Goal: Task Accomplishment & Management: Manage account settings

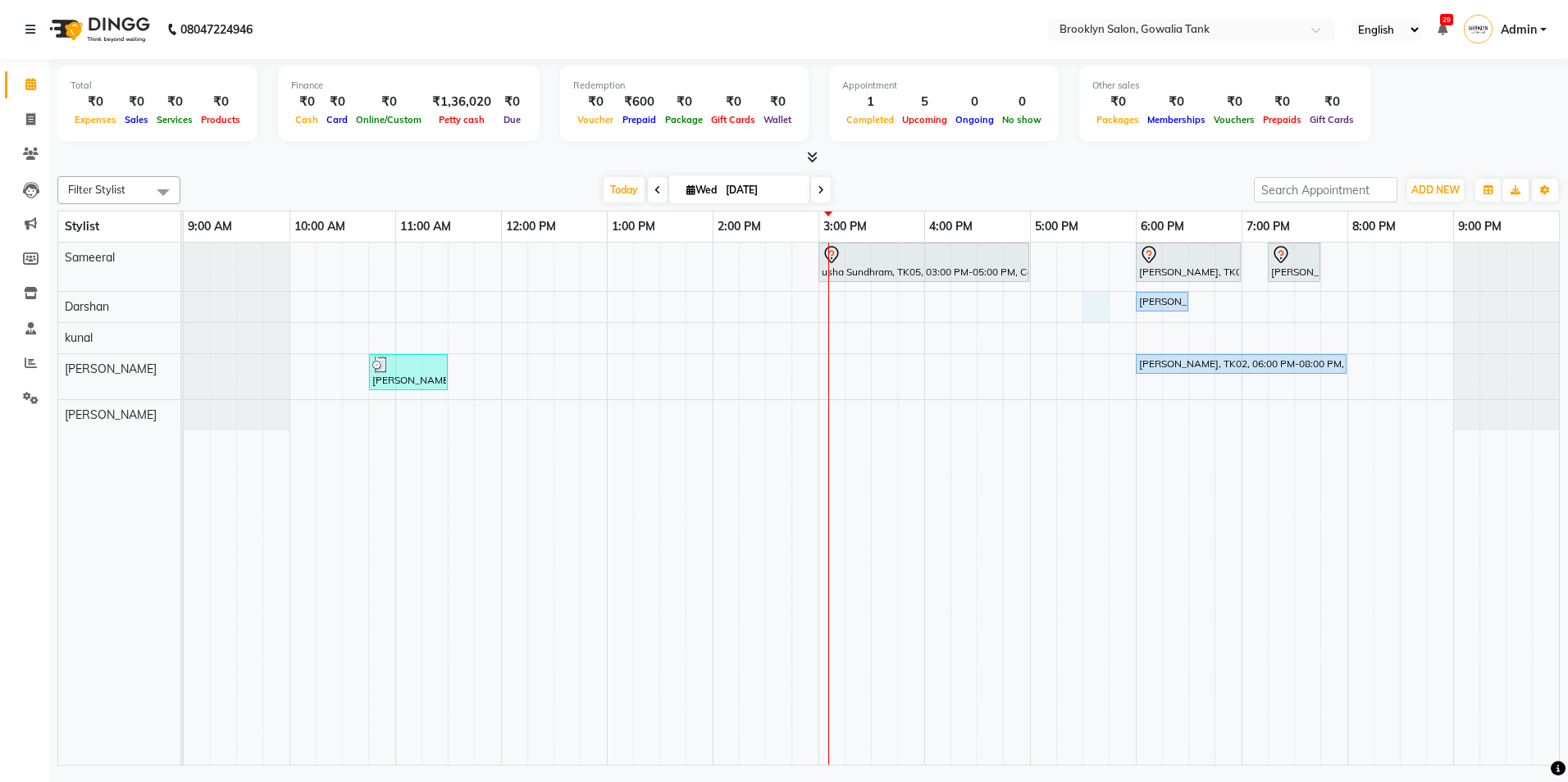
click at [1087, 311] on div "usha Sundhram, TK05, 03:00 PM-05:00 PM, Color - Root Touch Up - Stylist,Hair - …" at bounding box center [871, 503] width 1376 height 522
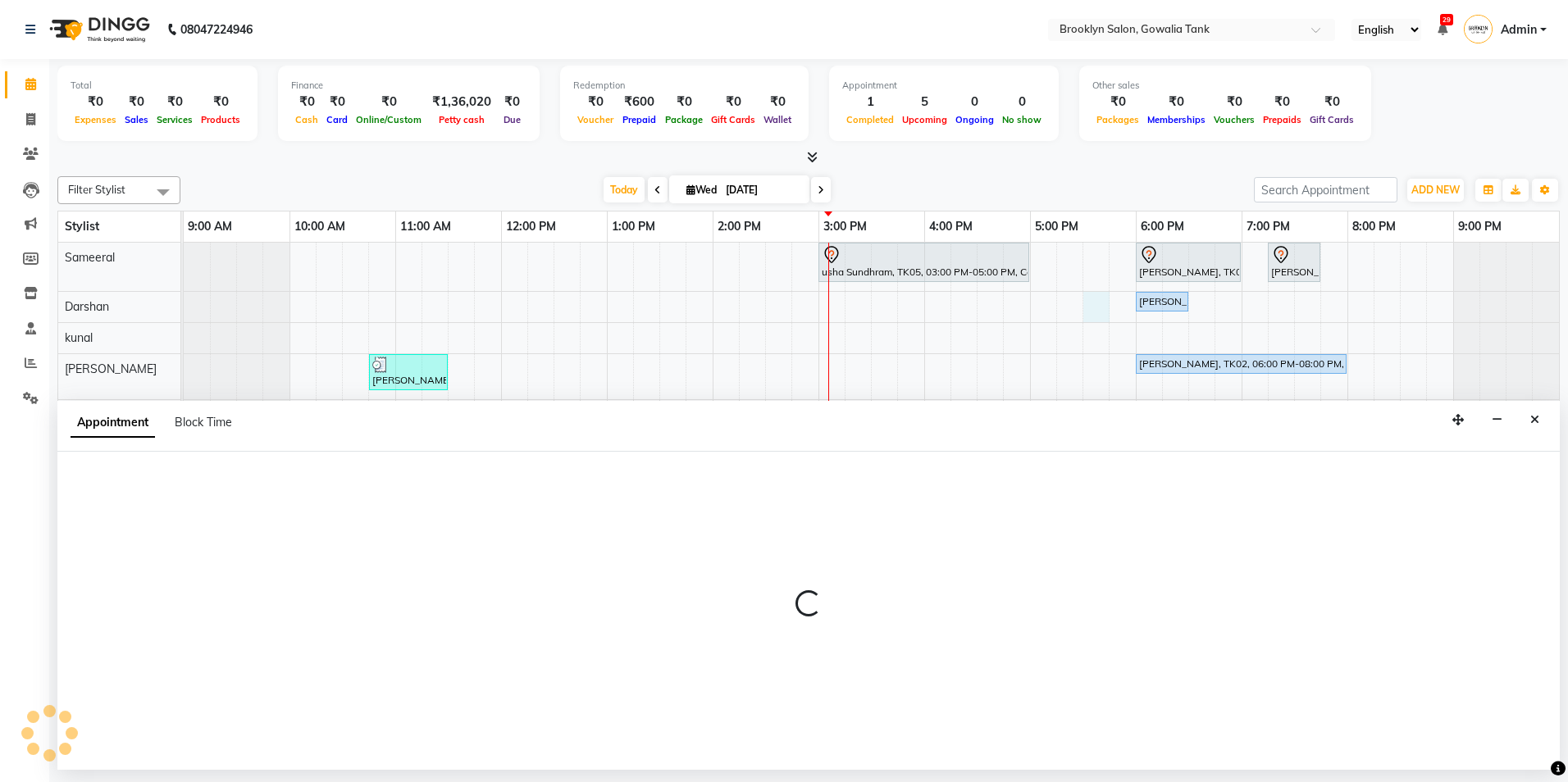
select select "3856"
select select "1050"
select select "tentative"
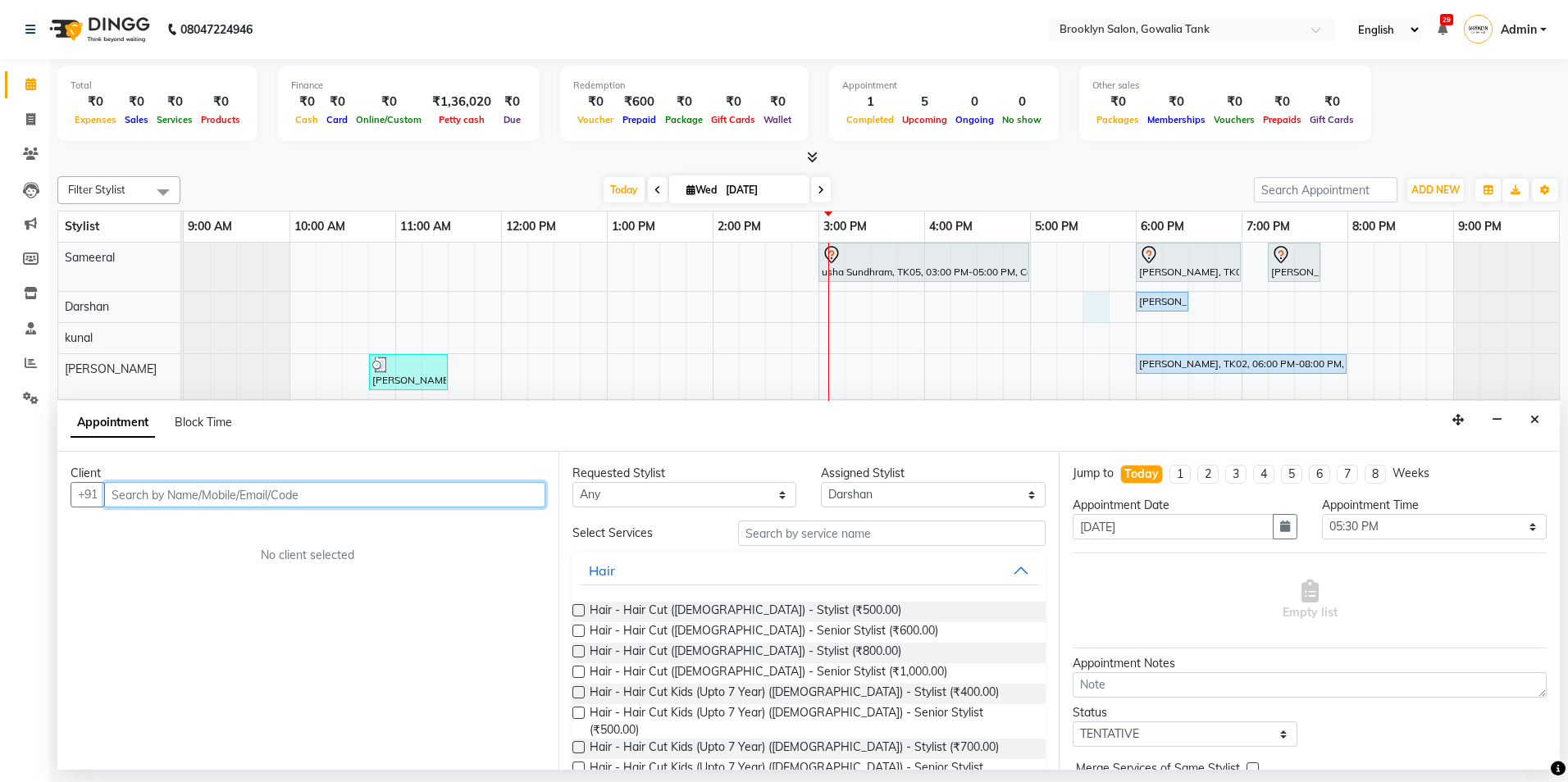
click at [149, 490] on input "text" at bounding box center [325, 495] width 441 height 25
click at [136, 492] on input "976222" at bounding box center [291, 495] width 374 height 25
click at [206, 500] on input "9769222" at bounding box center [291, 495] width 374 height 25
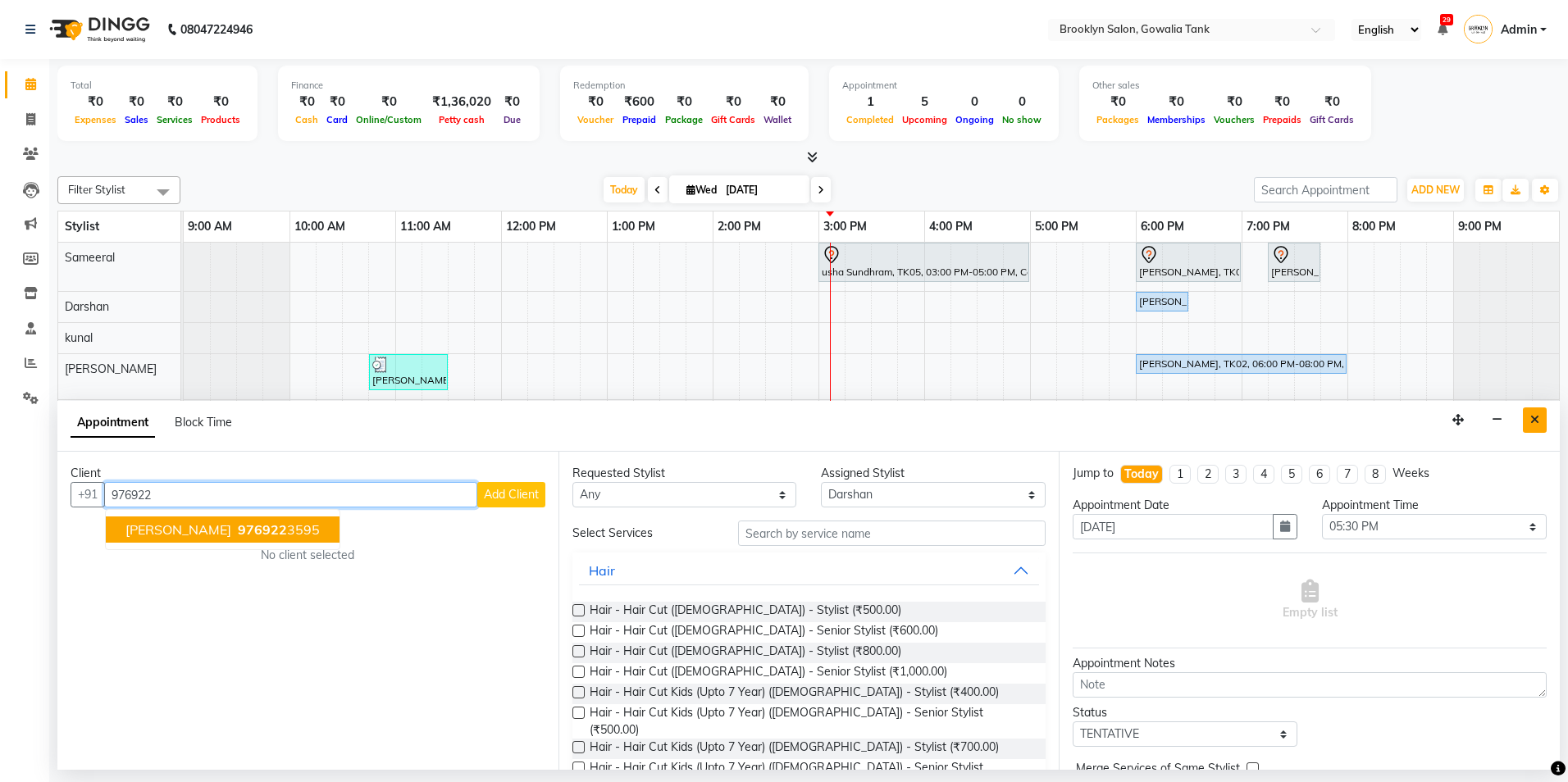
type input "976922"
click at [1529, 415] on button "Close" at bounding box center [1535, 420] width 24 height 25
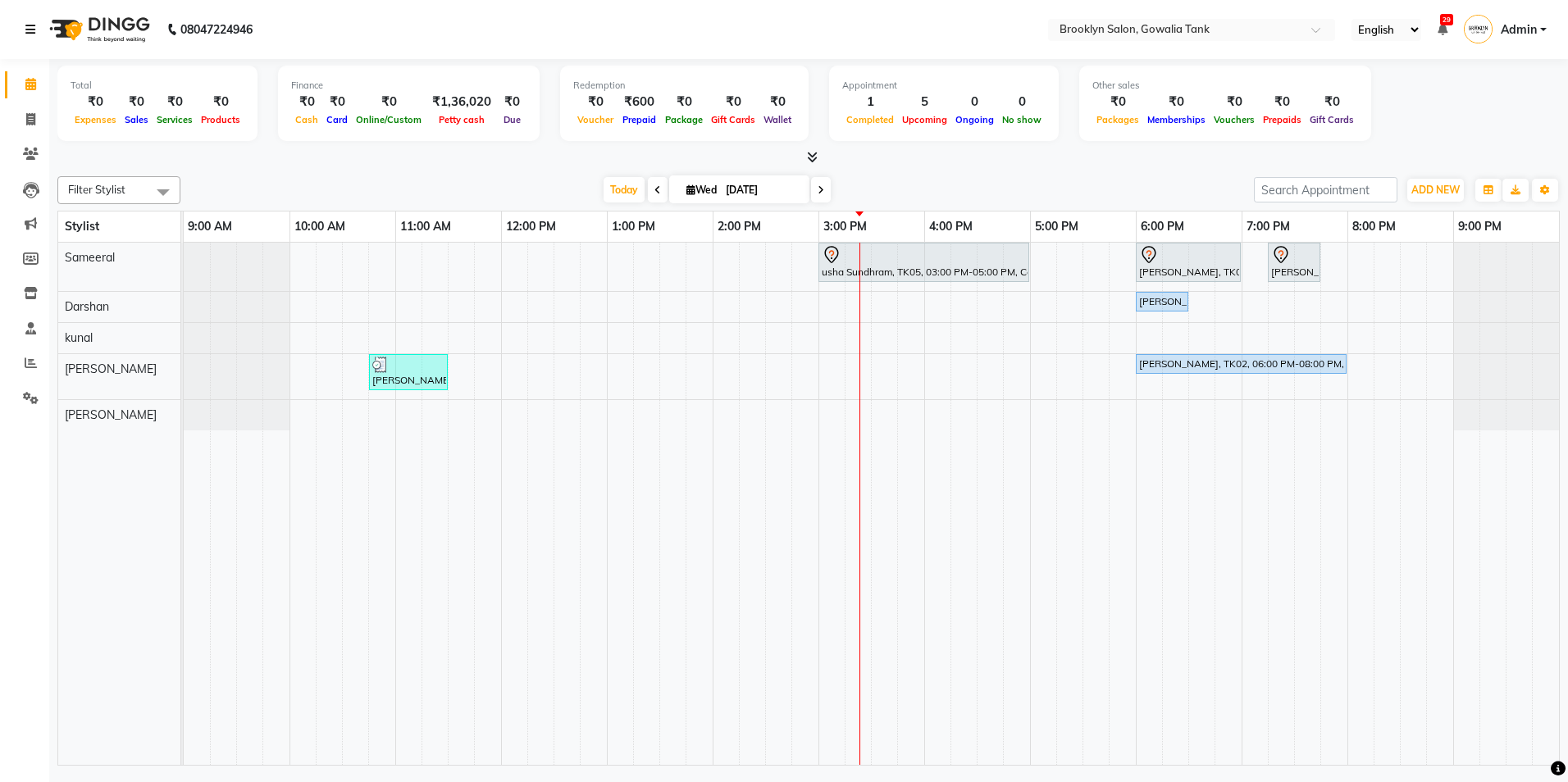
click at [773, 383] on div "usha Sundhram, TK05, 03:00 PM-05:00 PM, Color - Root Touch Up - Stylist,Hair - …" at bounding box center [871, 503] width 1376 height 522
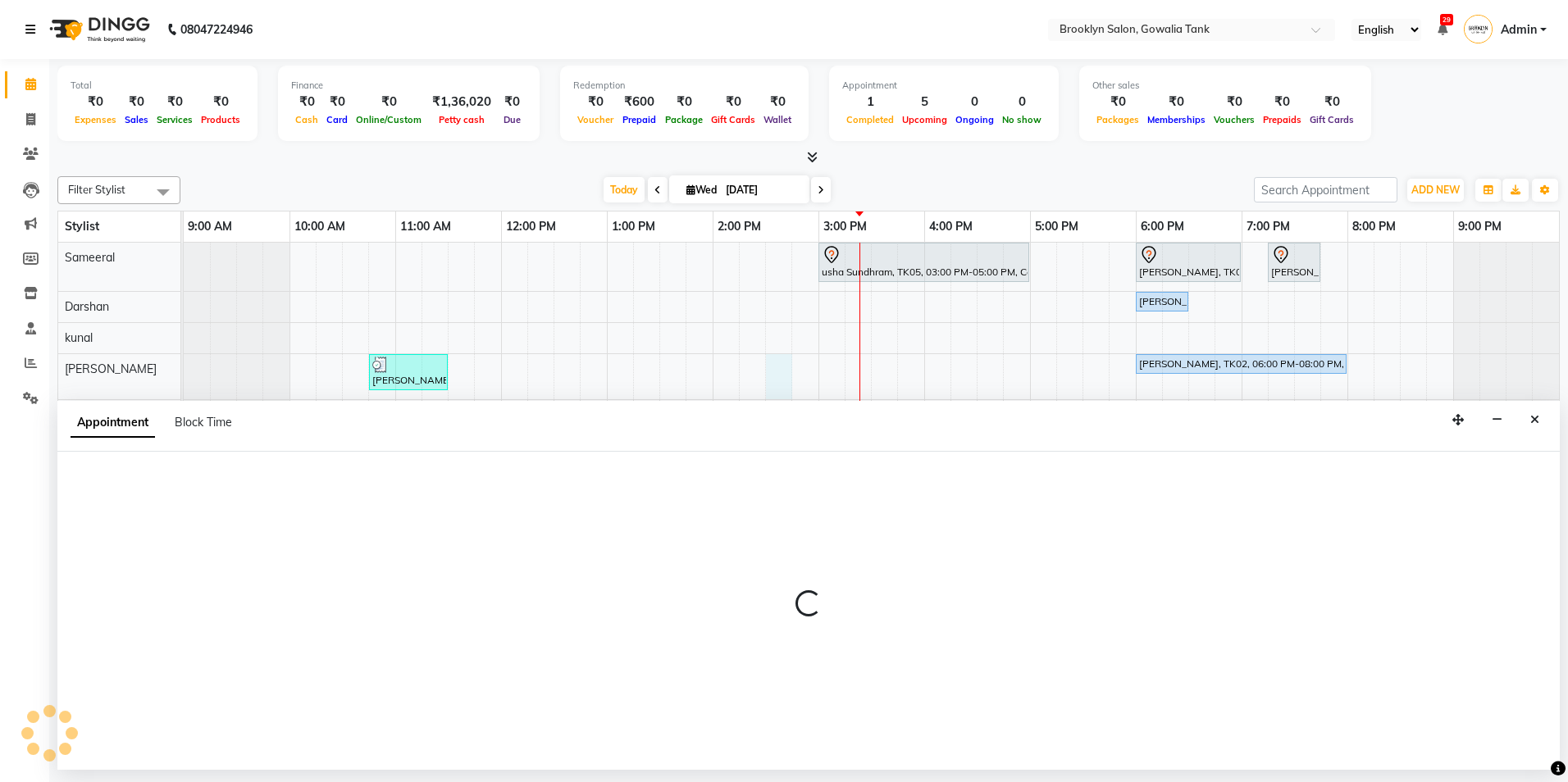
select select "24048"
select select "tentative"
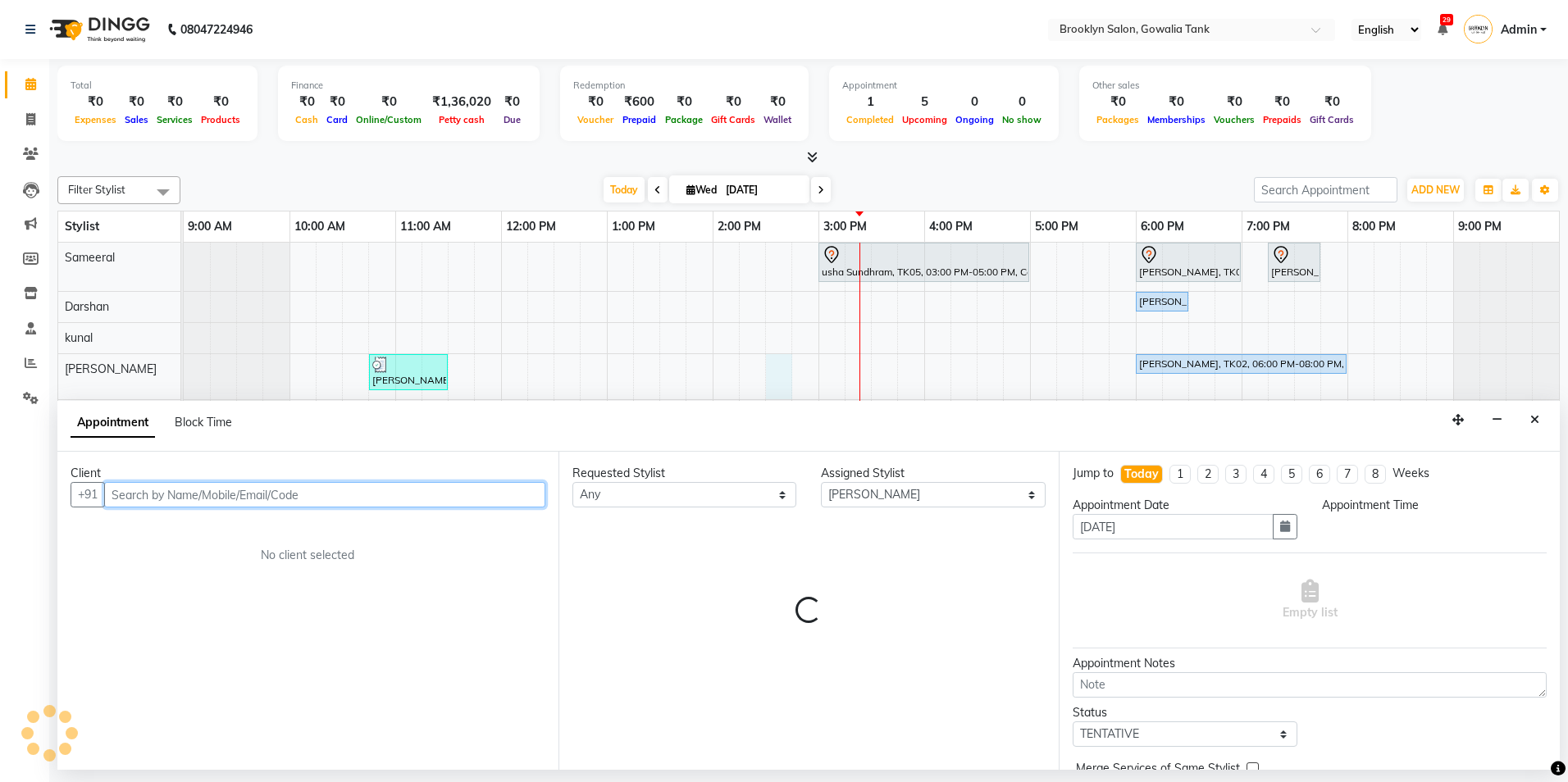
select select "870"
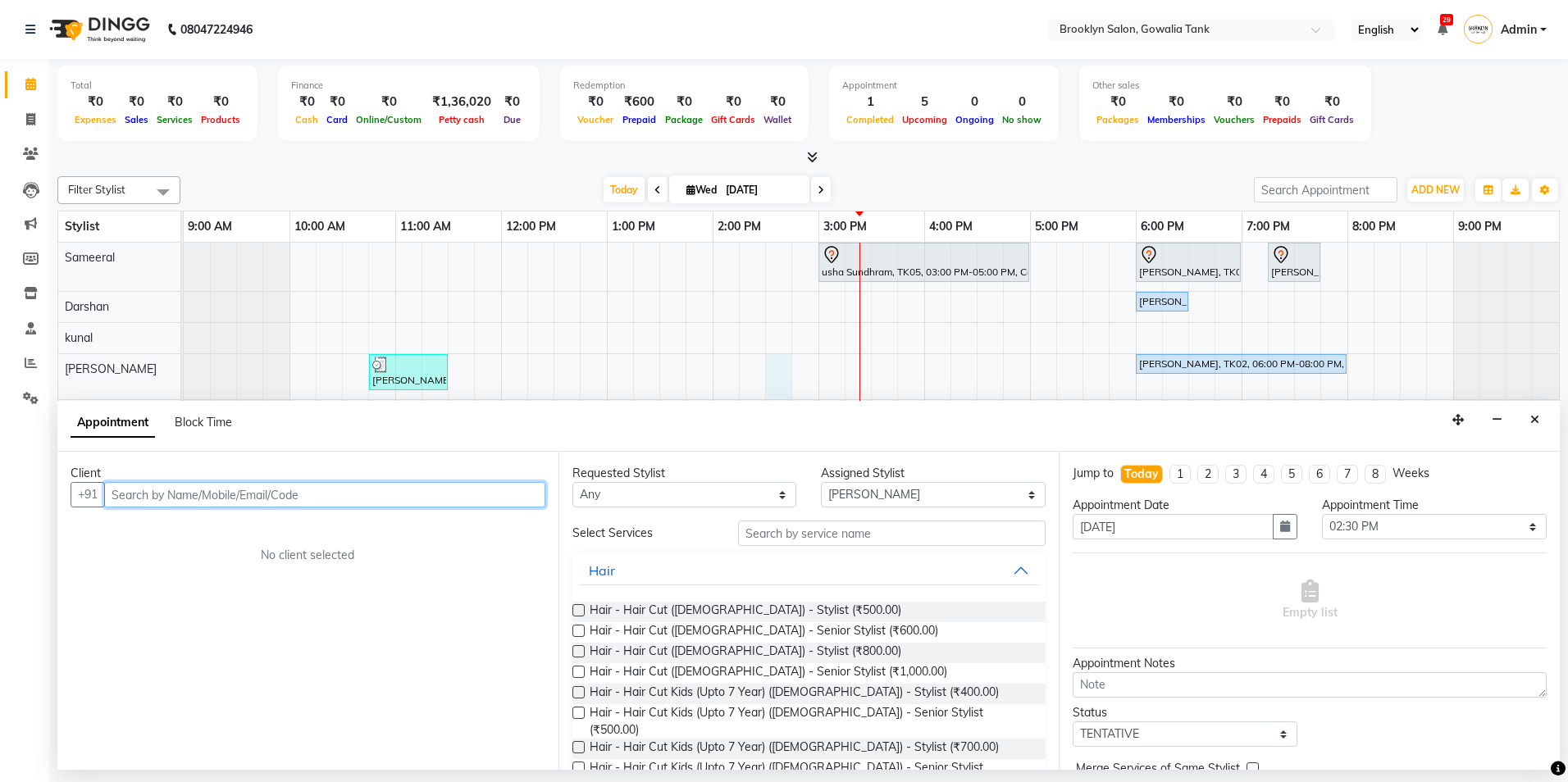
click at [372, 491] on input "text" at bounding box center [325, 495] width 441 height 25
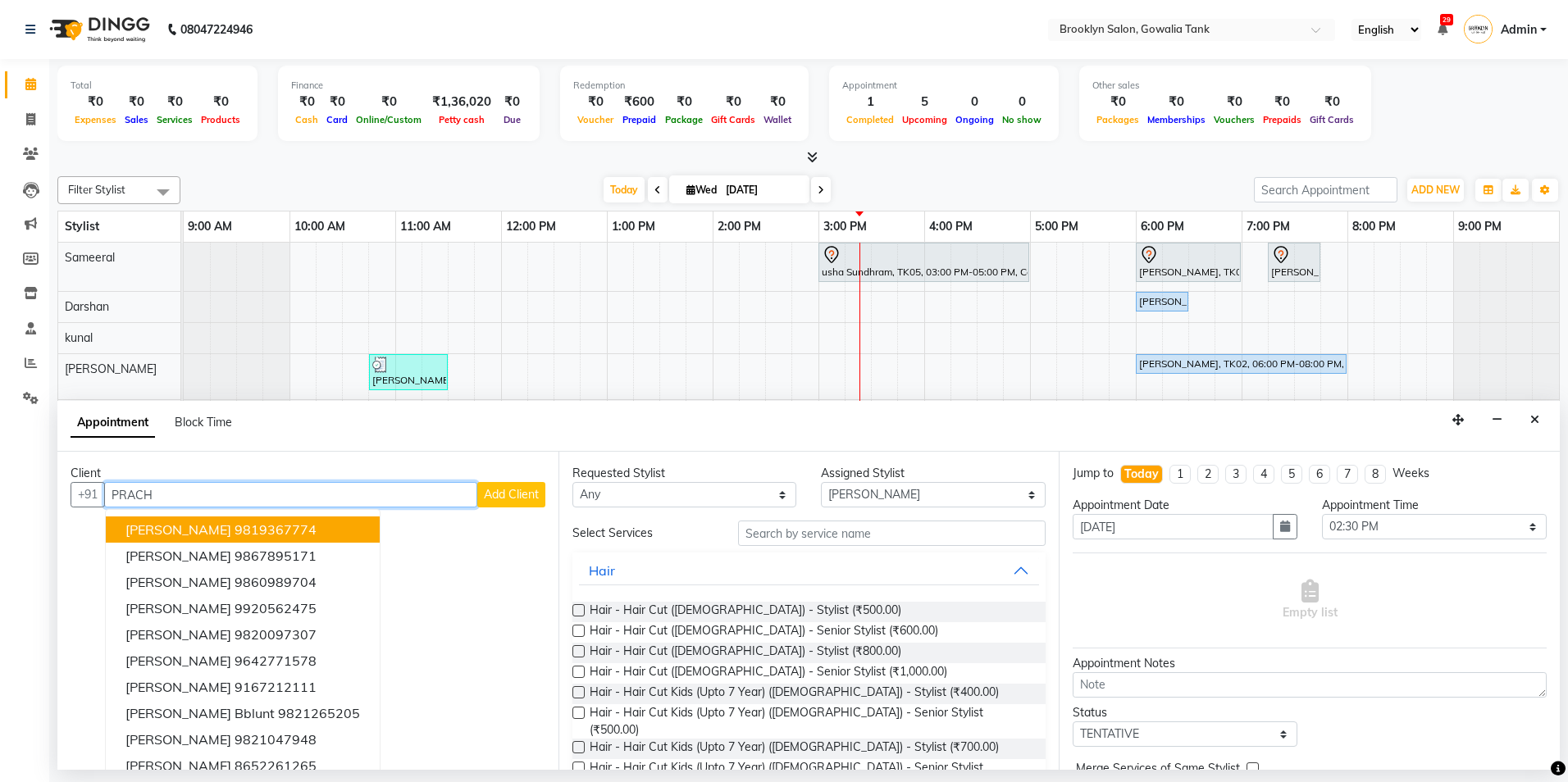
click at [283, 518] on button "[PERSON_NAME] 9819367774" at bounding box center [243, 530] width 274 height 26
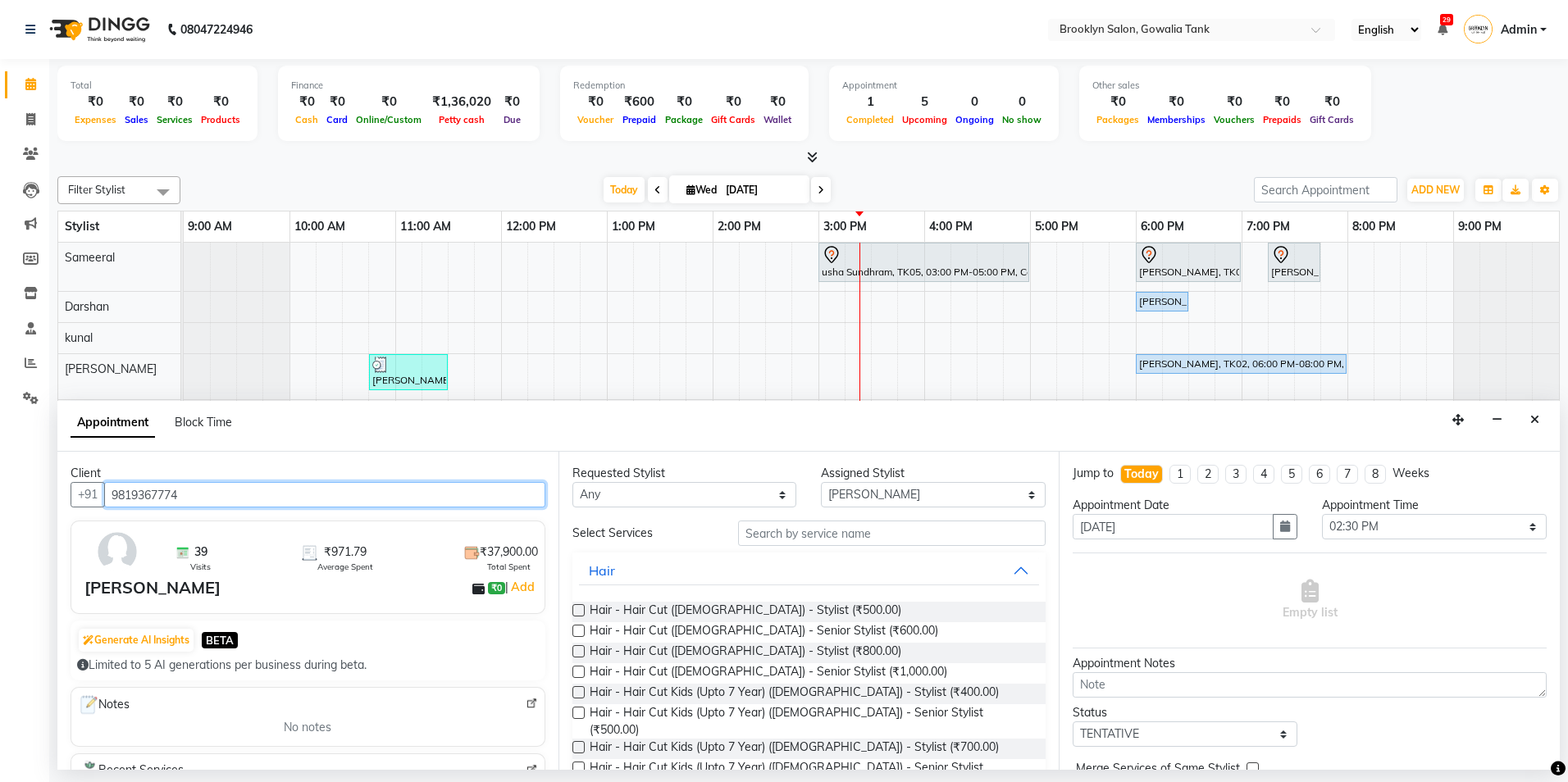
type input "9819367774"
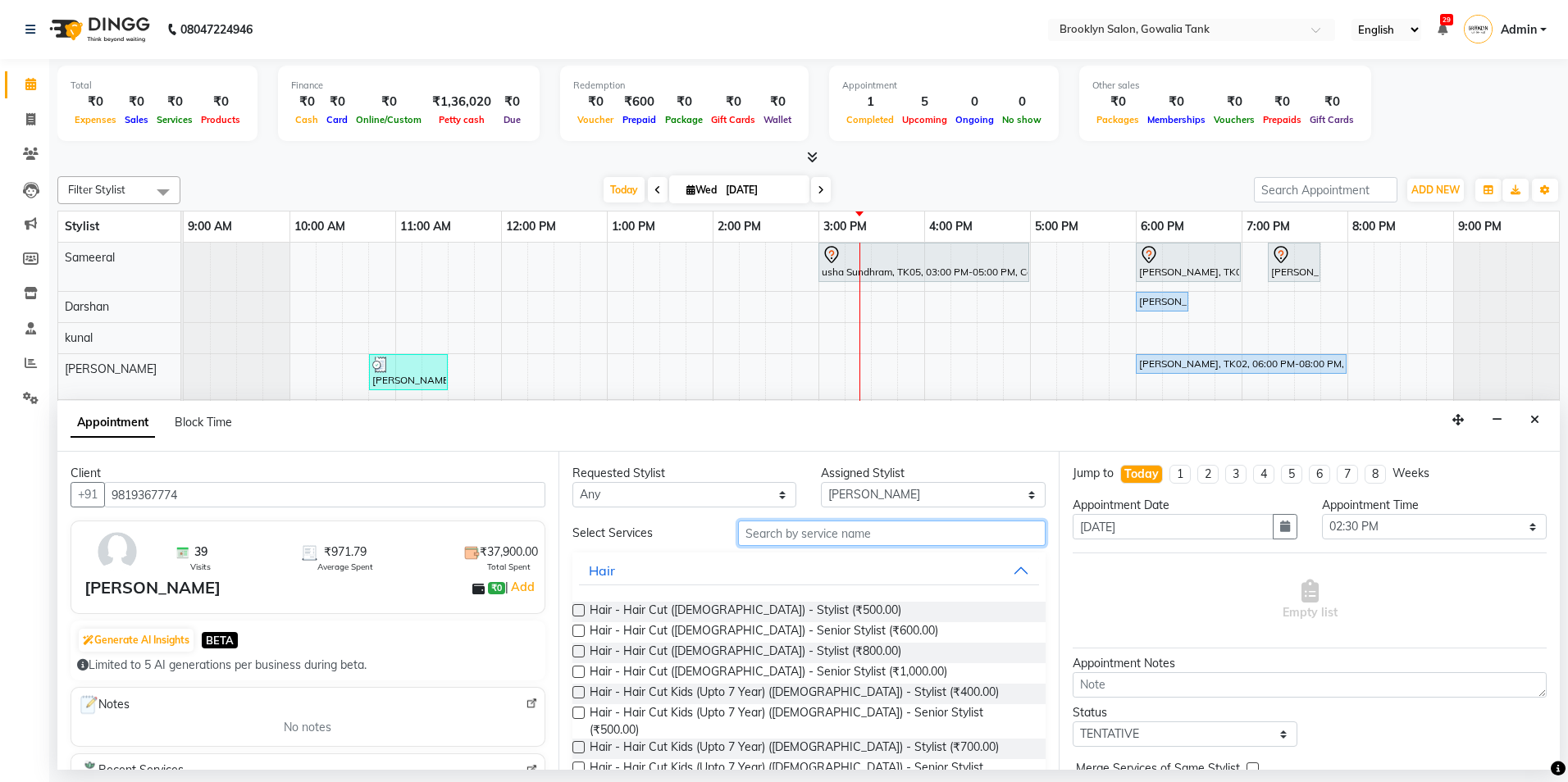
click at [867, 533] on input "text" at bounding box center [892, 533] width 308 height 25
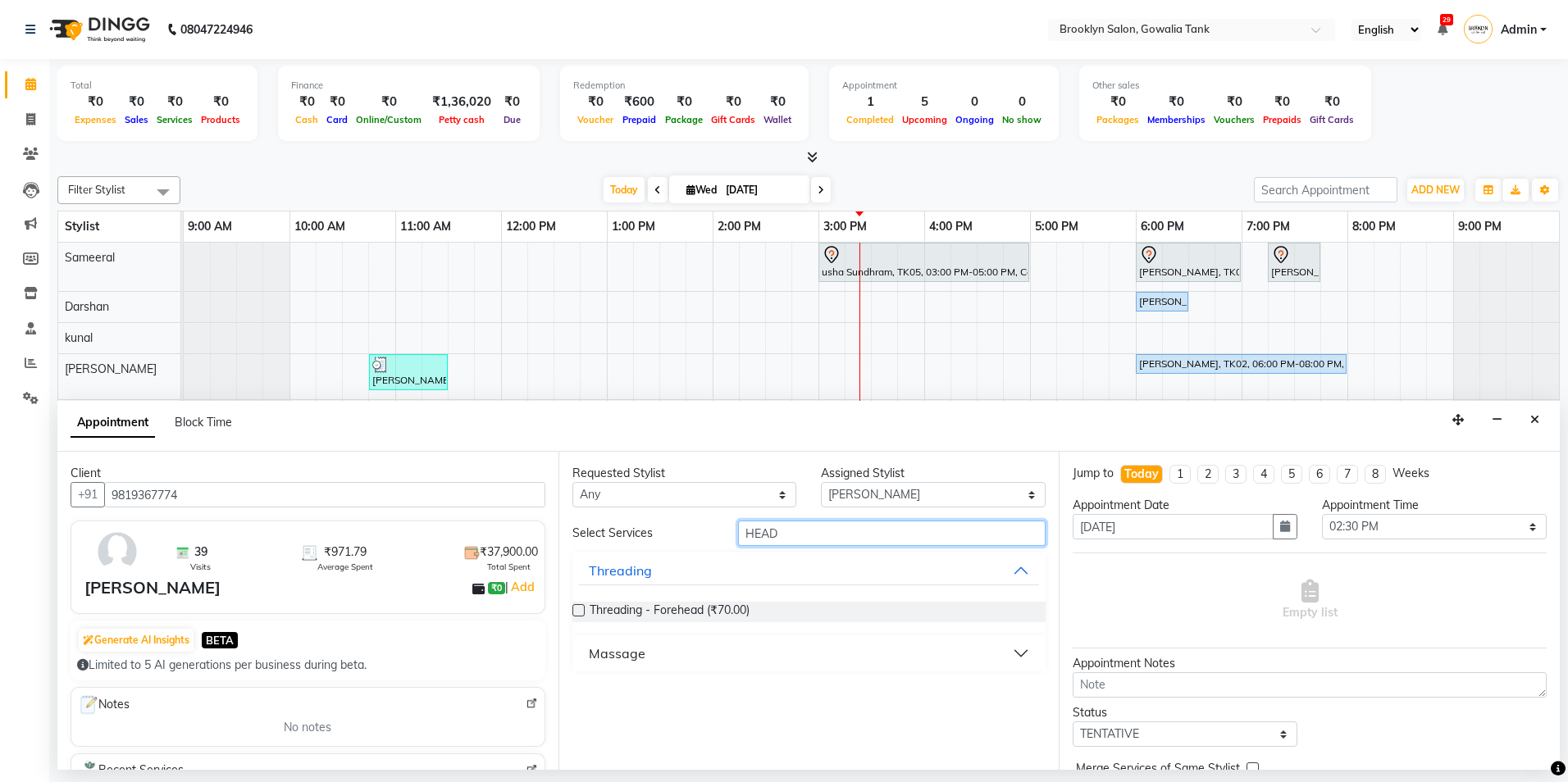
type input "HEAD"
click at [1017, 654] on button "Massage" at bounding box center [809, 654] width 461 height 30
click at [579, 694] on label at bounding box center [578, 693] width 12 height 12
click at [579, 694] on input "checkbox" at bounding box center [577, 695] width 11 height 11
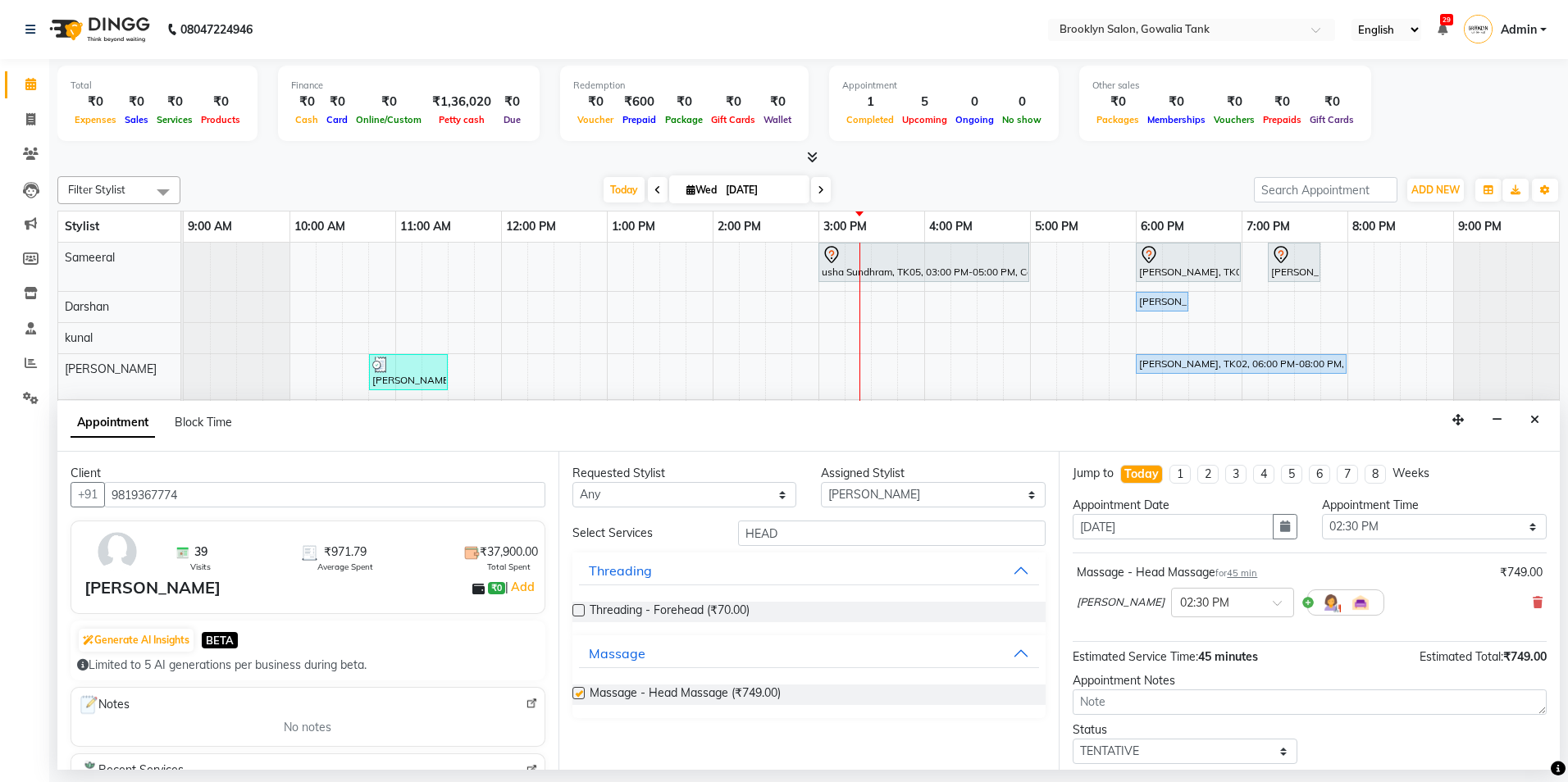
checkbox input "false"
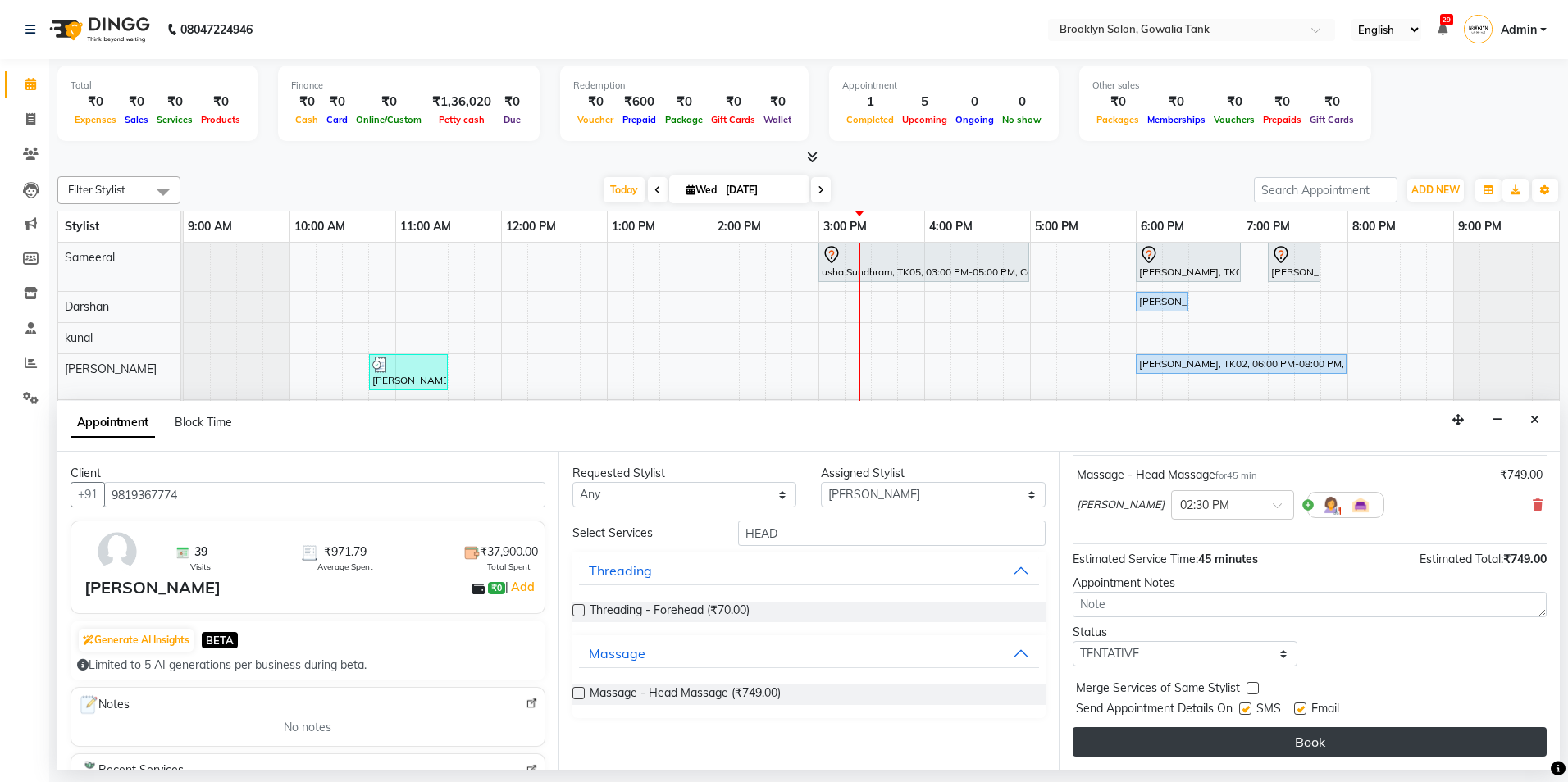
click at [1371, 745] on button "Book" at bounding box center [1310, 742] width 474 height 30
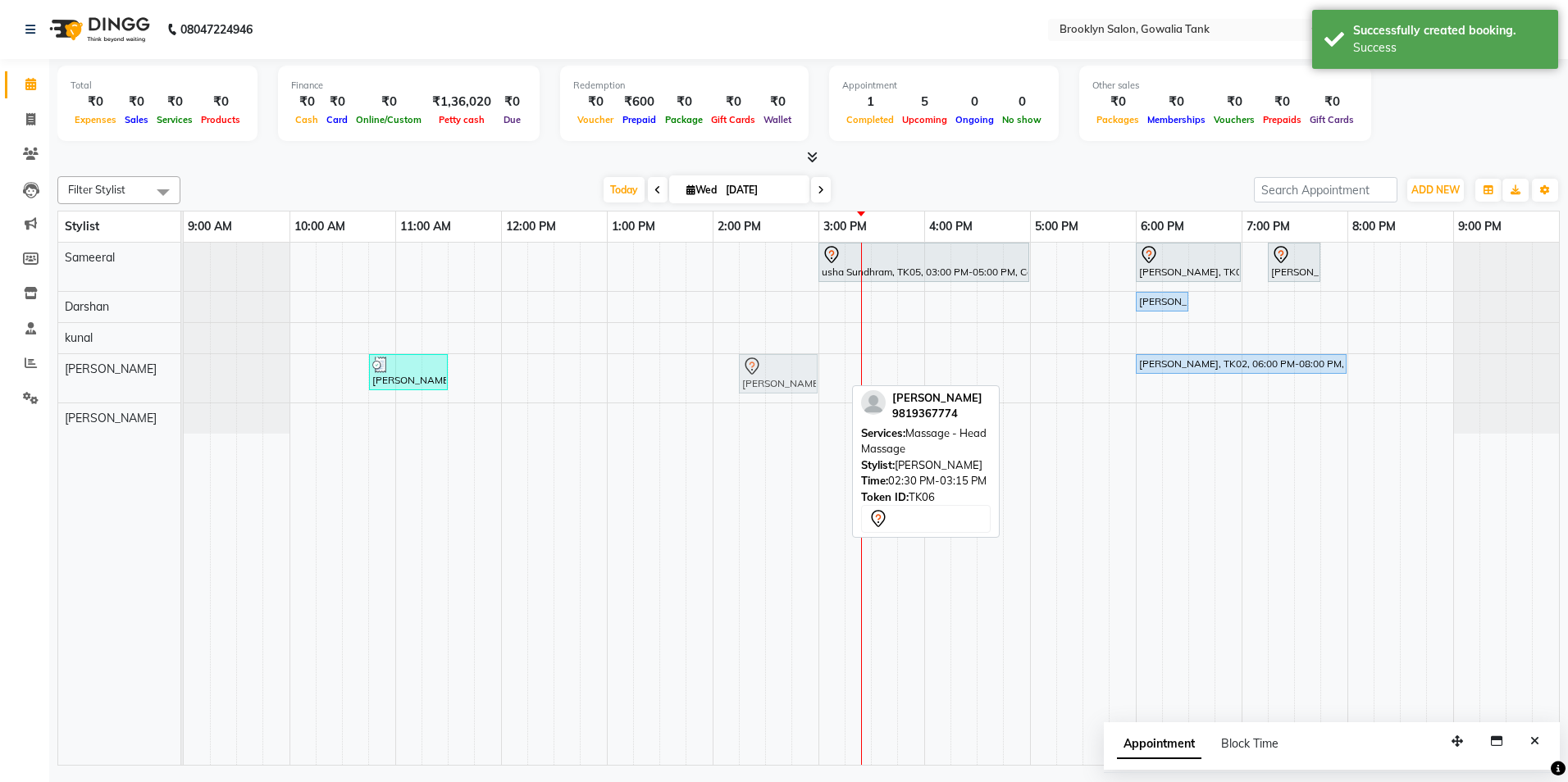
drag, startPoint x: 802, startPoint y: 373, endPoint x: 785, endPoint y: 373, distance: 17.0
click at [184, 373] on div "[PERSON_NAME], TK04, 10:45 AM-11:30 AM, Styling - Blast Dry - Stylist,Normal Po…" at bounding box center [184, 378] width 0 height 48
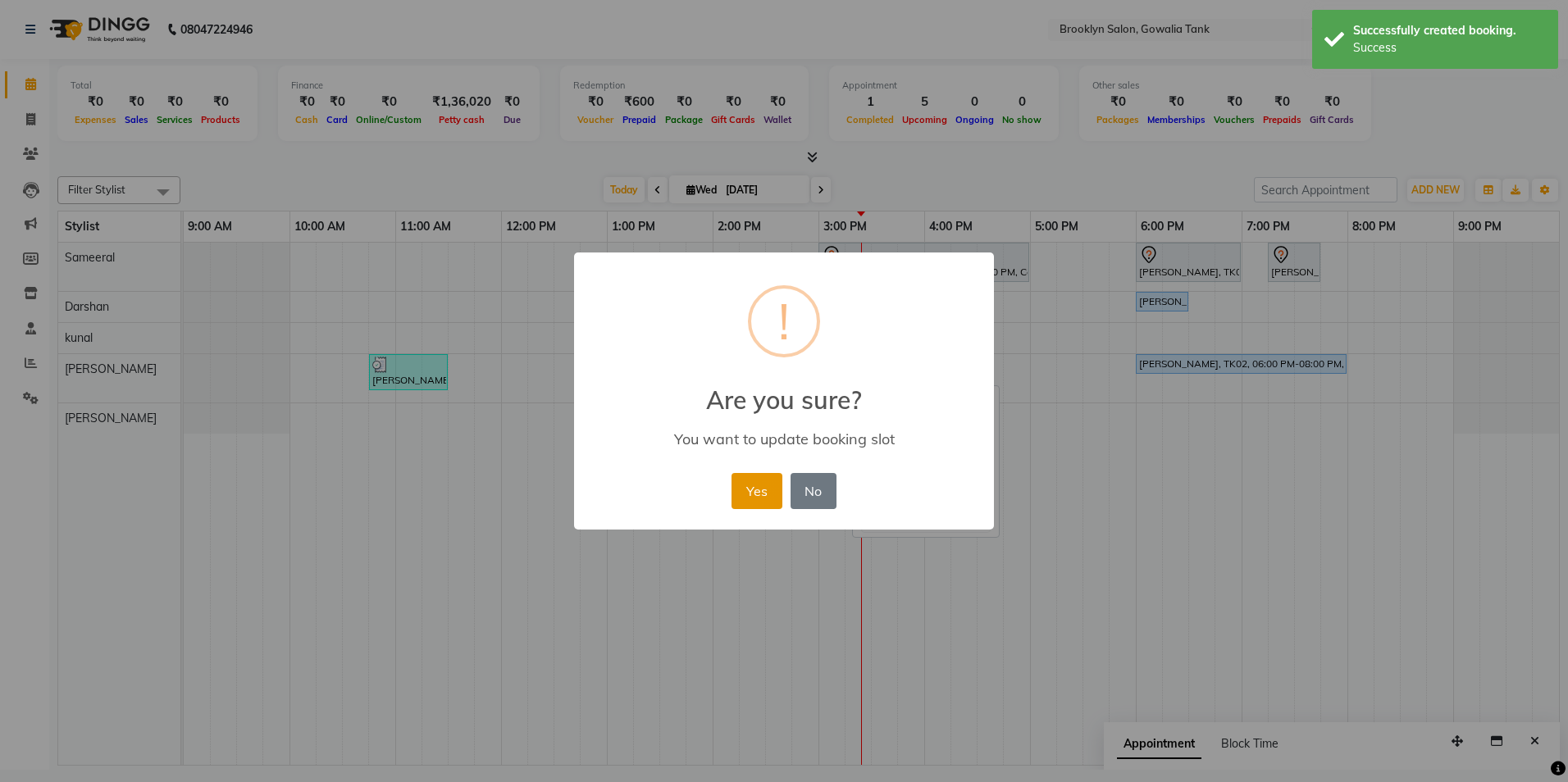
click at [752, 500] on button "Yes" at bounding box center [756, 490] width 50 height 36
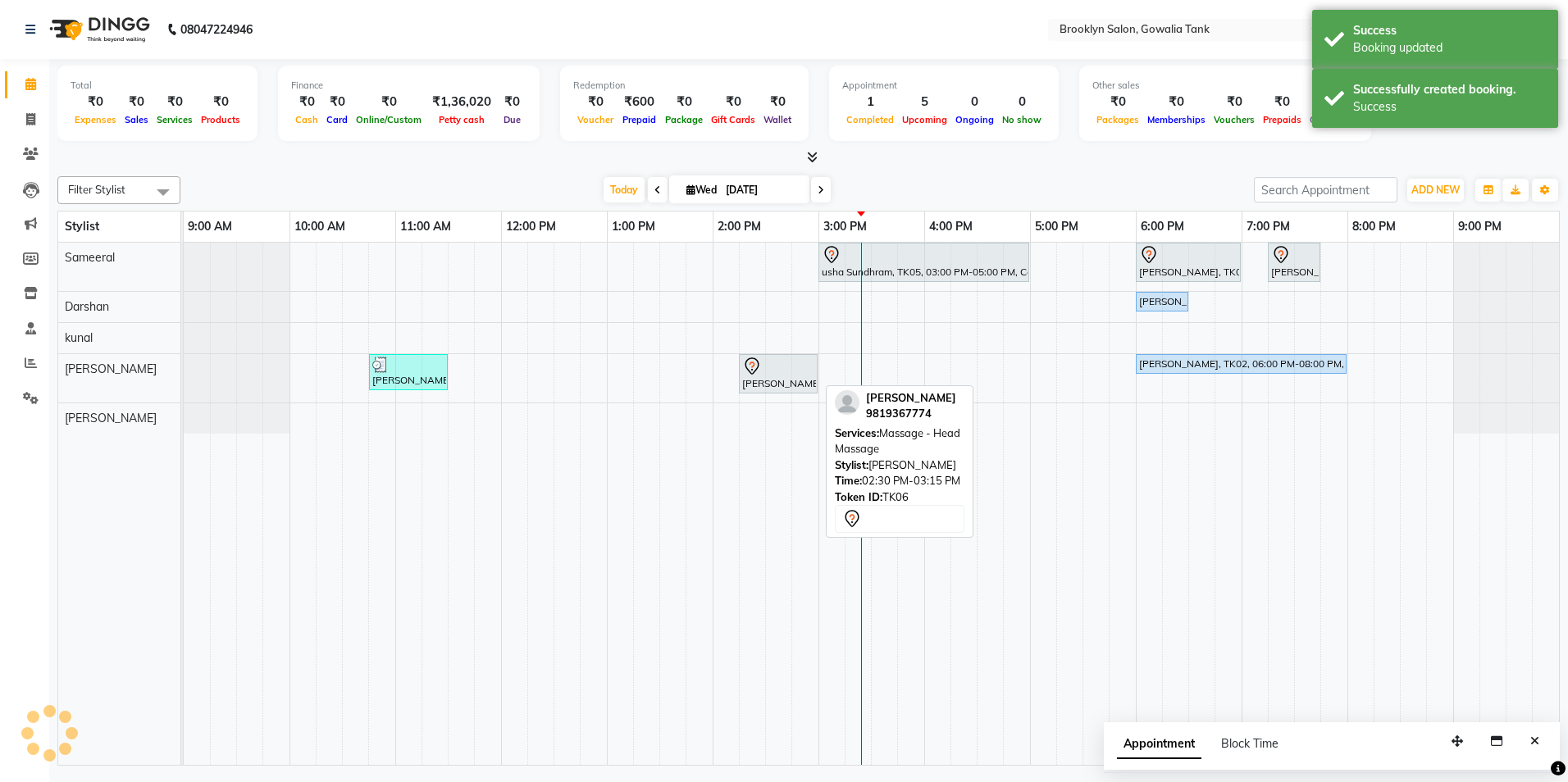
click at [767, 379] on div "[PERSON_NAME], TK06, 02:15 PM-03:00 PM, Massage - Head Massage" at bounding box center [779, 373] width 76 height 34
click at [772, 375] on div "[PERSON_NAME], TK06, 02:15 PM-03:00 PM, Massage - Head Massage" at bounding box center [779, 373] width 76 height 34
select select "7"
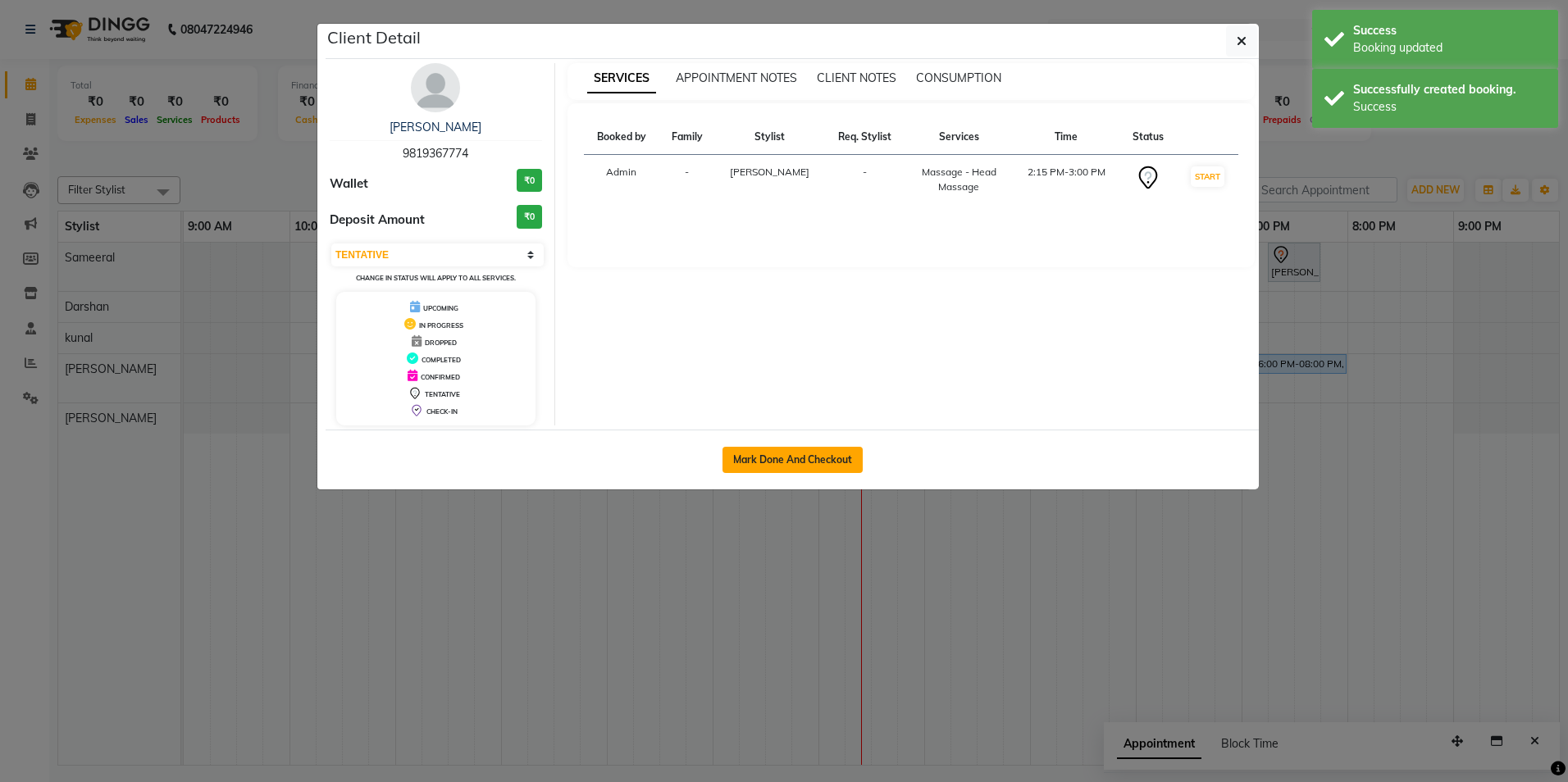
click at [808, 467] on button "Mark Done And Checkout" at bounding box center [793, 460] width 141 height 26
select select "service"
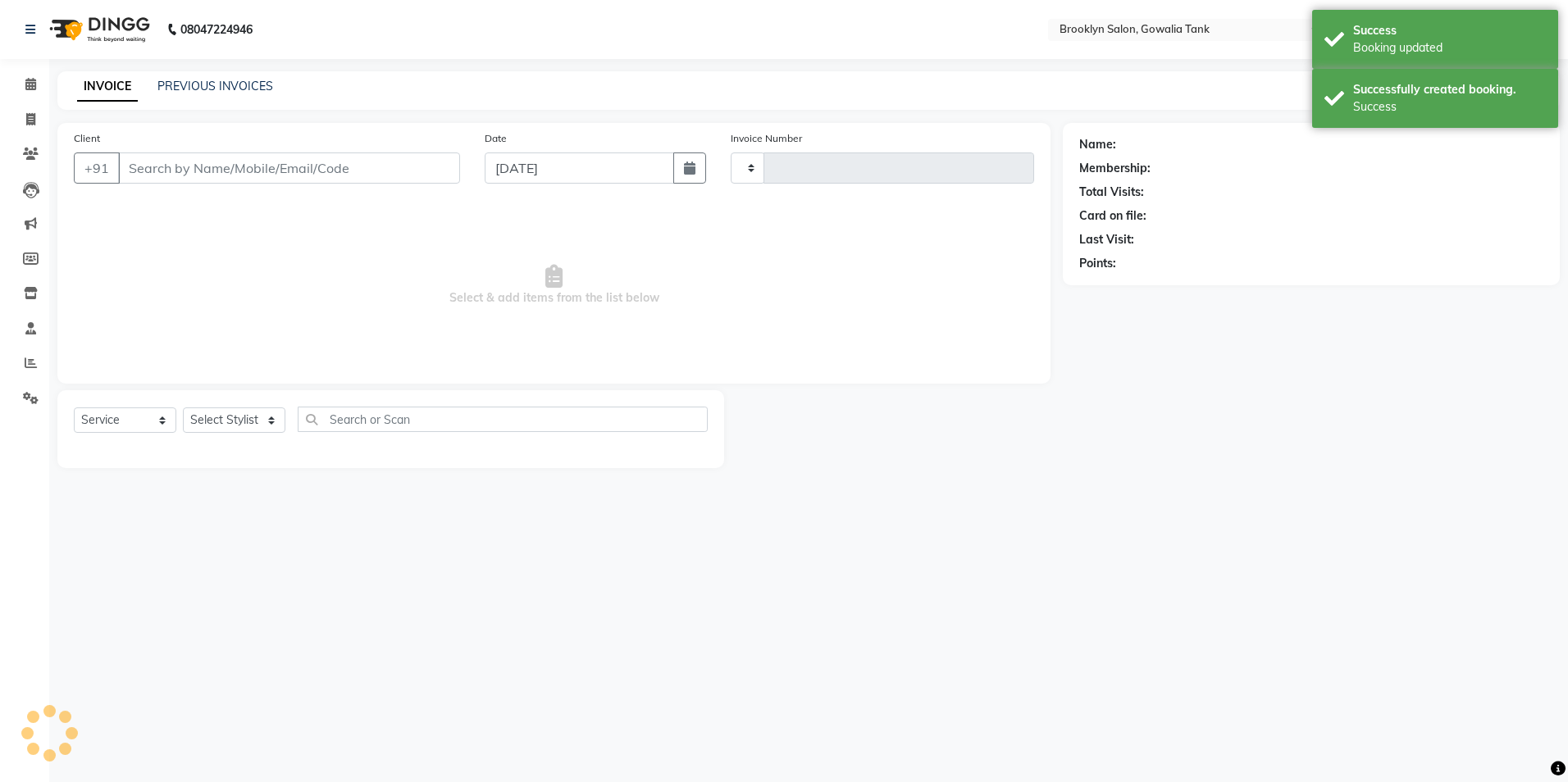
type input "0837"
select select "131"
type input "9819367774"
select select "24048"
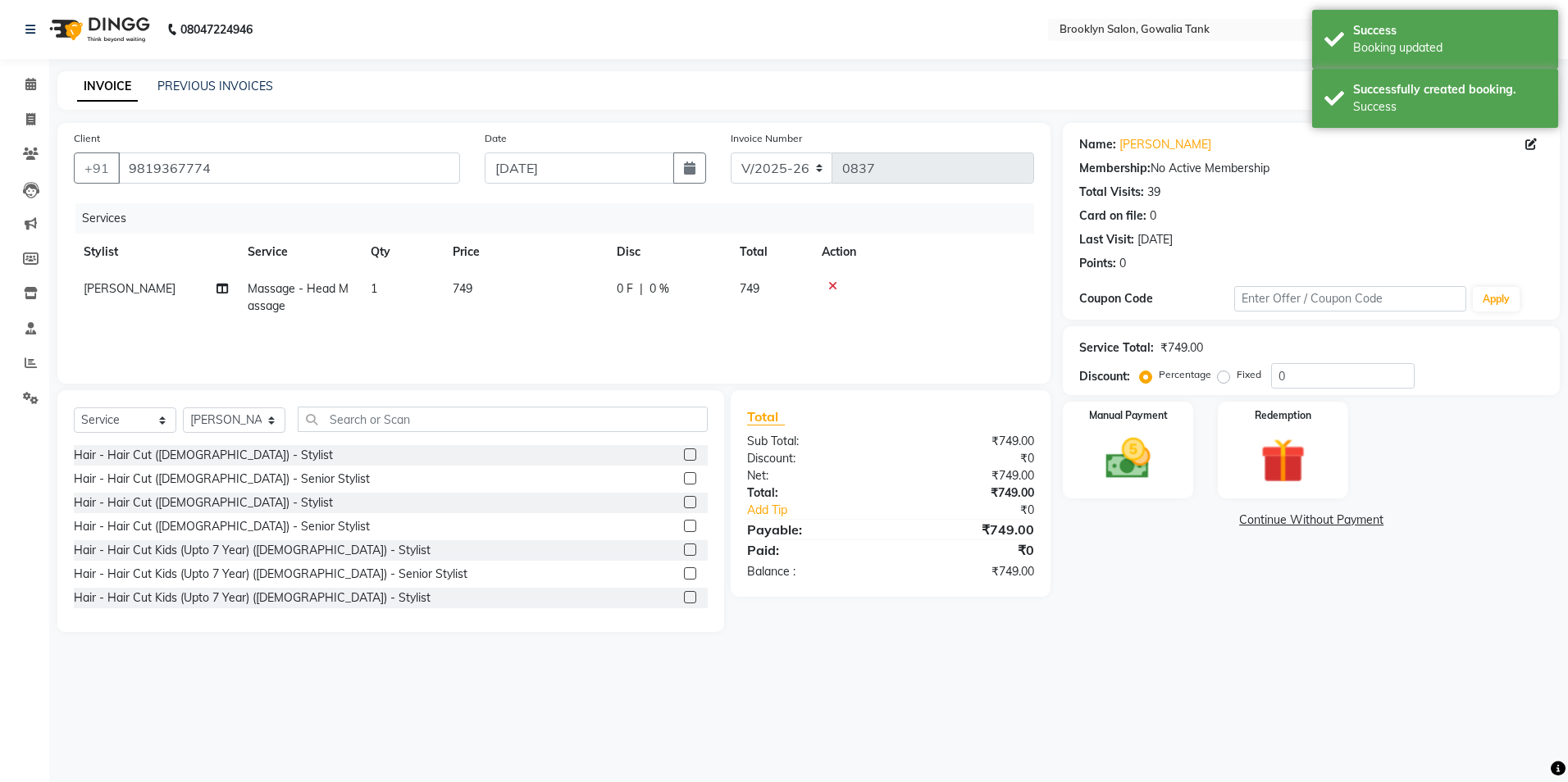
click at [497, 290] on td "749" at bounding box center [525, 298] width 164 height 54
select select "24048"
drag, startPoint x: 570, startPoint y: 293, endPoint x: 462, endPoint y: 335, distance: 115.9
click at [488, 299] on tr "[PERSON_NAME] Darshan kunal [PERSON_NAME] Sameeral Massage - Head Massage x Hai…" at bounding box center [554, 305] width 961 height 69
type input "500"
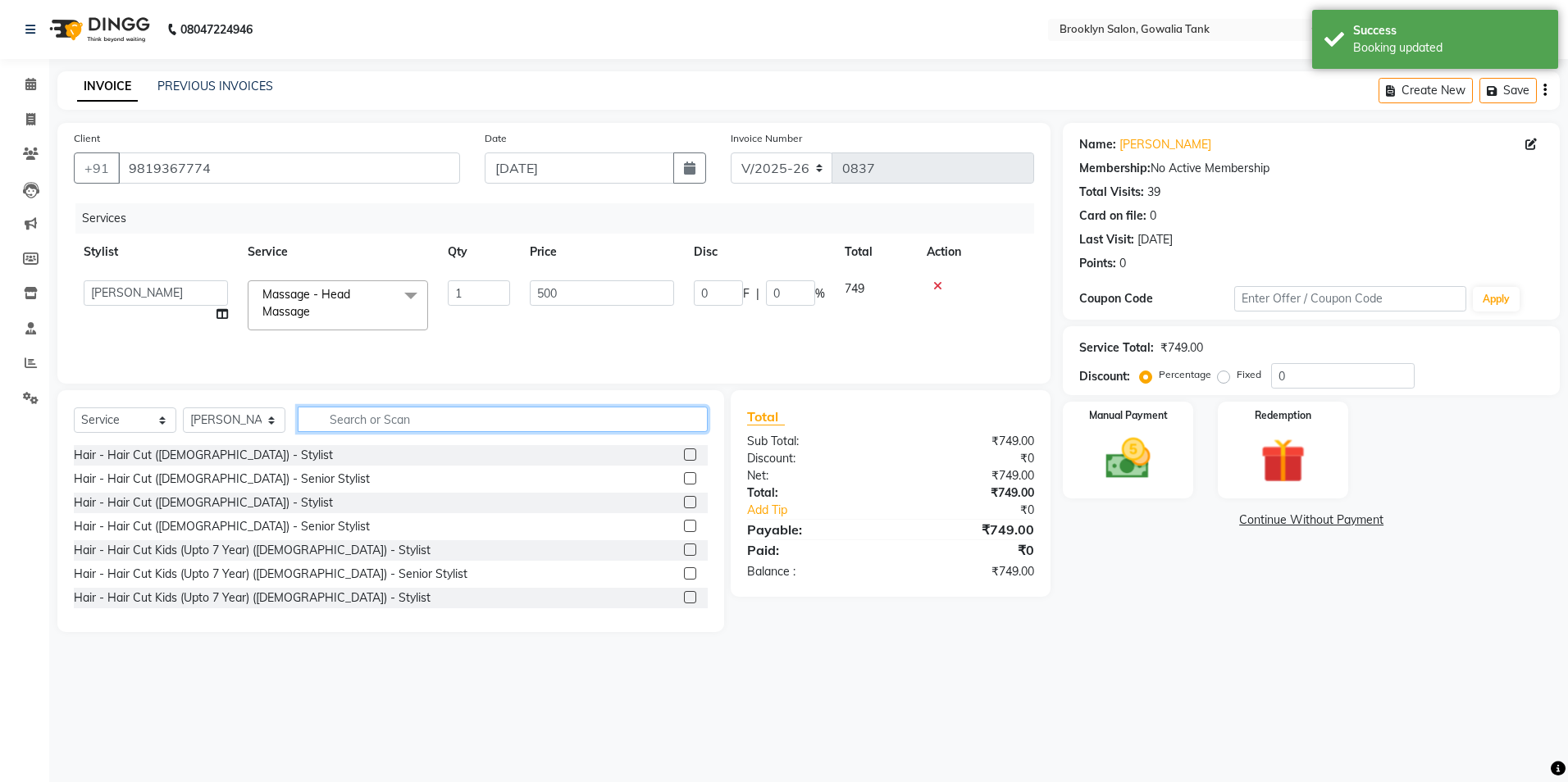
click at [478, 416] on input "text" at bounding box center [503, 419] width 410 height 25
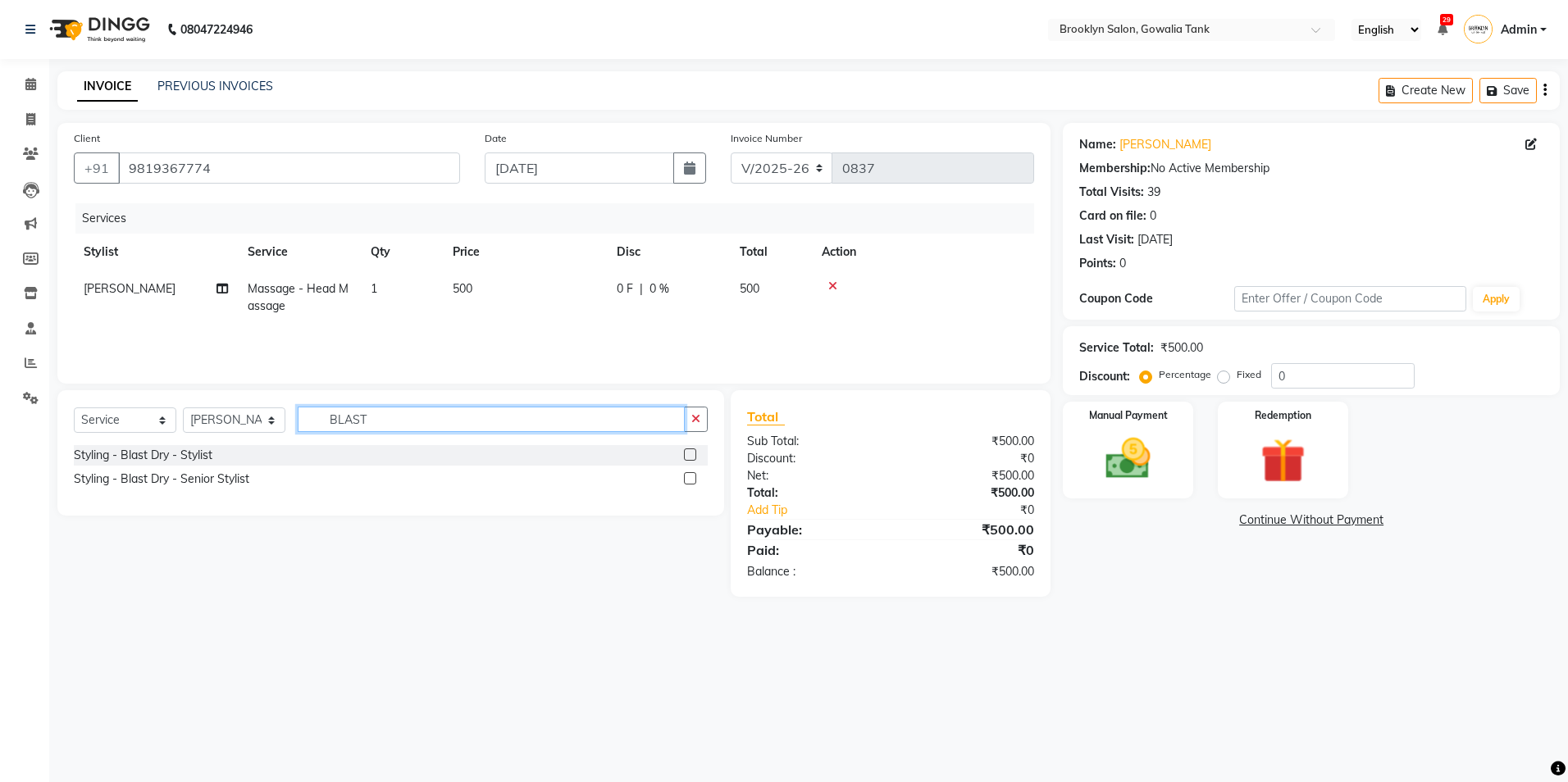
type input "BLAST"
click at [693, 451] on label at bounding box center [690, 454] width 12 height 12
click at [693, 451] on input "checkbox" at bounding box center [689, 455] width 11 height 11
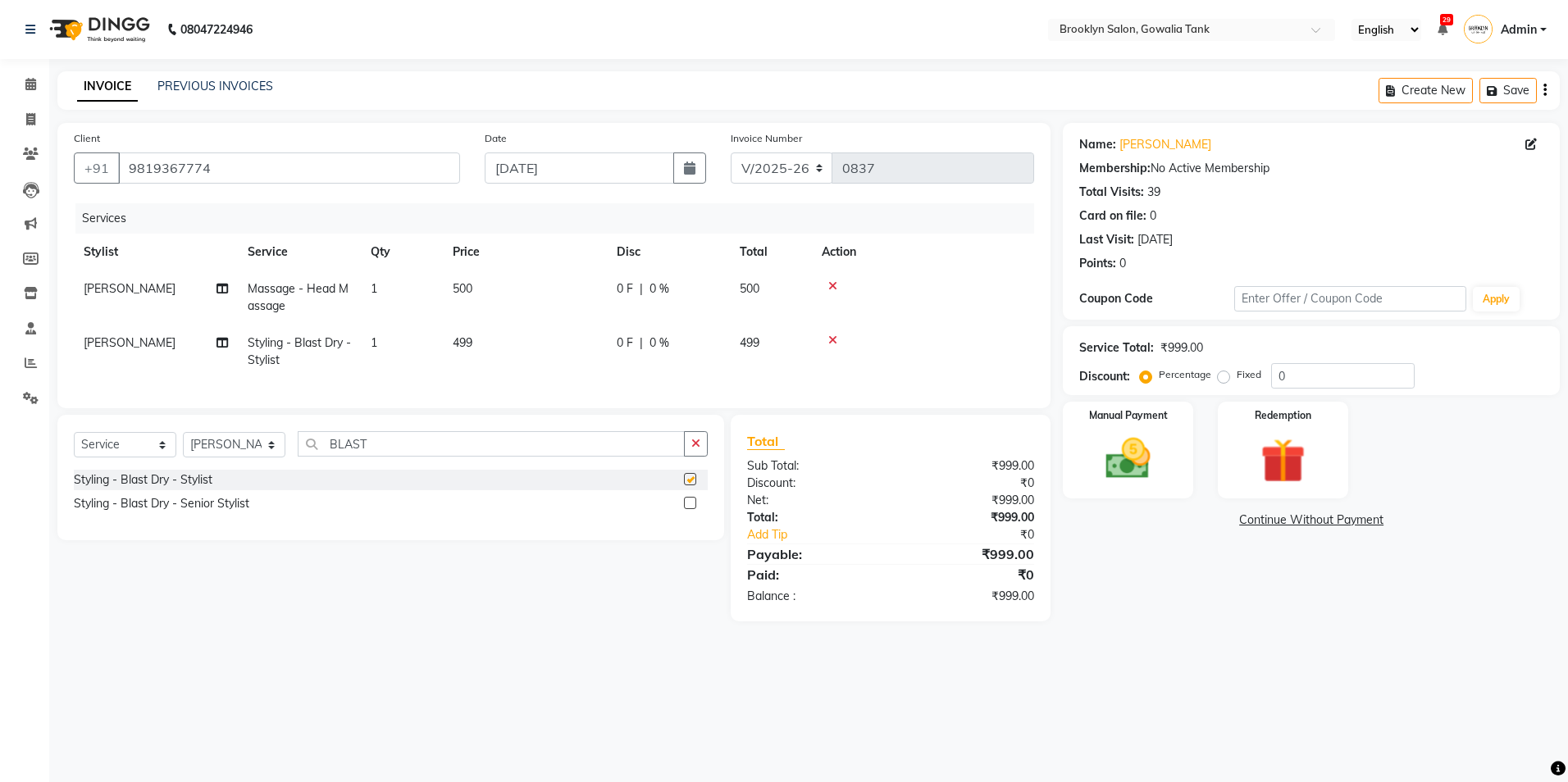
checkbox input "false"
click at [568, 360] on td "499" at bounding box center [525, 352] width 164 height 54
select select "24048"
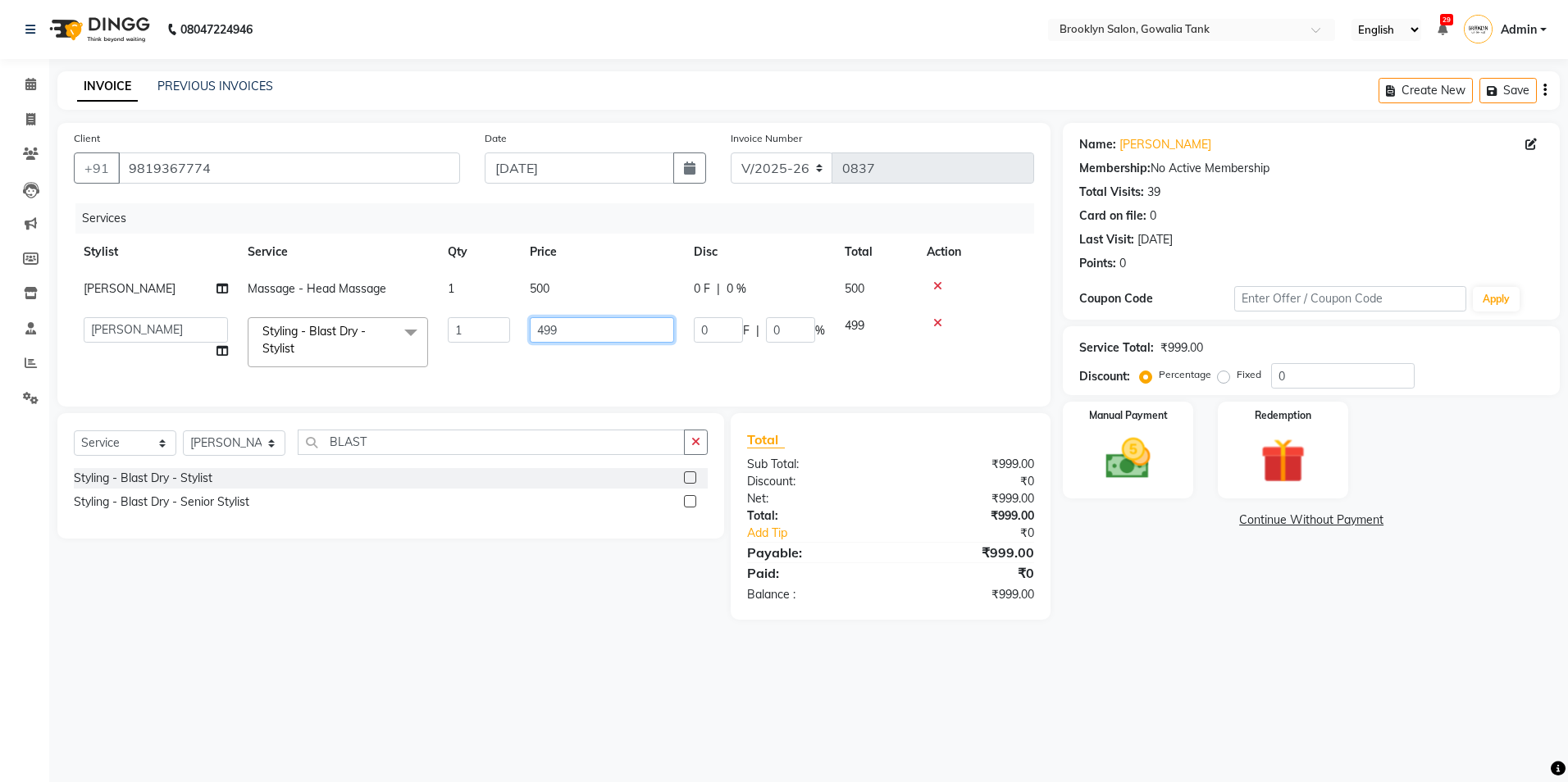
drag, startPoint x: 595, startPoint y: 324, endPoint x: 524, endPoint y: 320, distance: 71.1
click at [524, 320] on td "499" at bounding box center [602, 342] width 164 height 69
type input "500"
click at [1259, 601] on div "Name: [PERSON_NAME] Membership: No Active Membership Total Visits: 39 Card on f…" at bounding box center [1318, 372] width 510 height 497
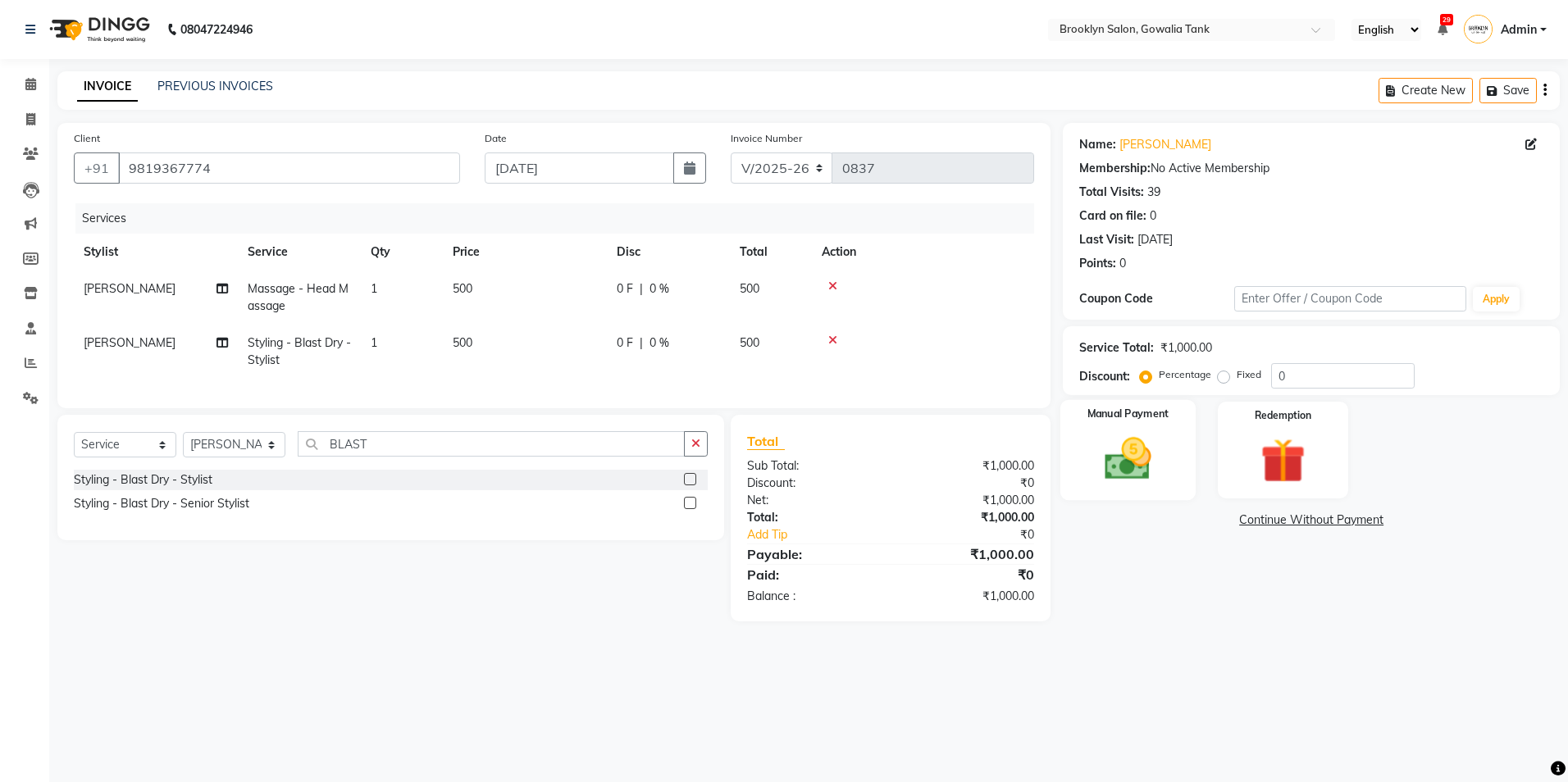
click at [1170, 457] on div "Manual Payment" at bounding box center [1129, 450] width 135 height 101
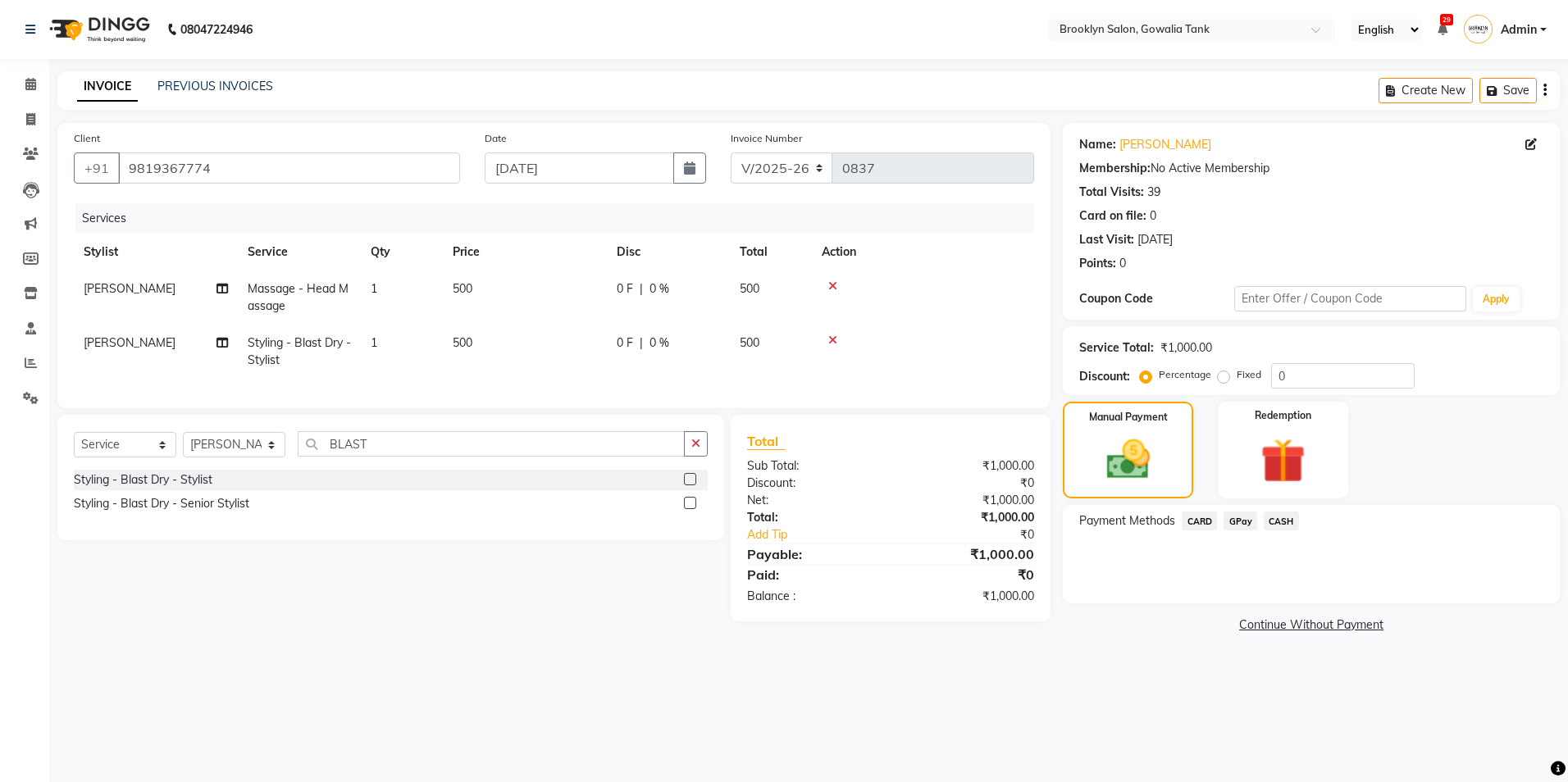
click at [1287, 522] on span "CASH" at bounding box center [1281, 520] width 35 height 18
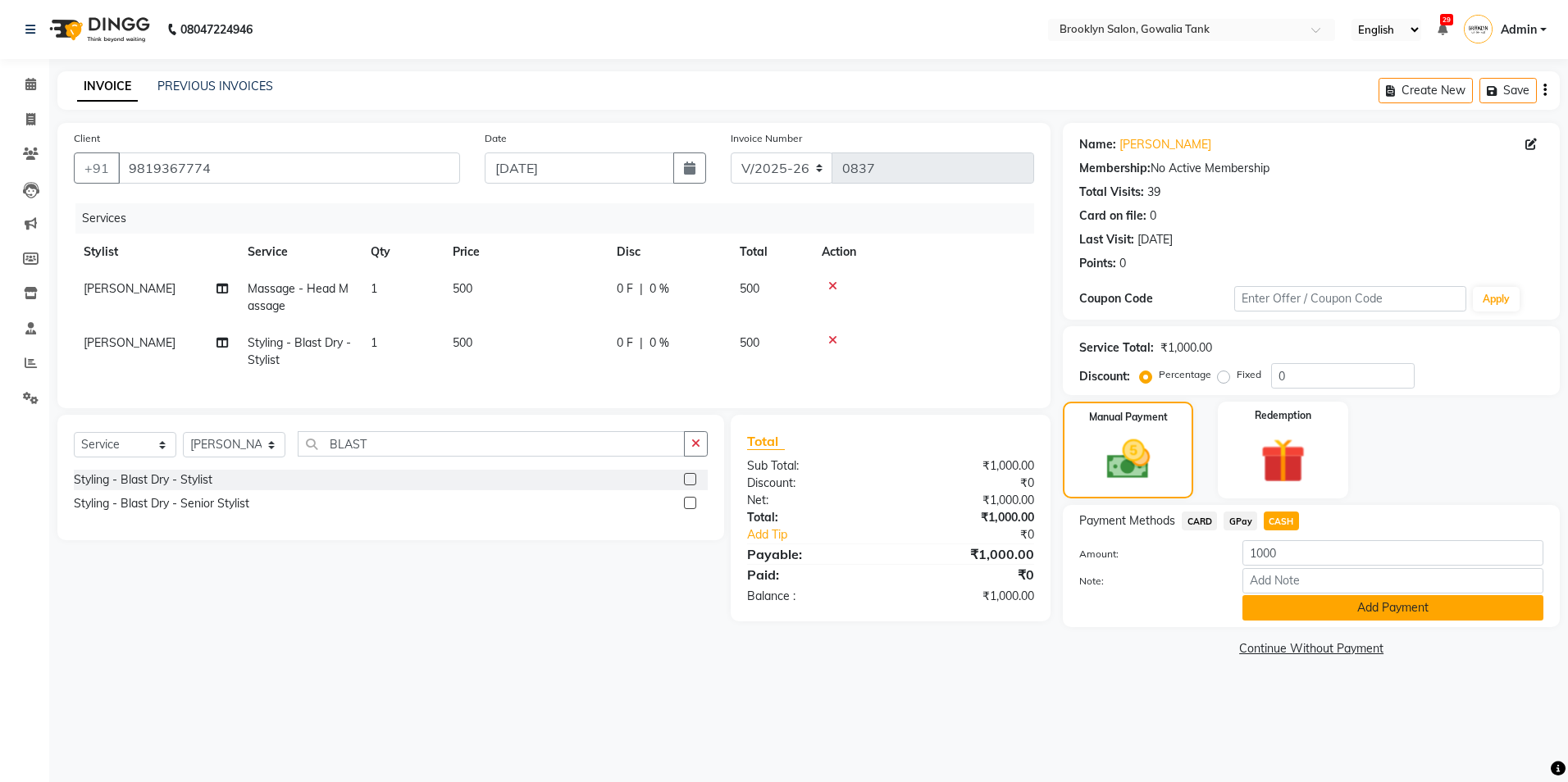
click at [1311, 612] on button "Add Payment" at bounding box center [1393, 607] width 301 height 25
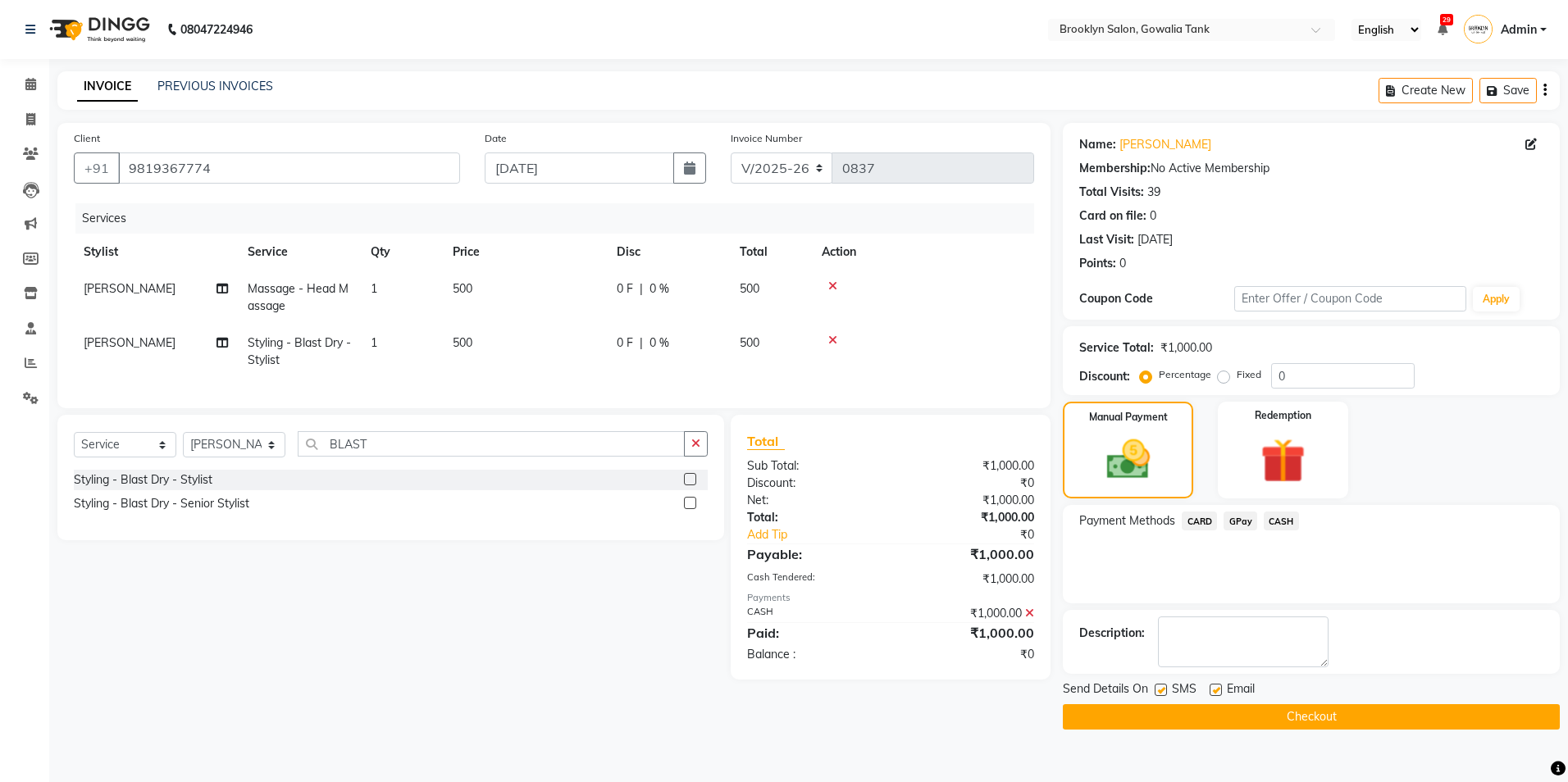
click at [1333, 718] on button "Checkout" at bounding box center [1311, 717] width 497 height 25
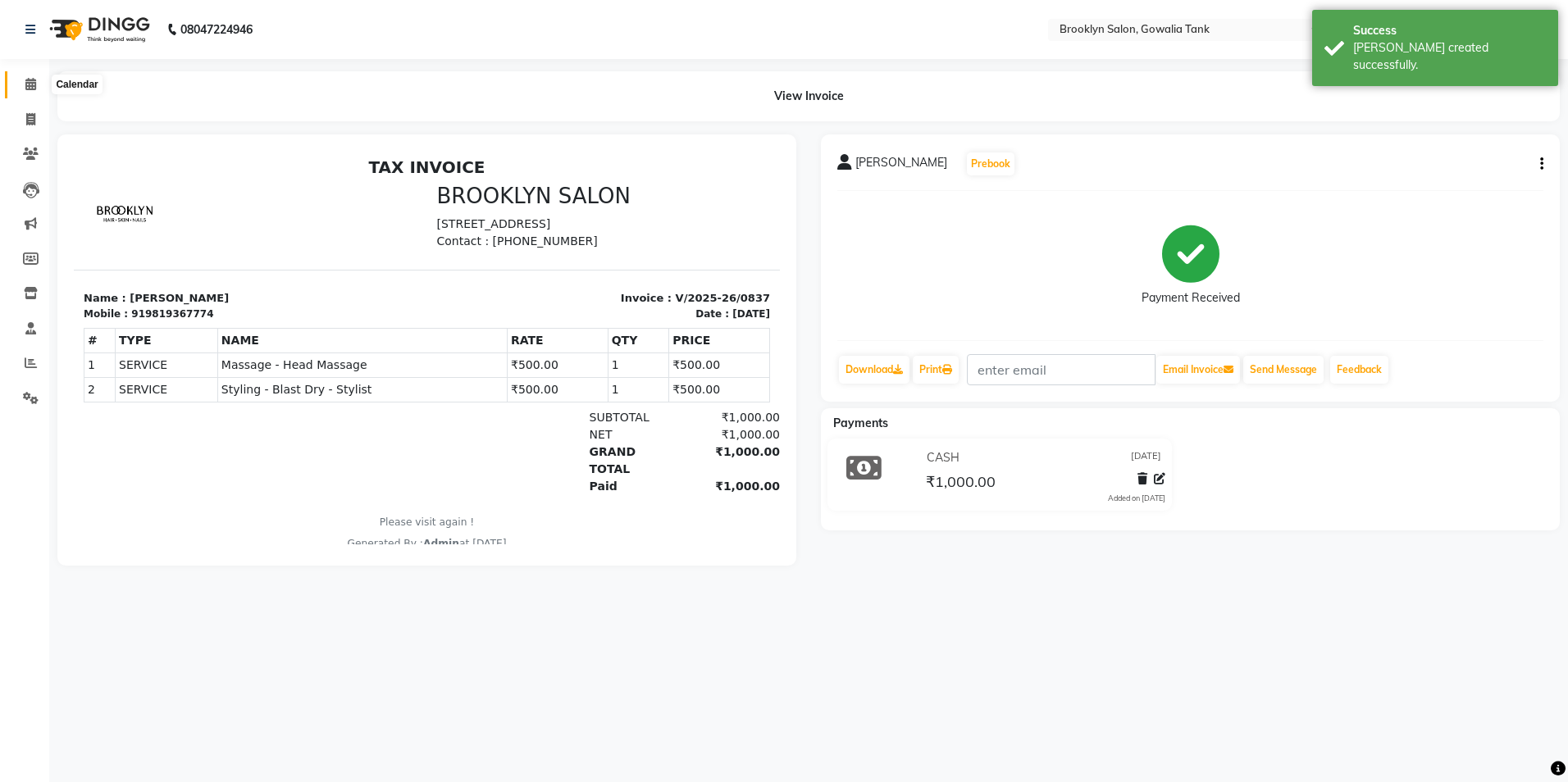
click at [36, 87] on icon at bounding box center [31, 84] width 11 height 12
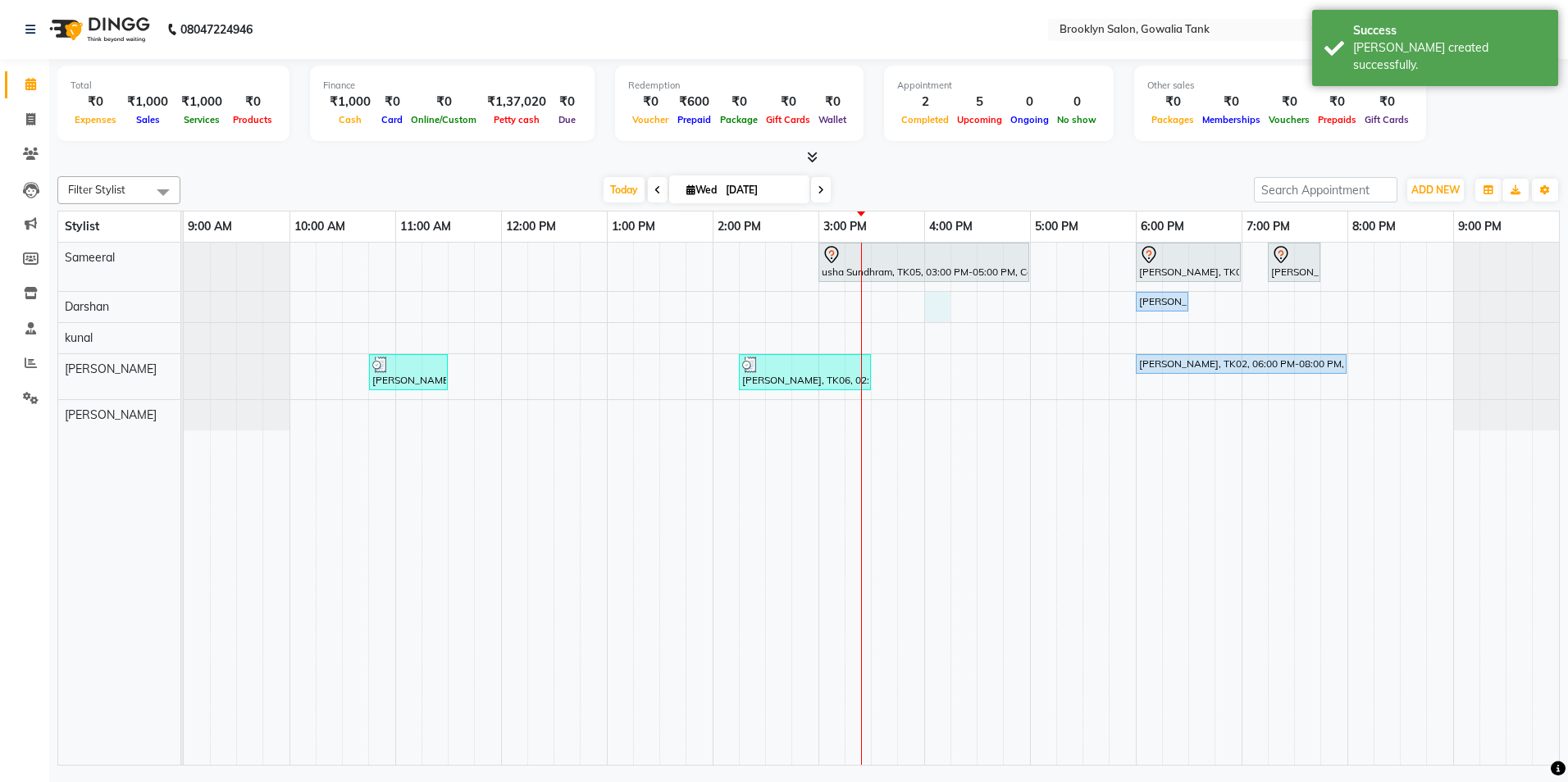
click at [932, 315] on div "usha Sundhram, TK05, 03:00 PM-05:00 PM, Color - Root Touch Up - Stylist,Hair - …" at bounding box center [871, 503] width 1376 height 522
select select "3856"
select select "960"
select select "tentative"
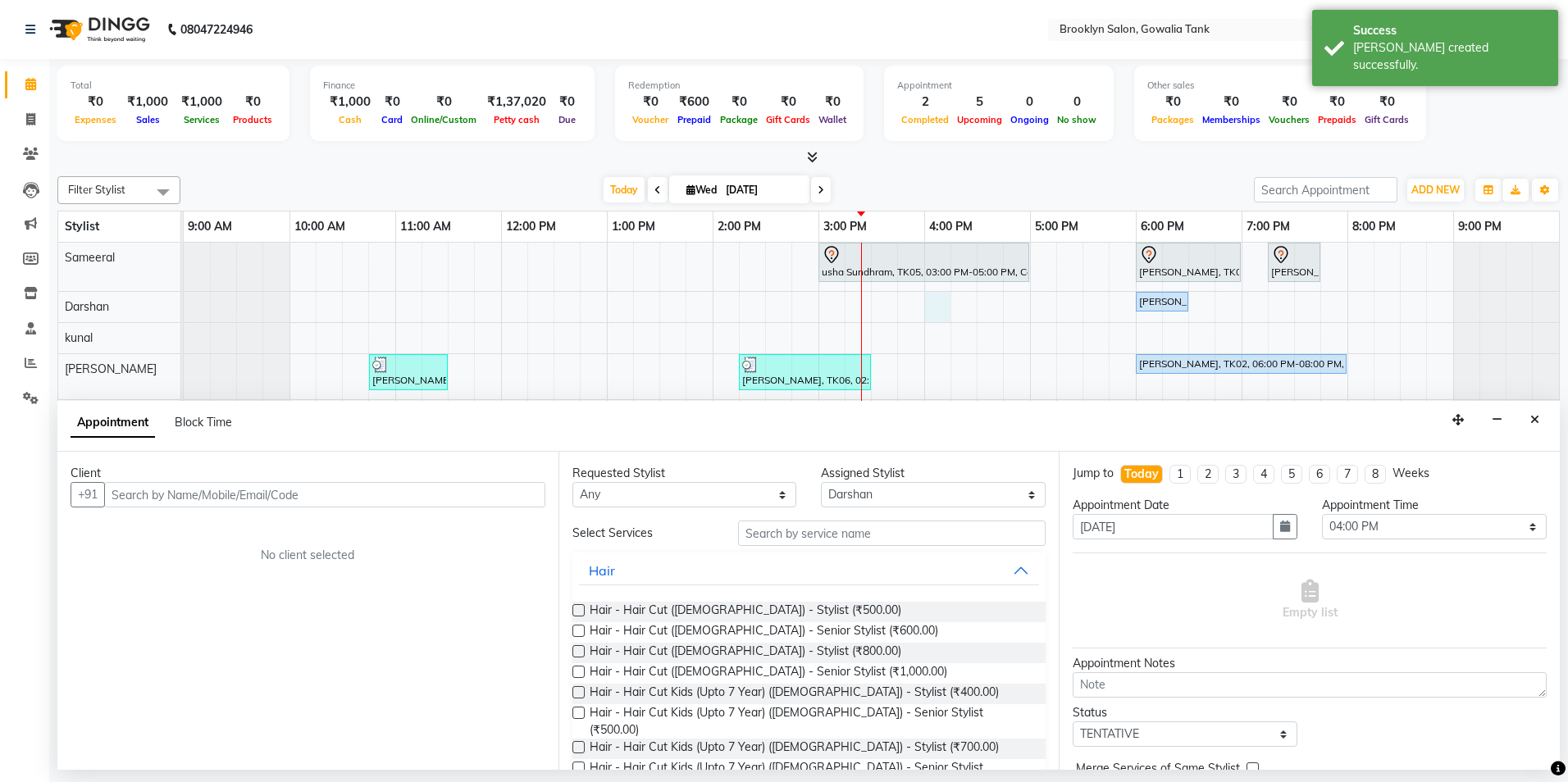
click at [481, 494] on input "text" at bounding box center [325, 495] width 441 height 25
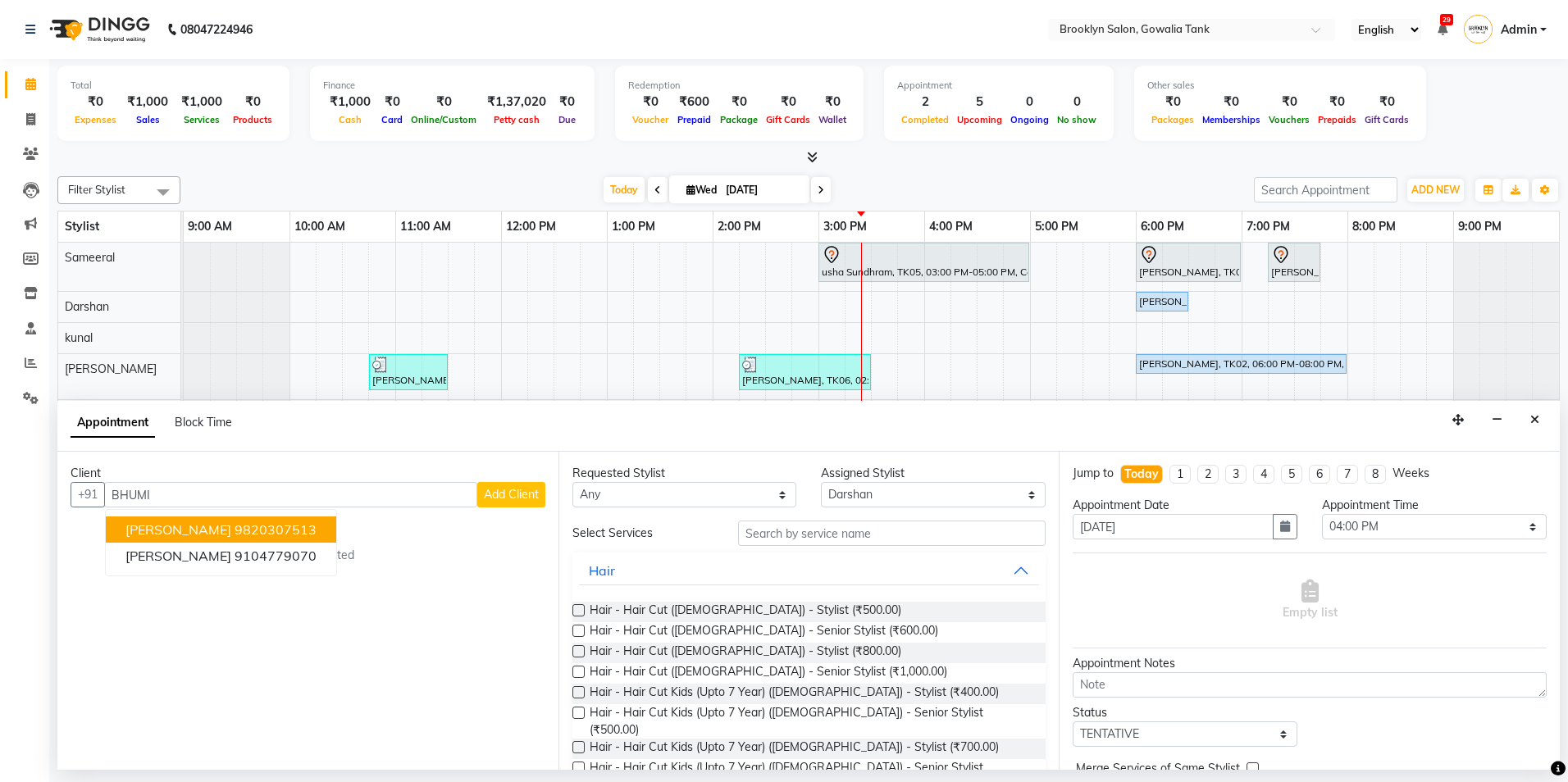
click at [235, 533] on ngb-highlight "9820307513" at bounding box center [275, 530] width 82 height 17
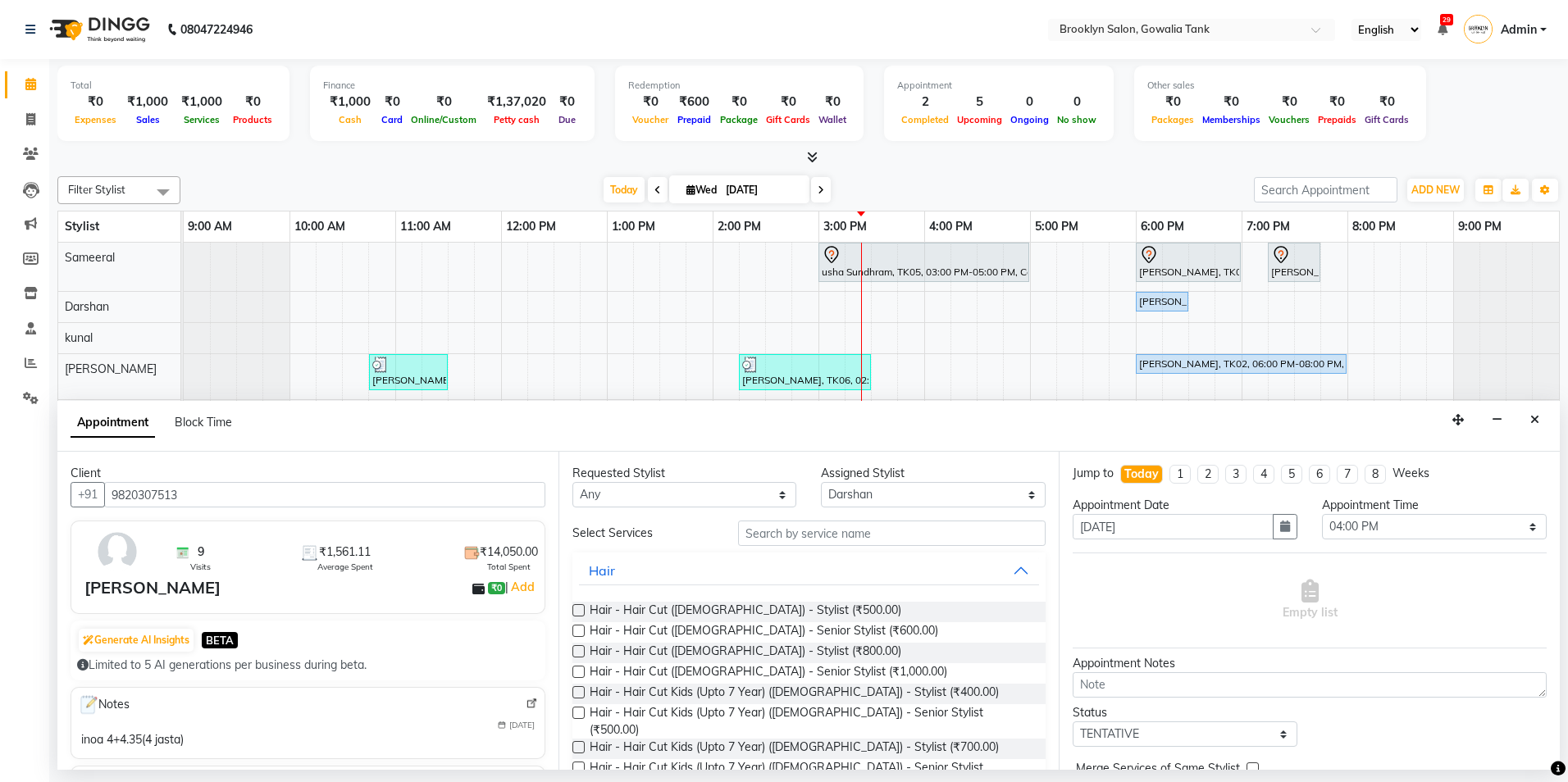
type input "9820307513"
click at [864, 538] on input "text" at bounding box center [892, 533] width 308 height 25
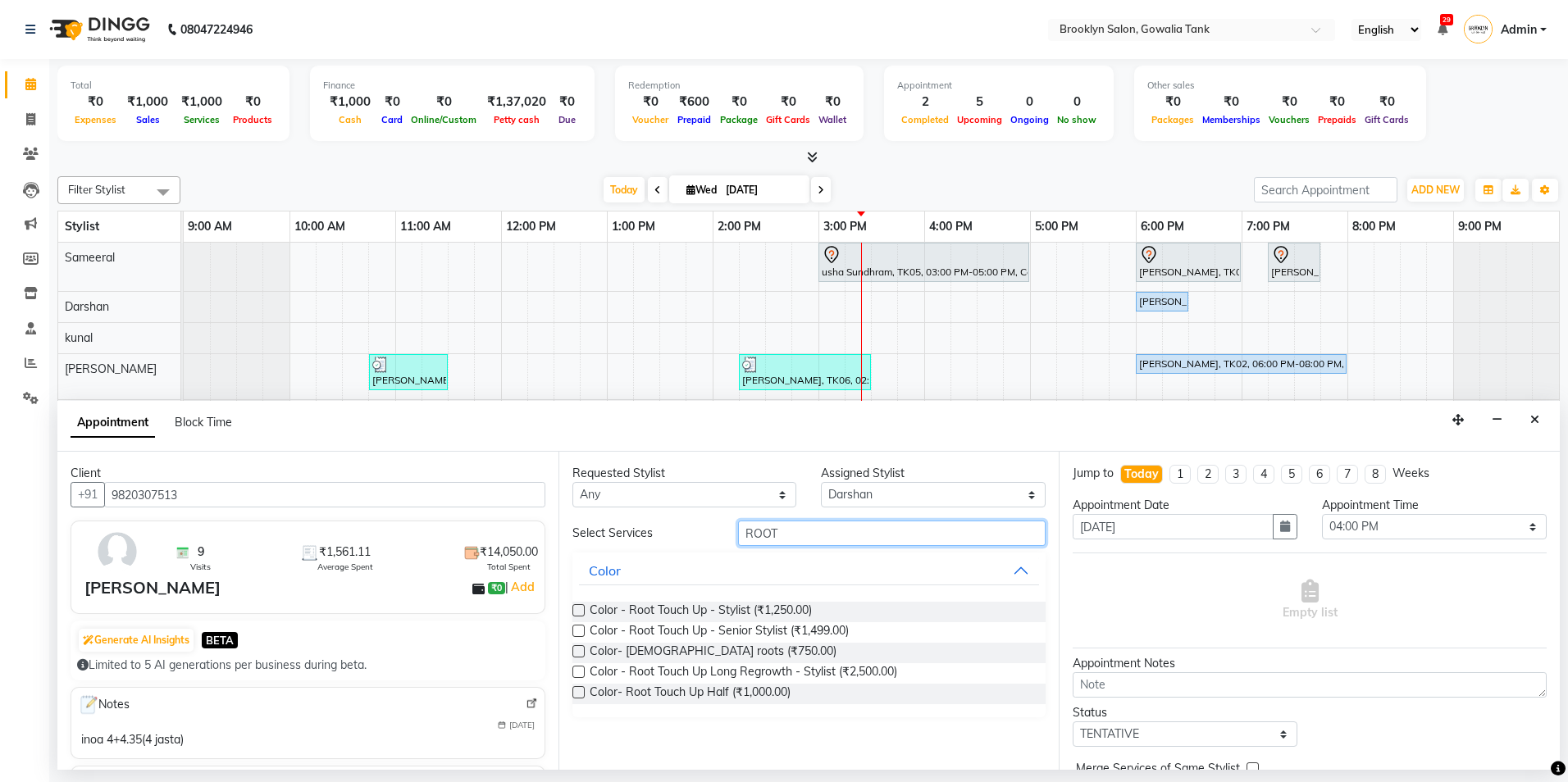
type input "ROOT"
click at [576, 606] on label at bounding box center [578, 611] width 12 height 12
click at [576, 607] on input "checkbox" at bounding box center [577, 612] width 11 height 11
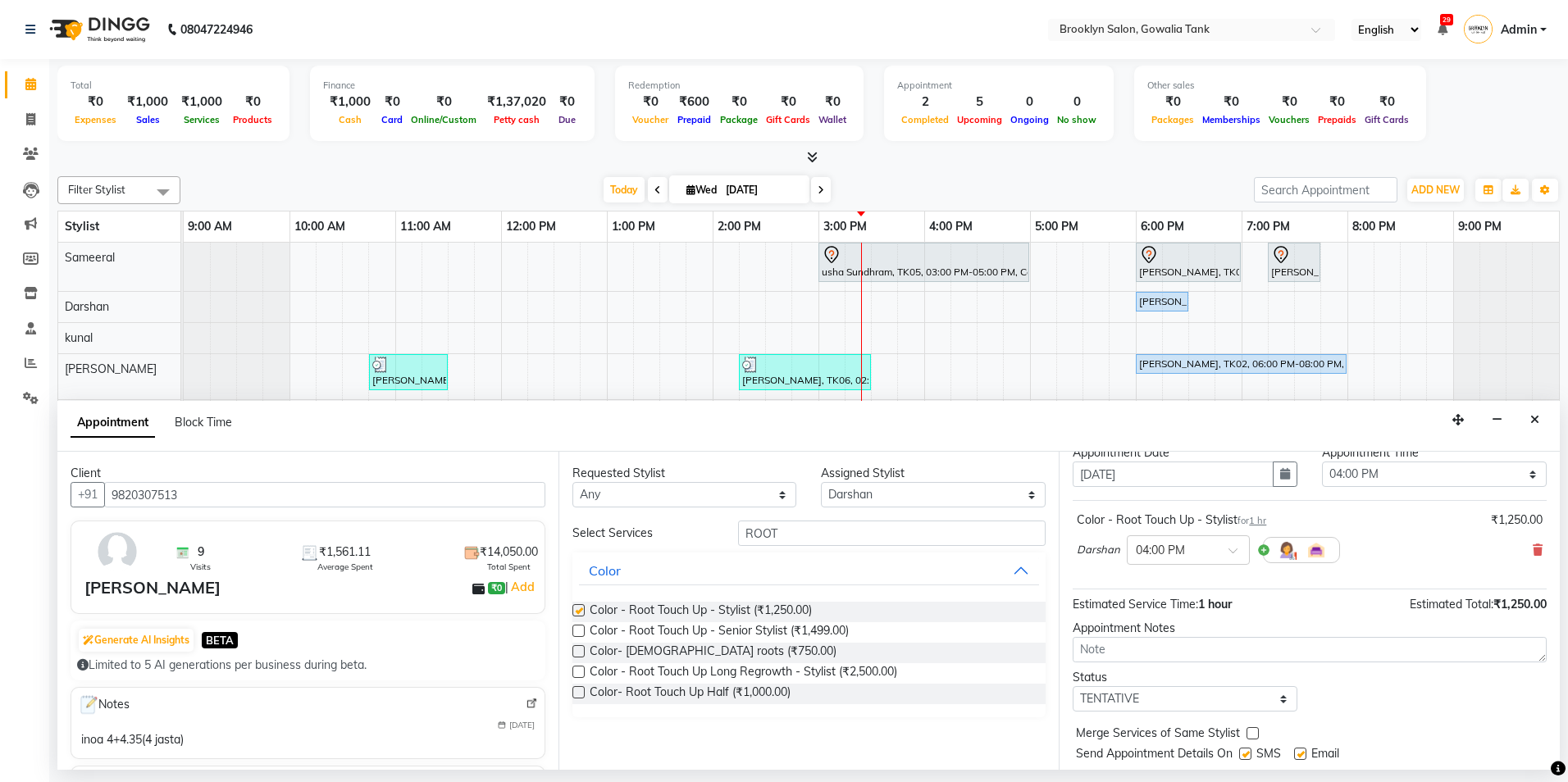
checkbox input "false"
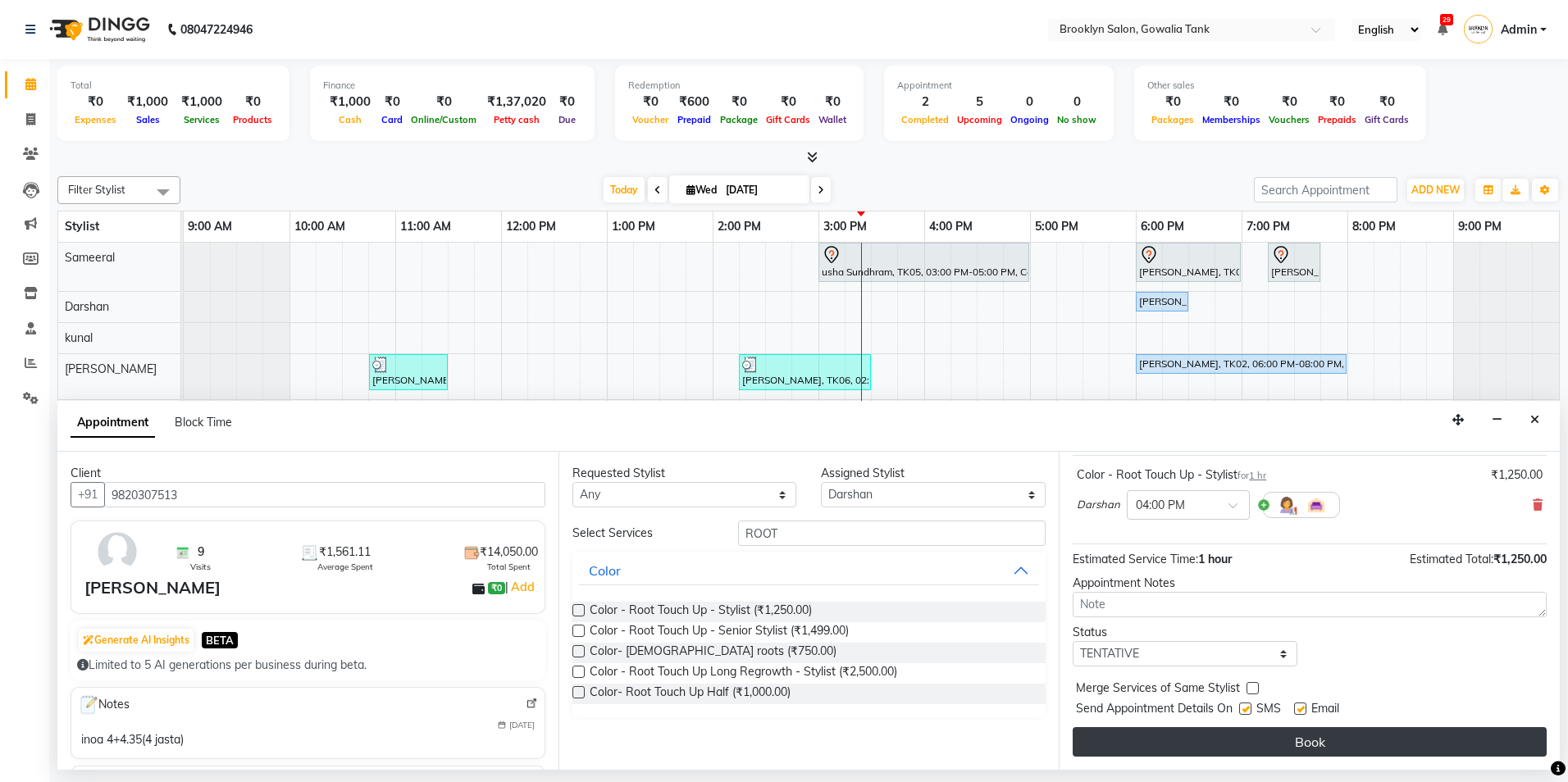
click at [1346, 743] on button "Book" at bounding box center [1310, 742] width 474 height 30
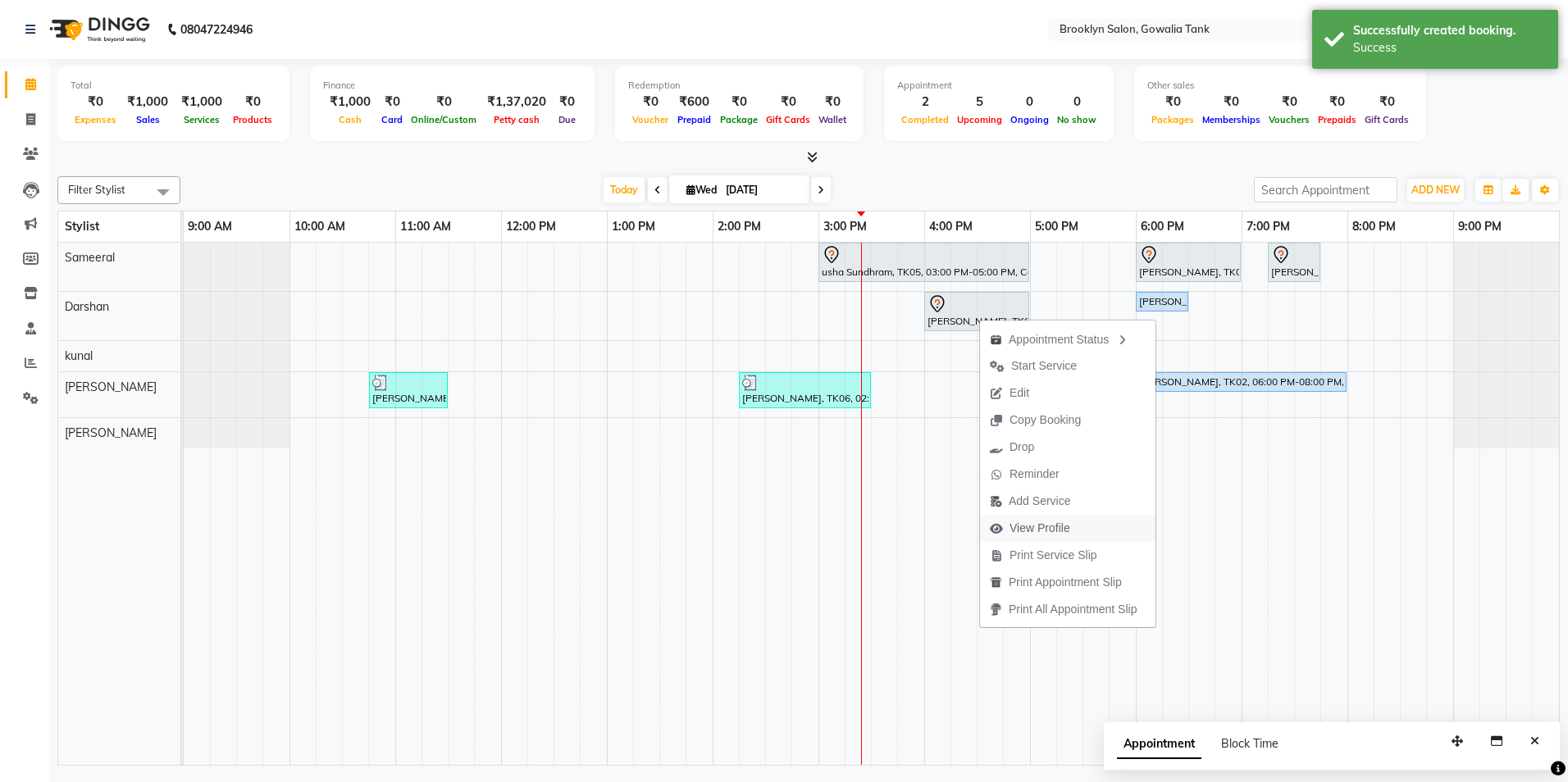
click at [1066, 529] on span "View Profile" at bounding box center [1040, 529] width 61 height 18
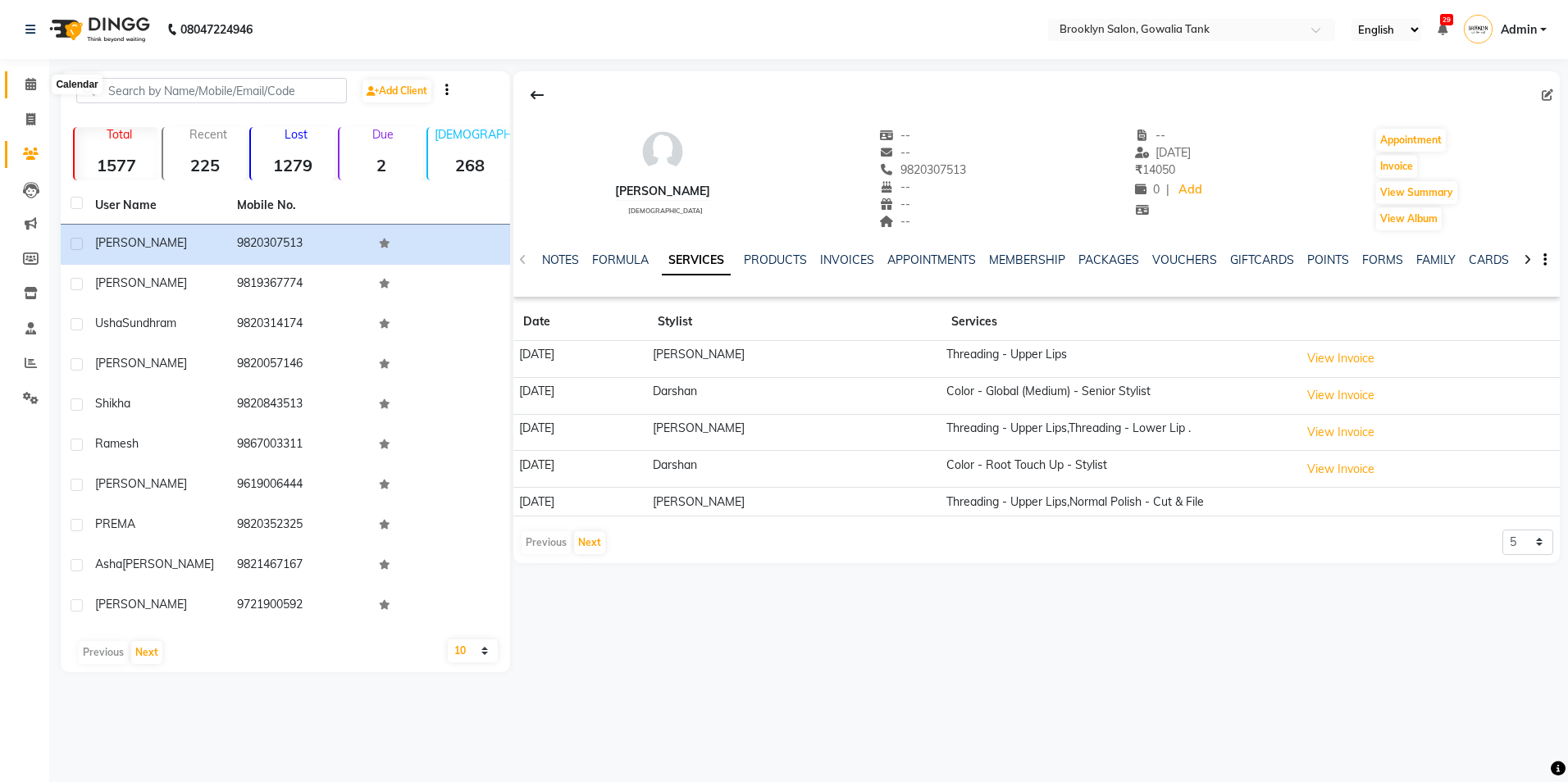
click at [30, 92] on span at bounding box center [31, 84] width 29 height 18
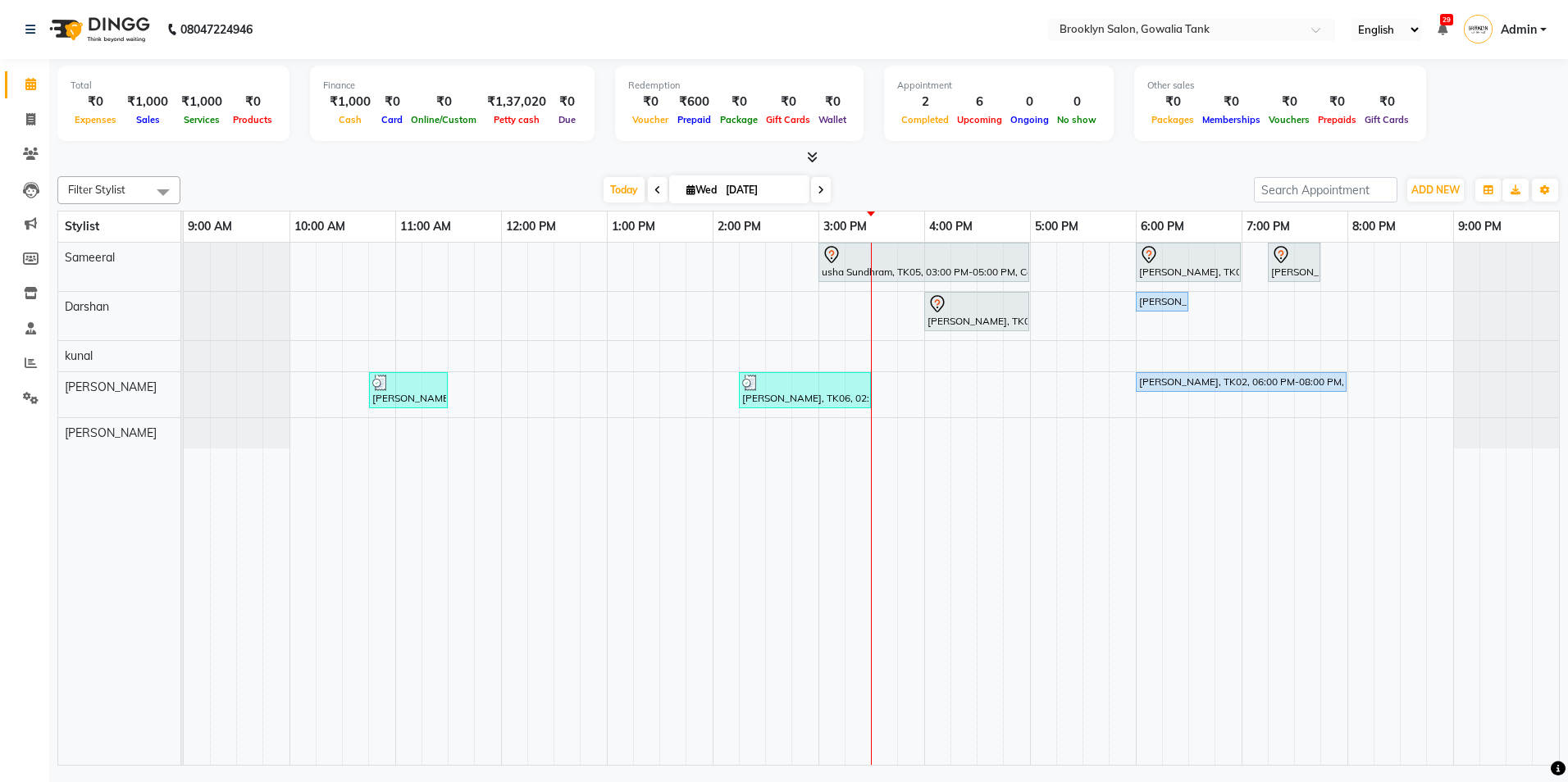
click at [1093, 256] on div "usha Sundhram, TK05, 03:00 PM-05:00 PM, Color - Root Touch Up - Stylist,Hair - …" at bounding box center [871, 503] width 1376 height 522
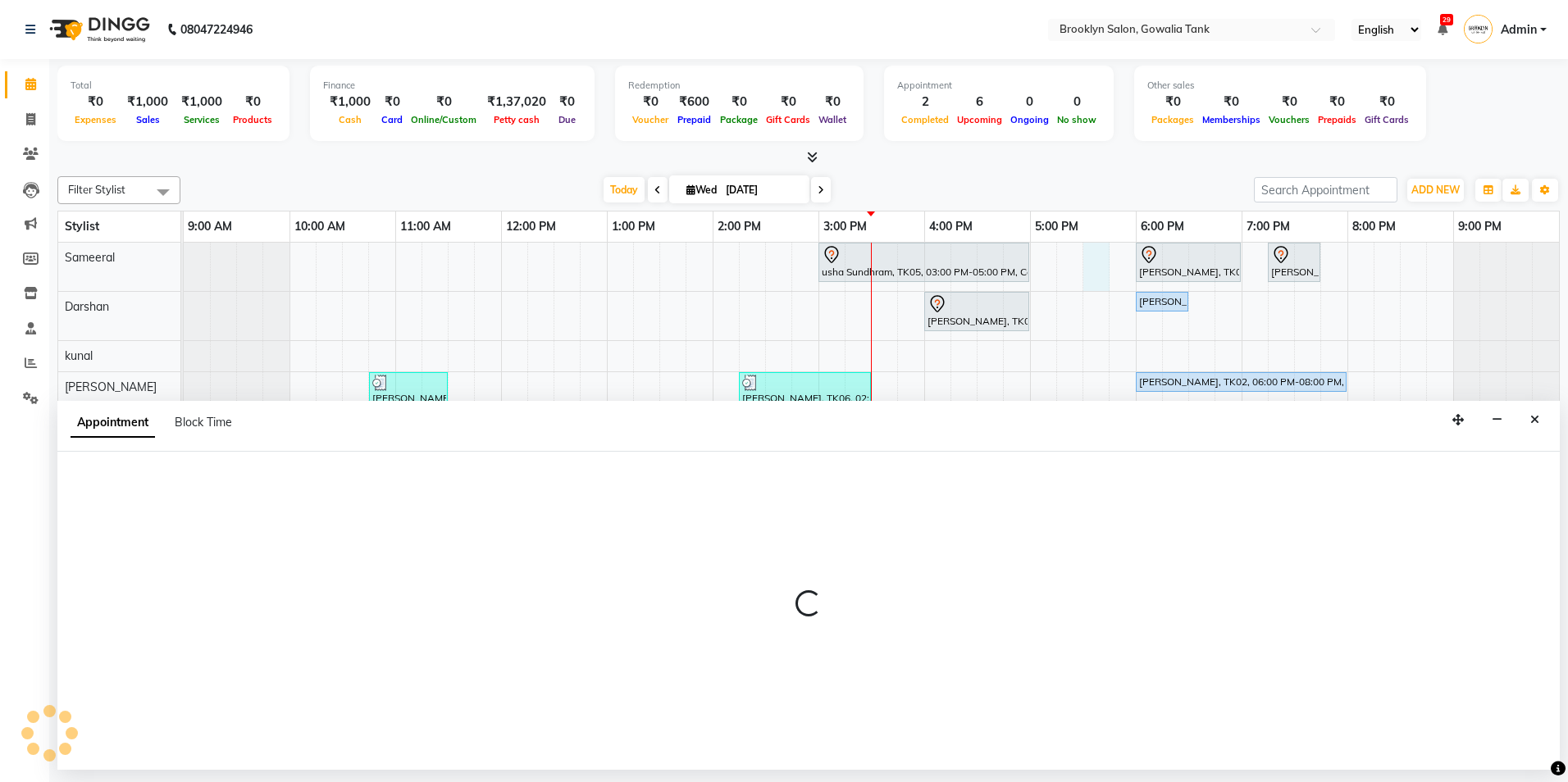
select select "3855"
select select "1050"
select select "tentative"
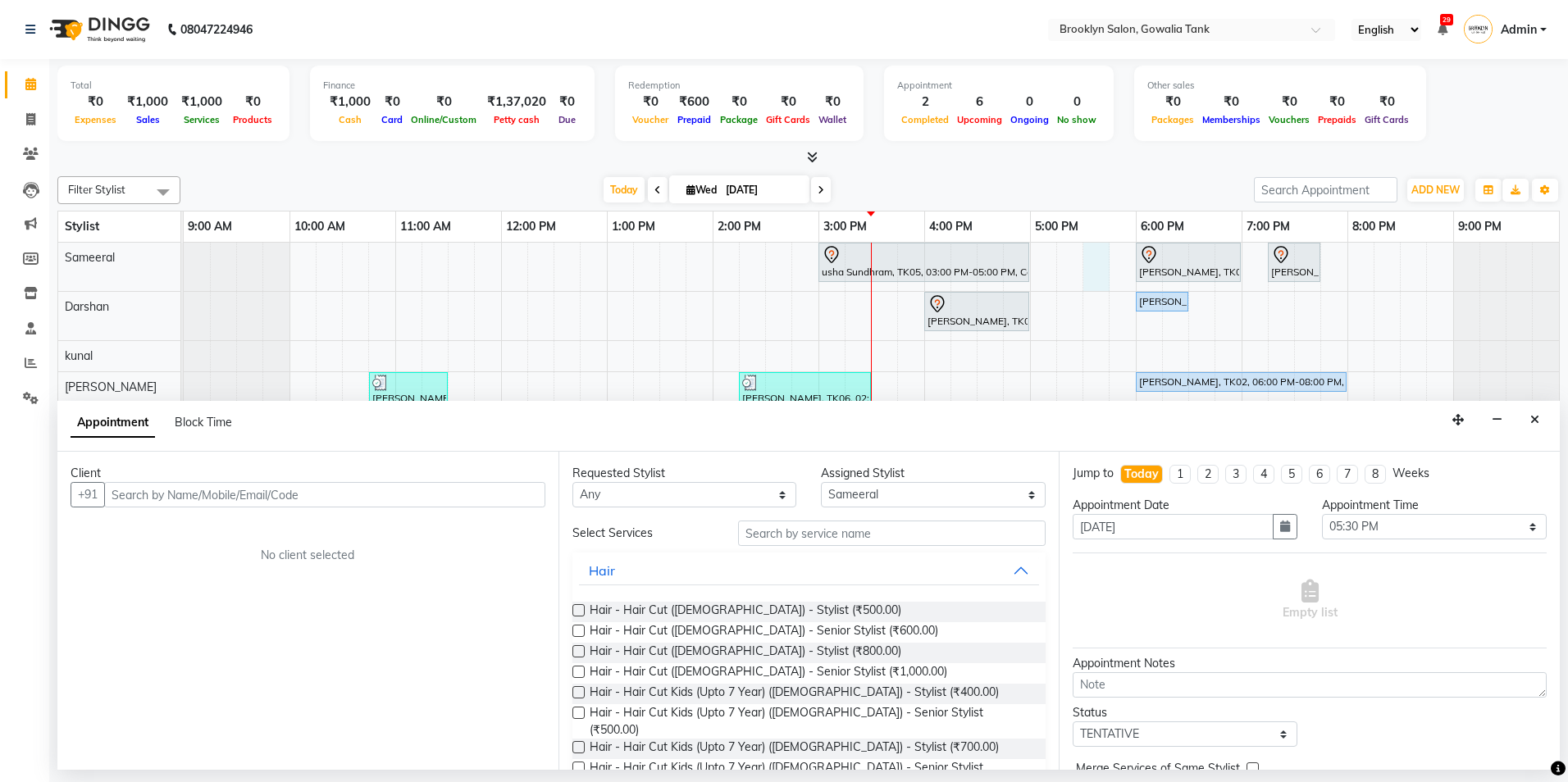
click at [294, 481] on div "Client" at bounding box center [308, 474] width 475 height 18
click at [301, 491] on input "text" at bounding box center [325, 495] width 441 height 25
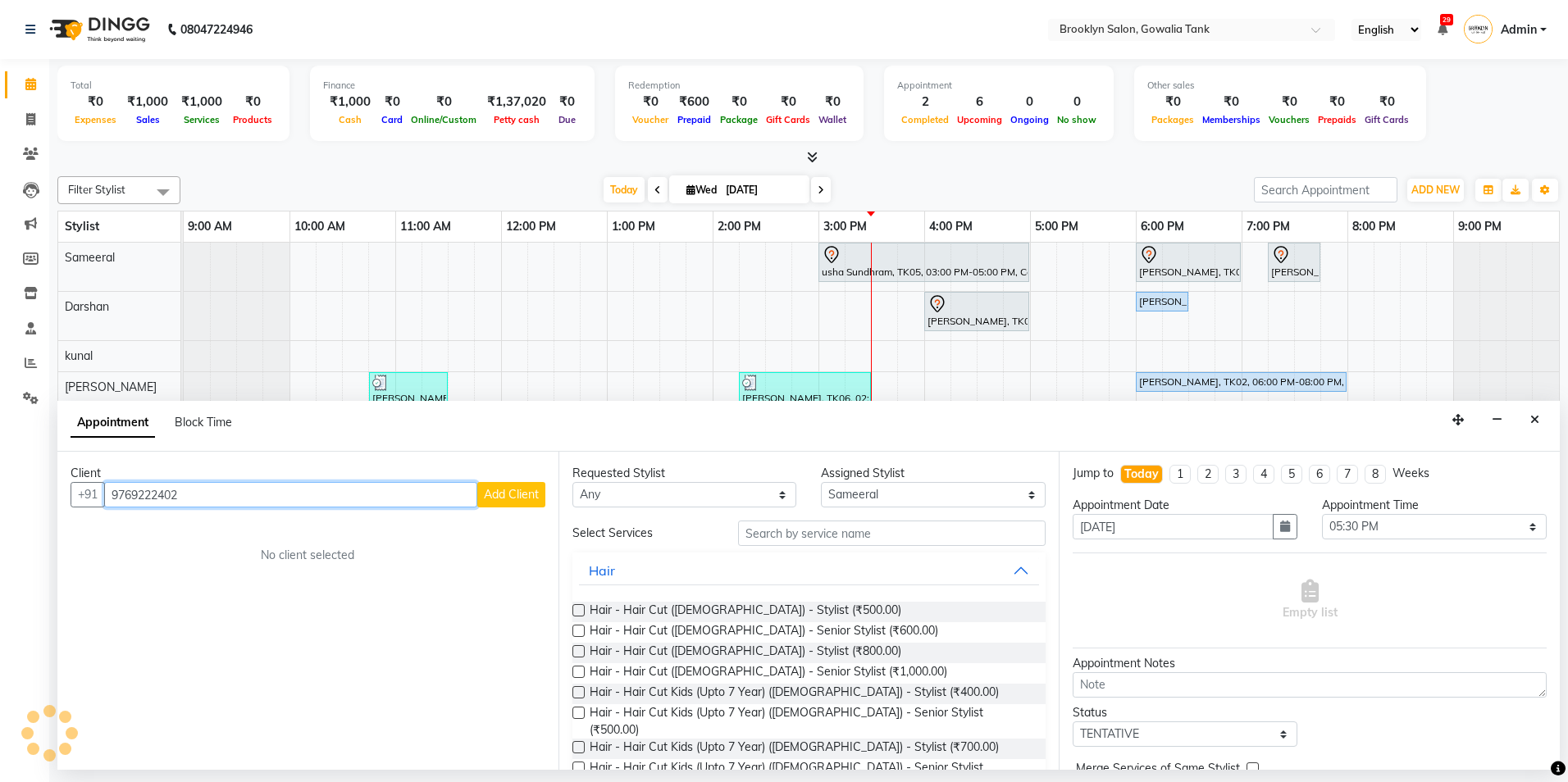
click at [145, 501] on input "9769222402" at bounding box center [291, 495] width 374 height 25
click at [160, 493] on input "9769222402" at bounding box center [291, 495] width 374 height 25
type input "9769222402"
click at [522, 508] on div "Client [PHONE_NUMBER] Add Client No client selected" at bounding box center [308, 611] width 501 height 318
click at [517, 497] on span "Add Client" at bounding box center [512, 494] width 55 height 15
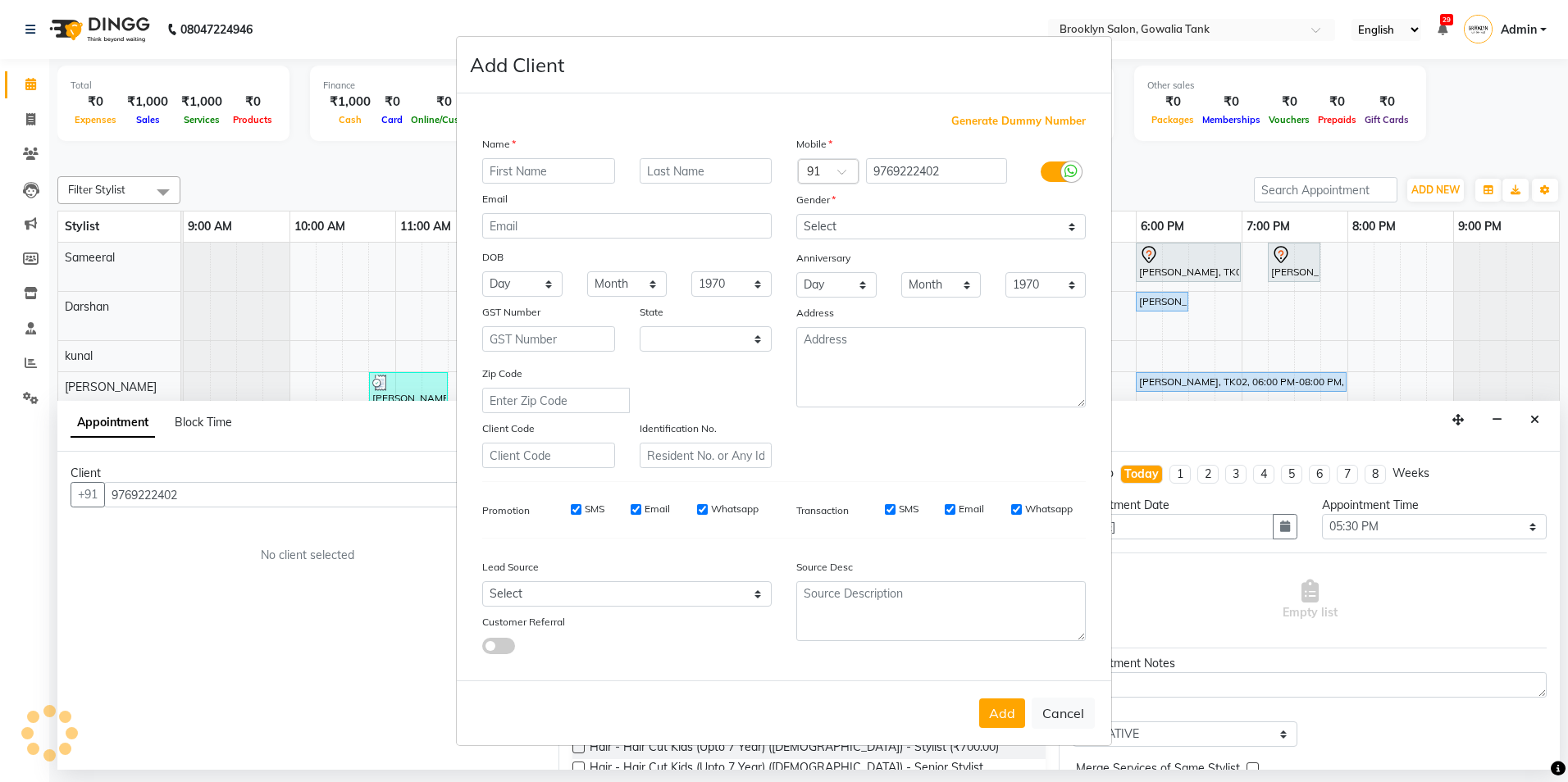
select select "22"
type input "Shrena"
click at [665, 175] on input "text" at bounding box center [706, 170] width 133 height 25
type input "gemani"
click at [931, 221] on select "Select [DEMOGRAPHIC_DATA] [DEMOGRAPHIC_DATA] Other Prefer Not To Say" at bounding box center [940, 227] width 289 height 25
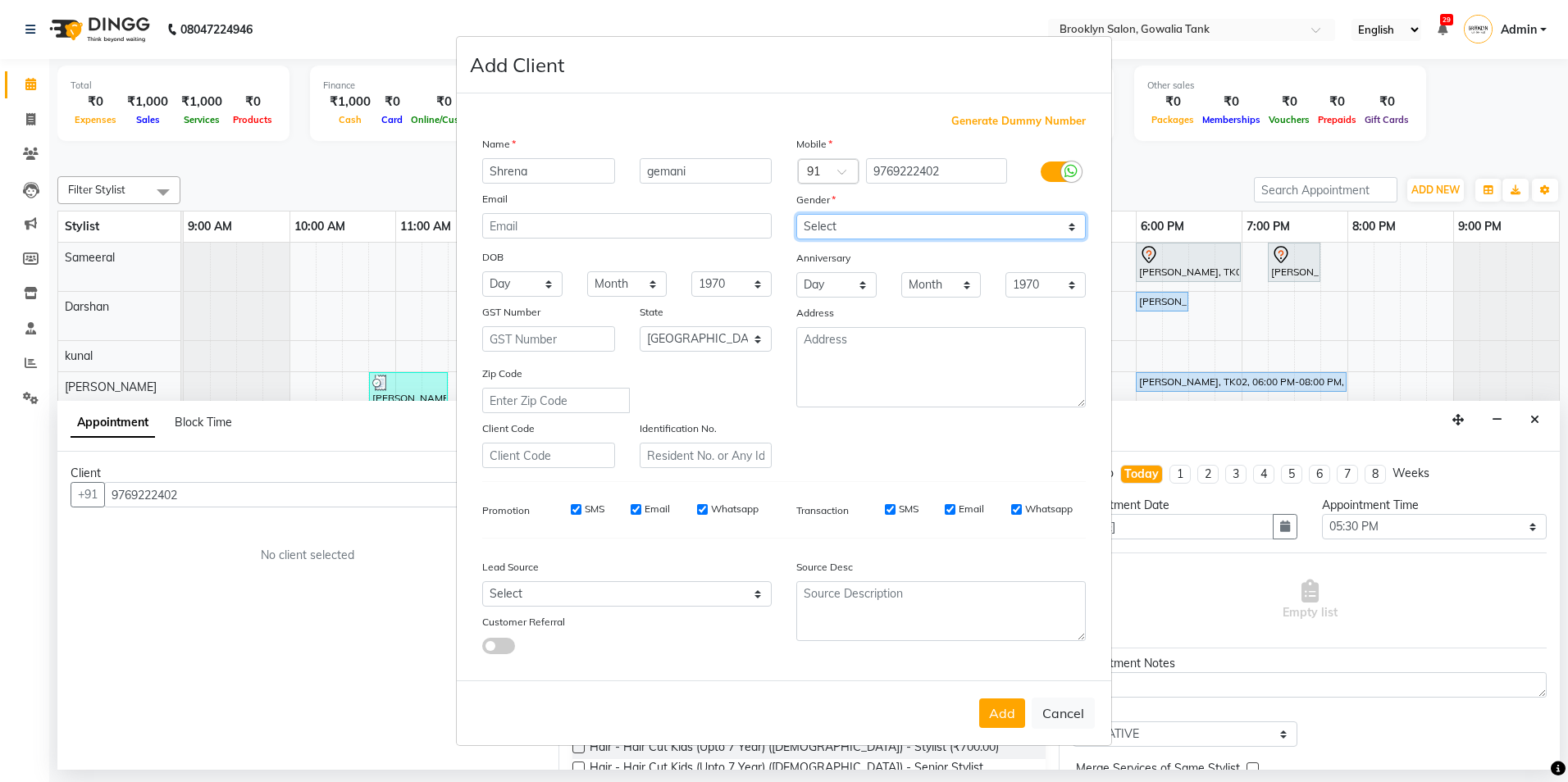
select select "[DEMOGRAPHIC_DATA]"
click at [796, 214] on select "Select [DEMOGRAPHIC_DATA] [DEMOGRAPHIC_DATA] Other Prefer Not To Say" at bounding box center [940, 227] width 289 height 25
click at [997, 708] on button "Add" at bounding box center [1002, 713] width 46 height 30
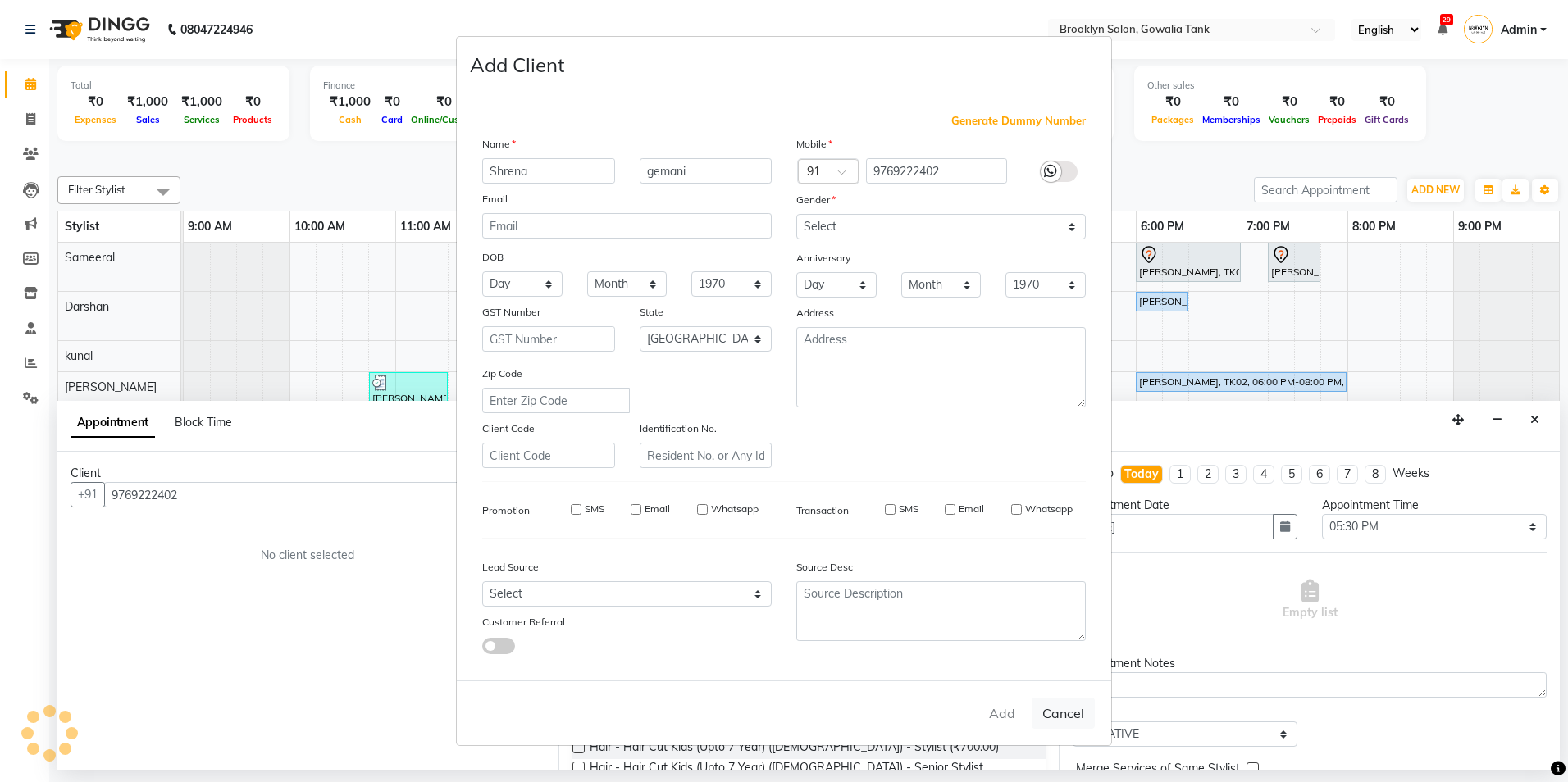
select select
select select "null"
select select
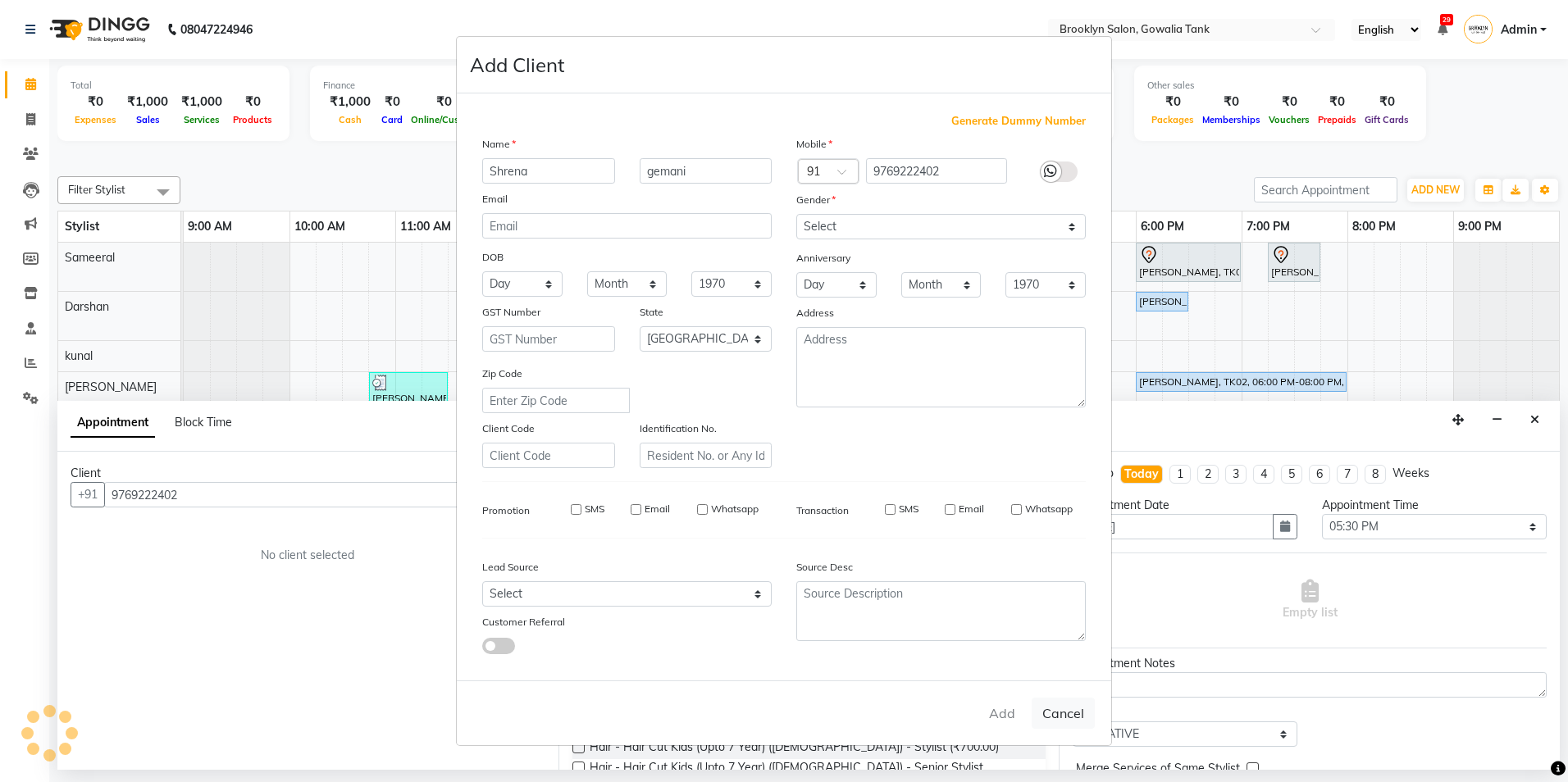
select select
checkbox input "false"
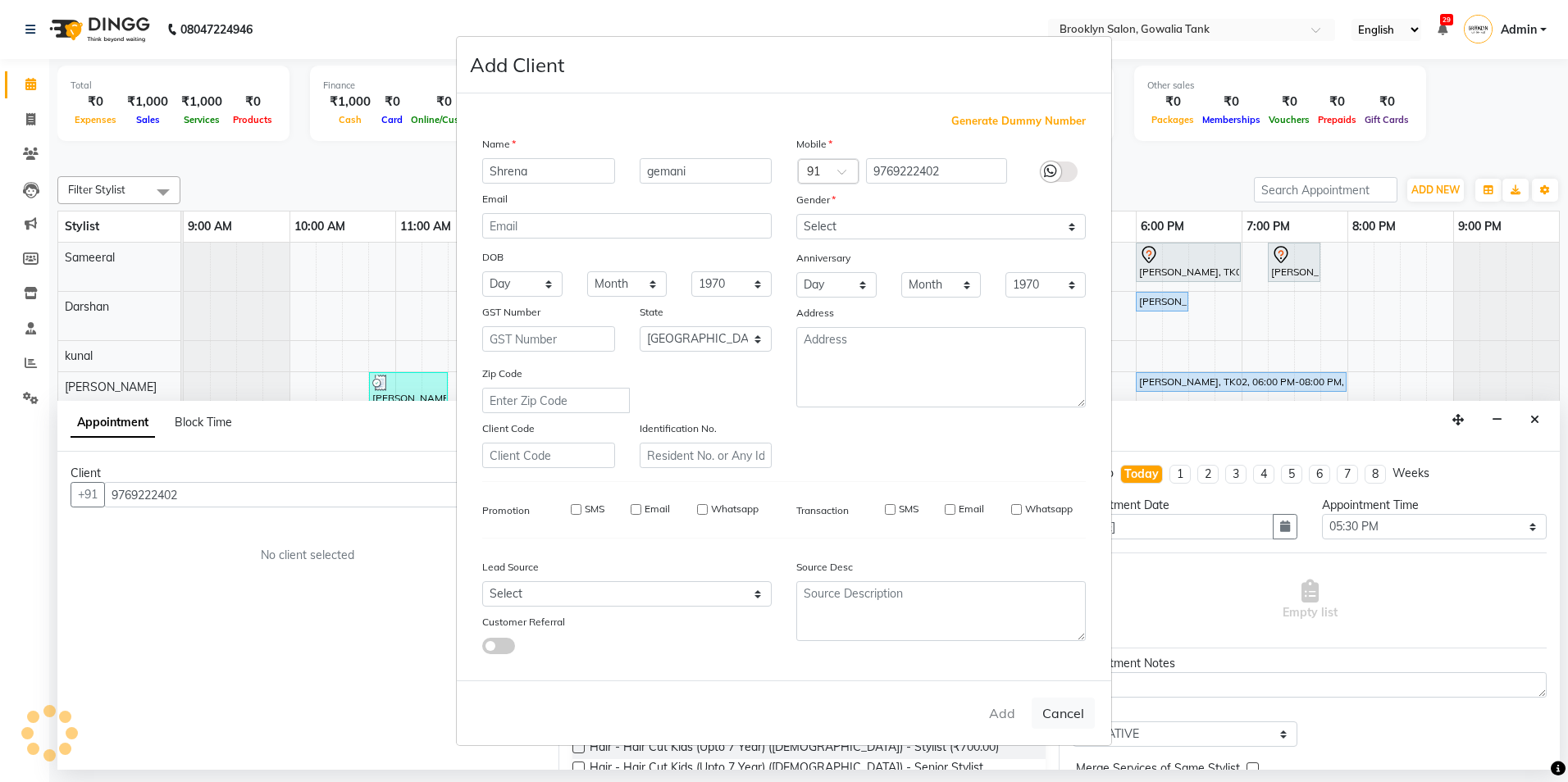
checkbox input "false"
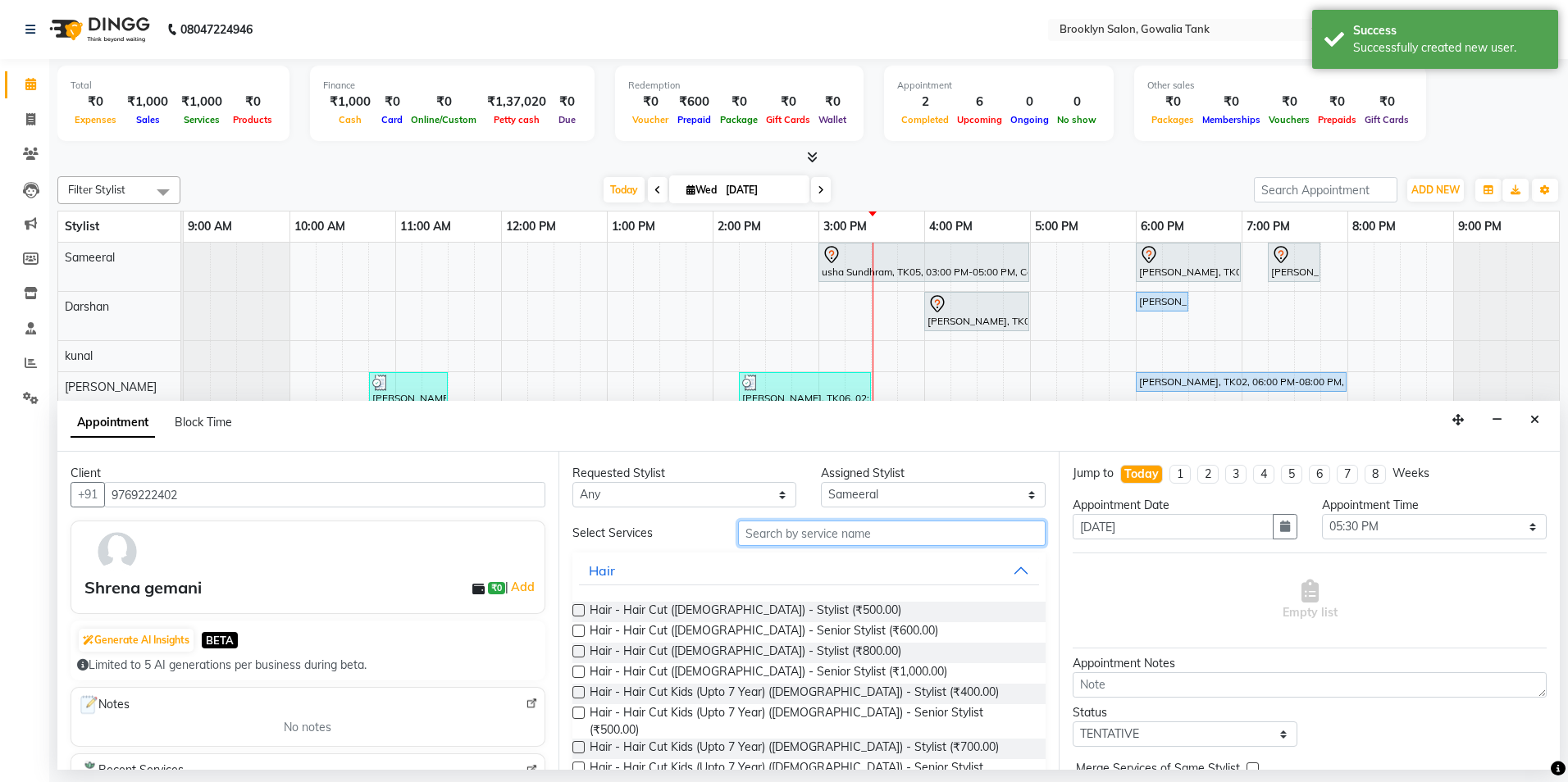
click at [853, 530] on input "text" at bounding box center [892, 533] width 308 height 25
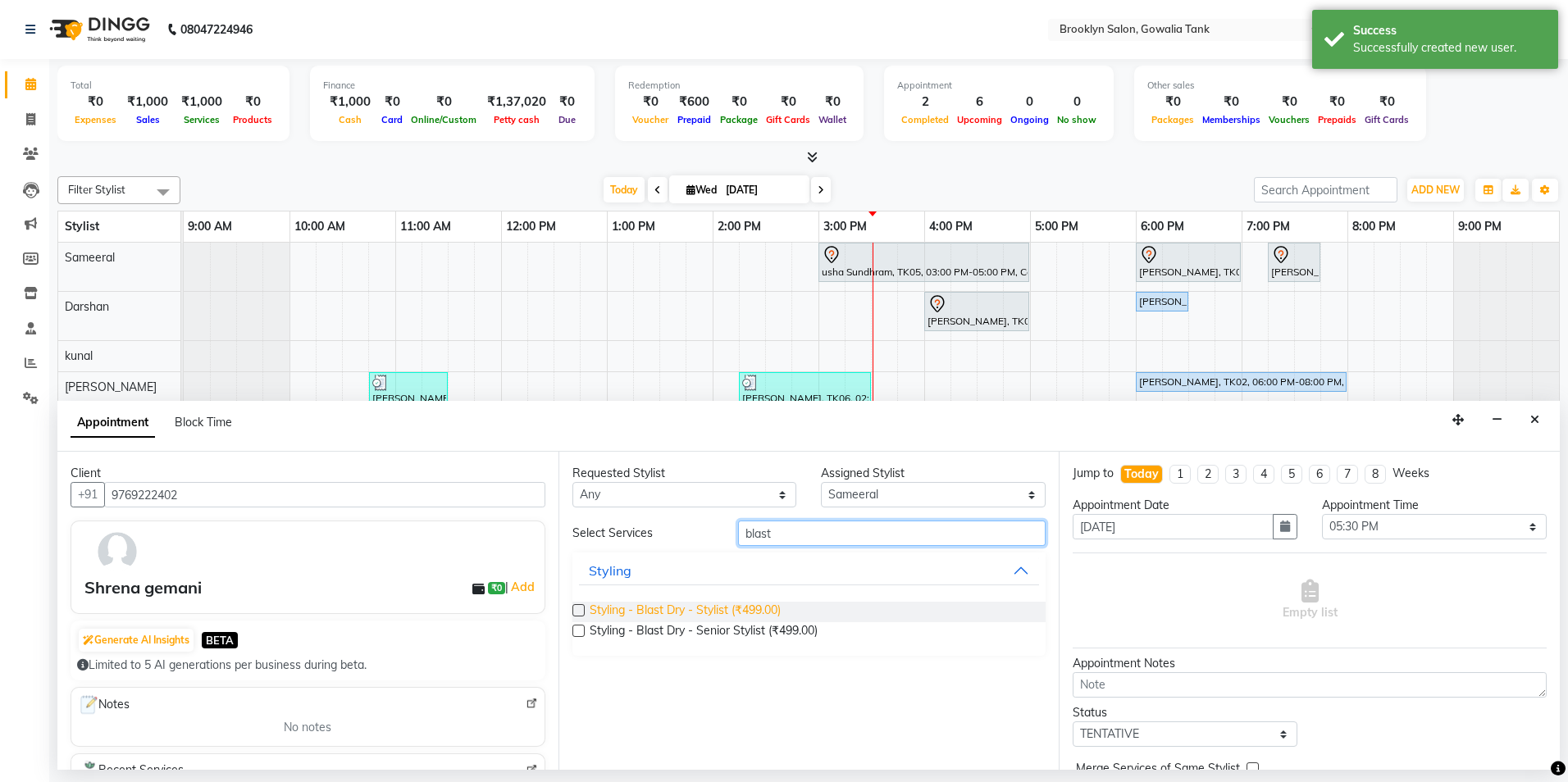
type input "blast"
click at [721, 611] on span "Styling - Blast Dry - Stylist (₹499.00)" at bounding box center [685, 612] width 191 height 20
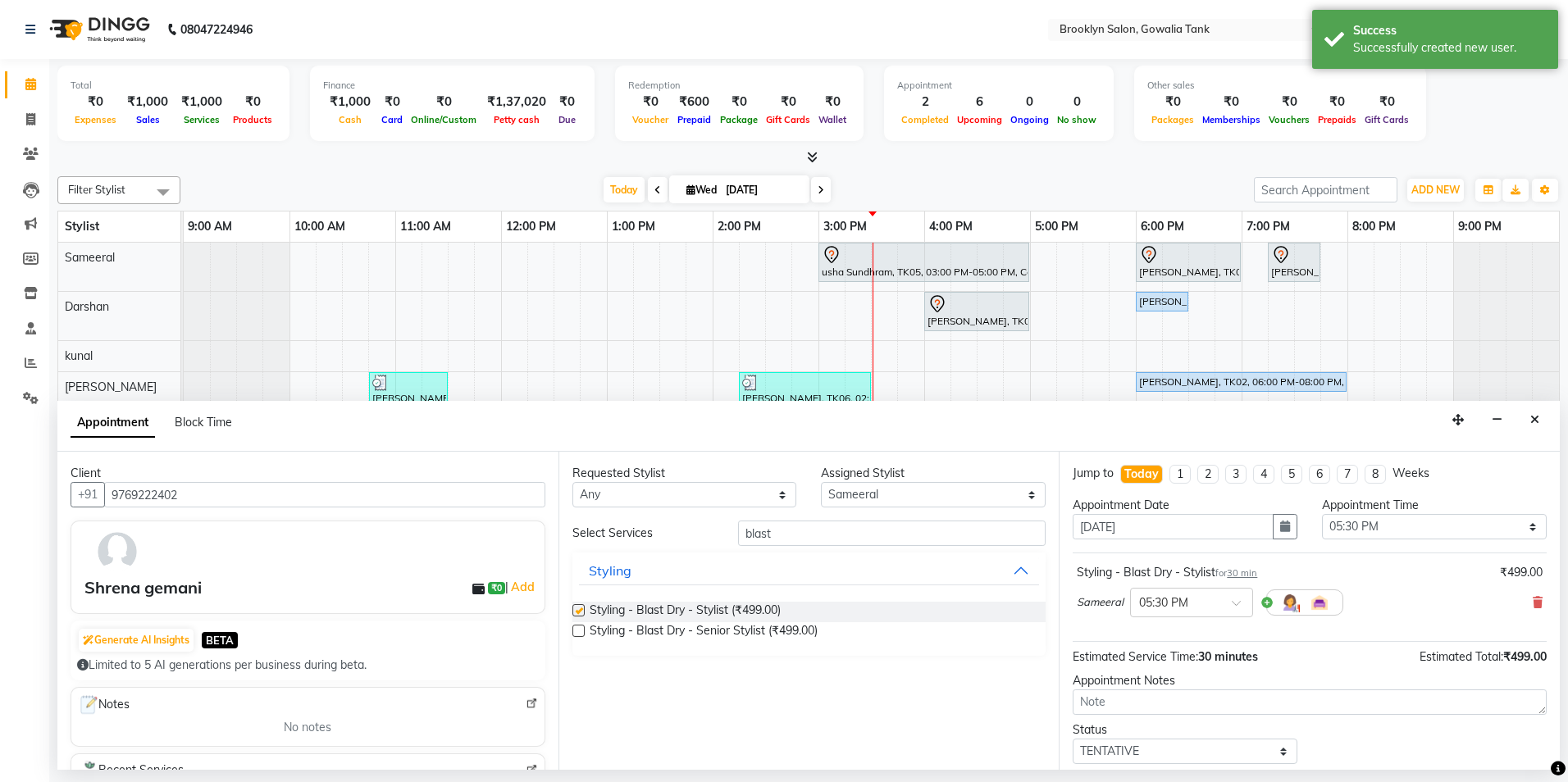
checkbox input "false"
click at [1533, 607] on icon at bounding box center [1537, 602] width 10 height 11
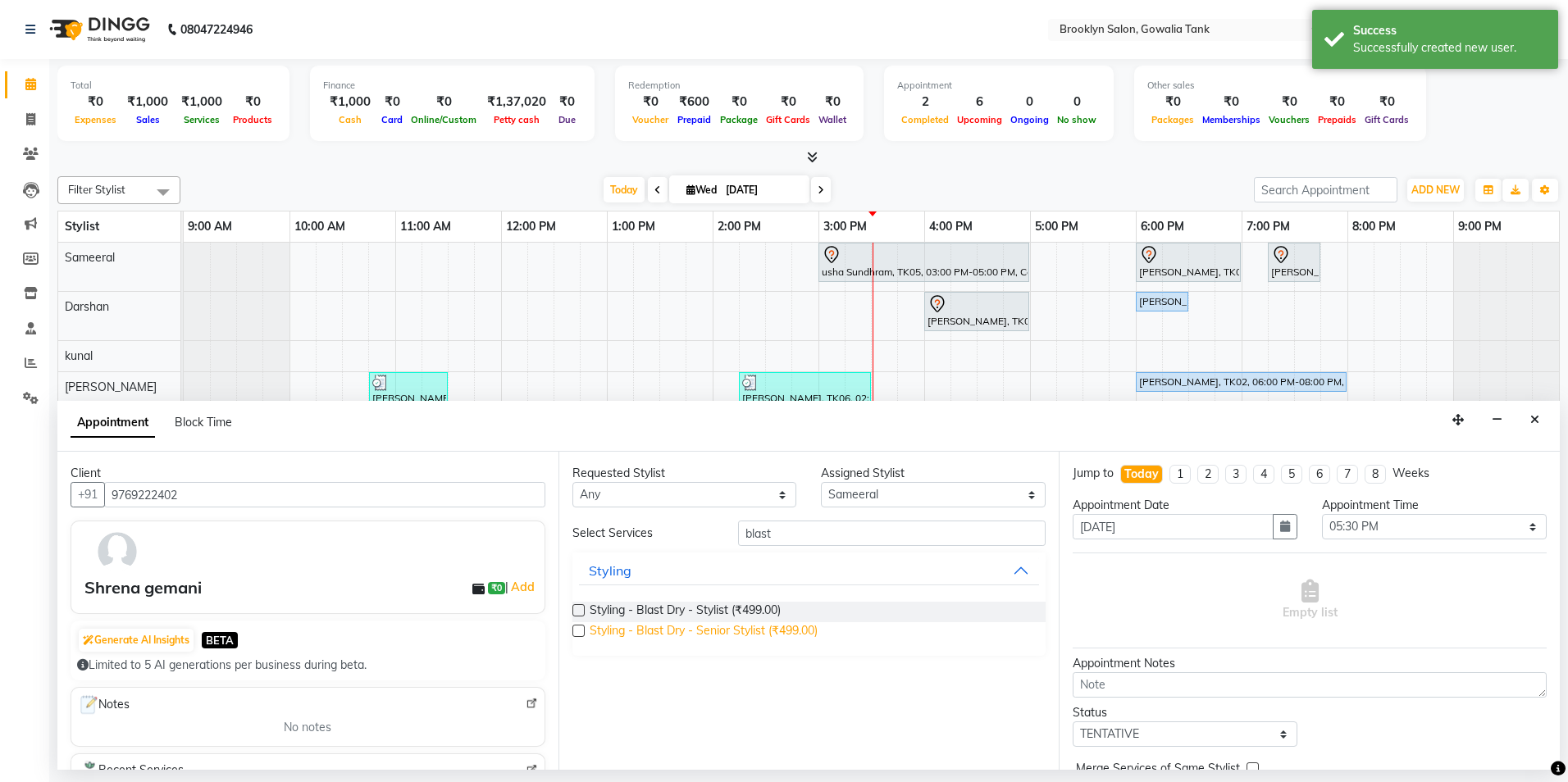
click at [804, 633] on span "Styling - Blast Dry - Senior Stylist (₹499.00)" at bounding box center [703, 632] width 228 height 20
checkbox input "false"
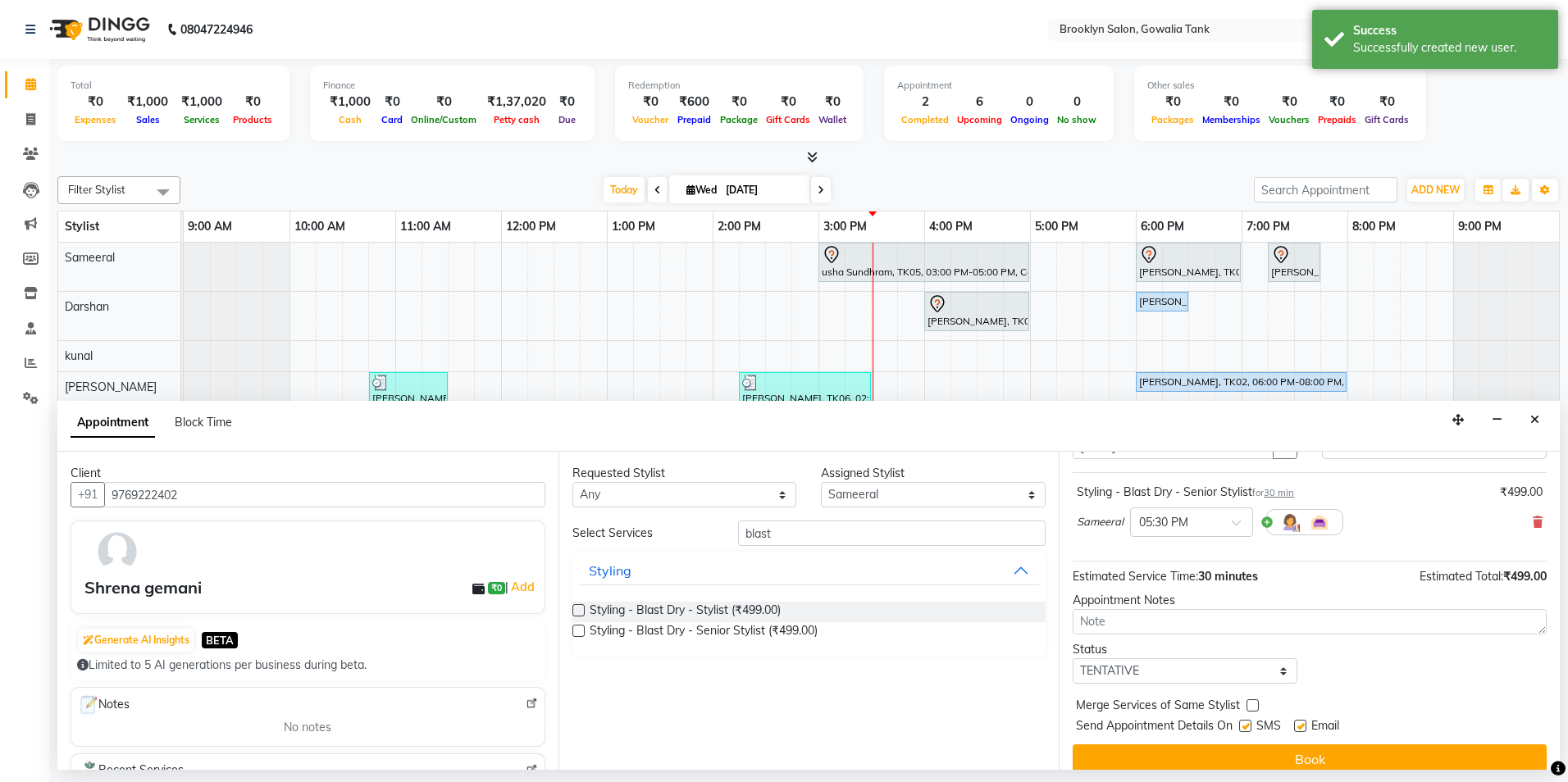
scroll to position [82, 0]
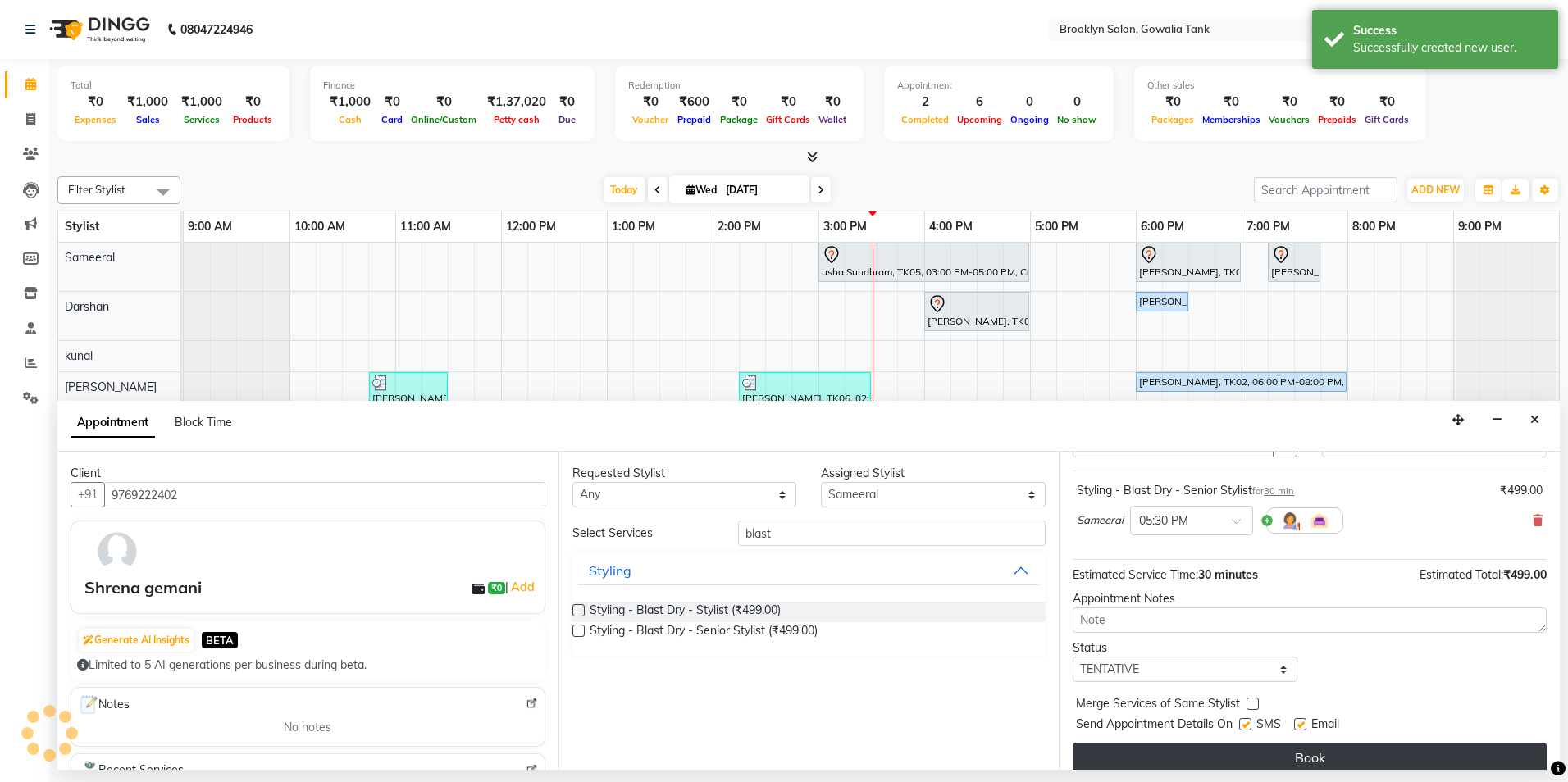
click at [1321, 756] on button "Book" at bounding box center [1310, 757] width 474 height 30
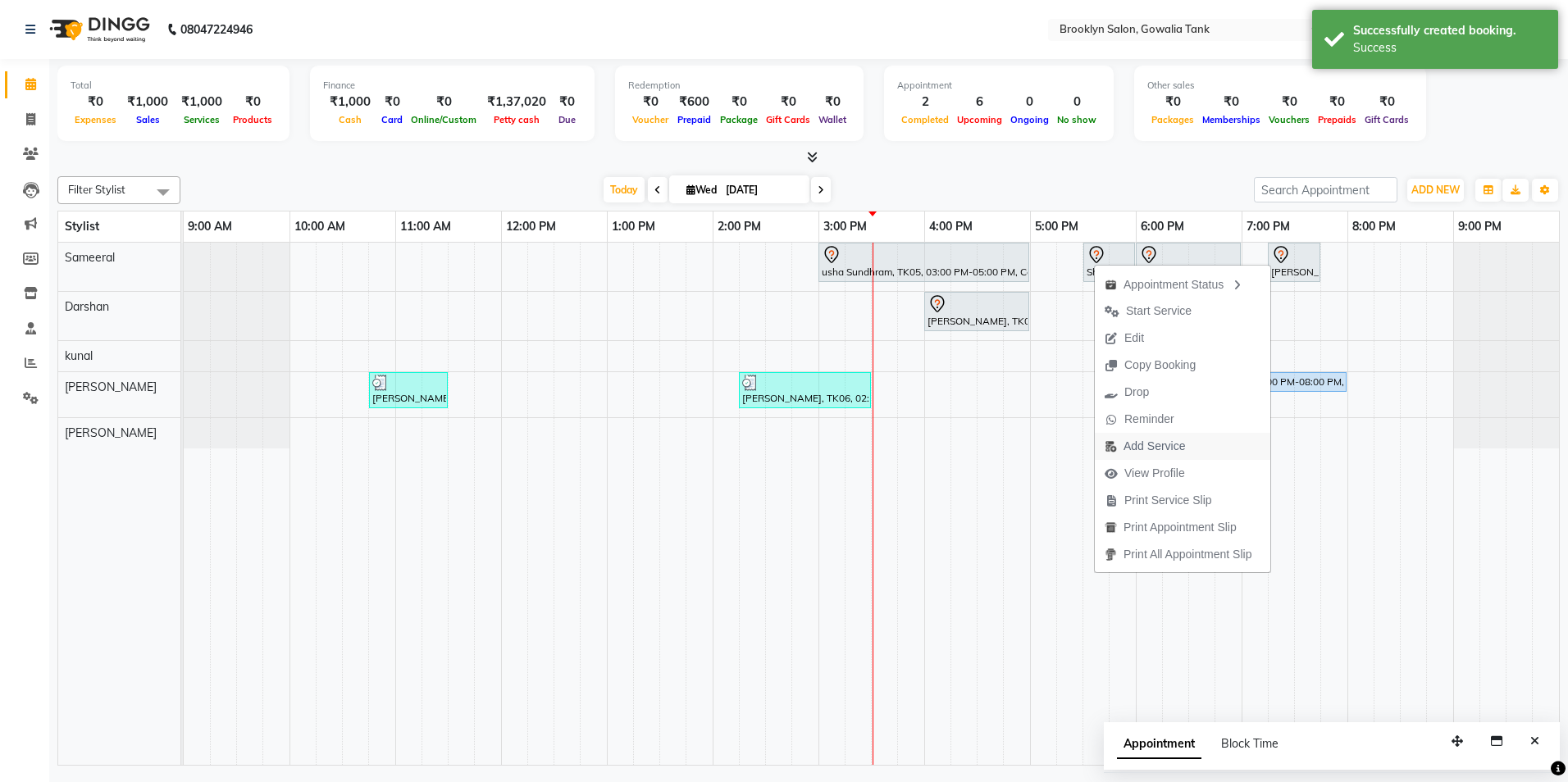
click at [1159, 445] on span "Add Service" at bounding box center [1154, 446] width 62 height 18
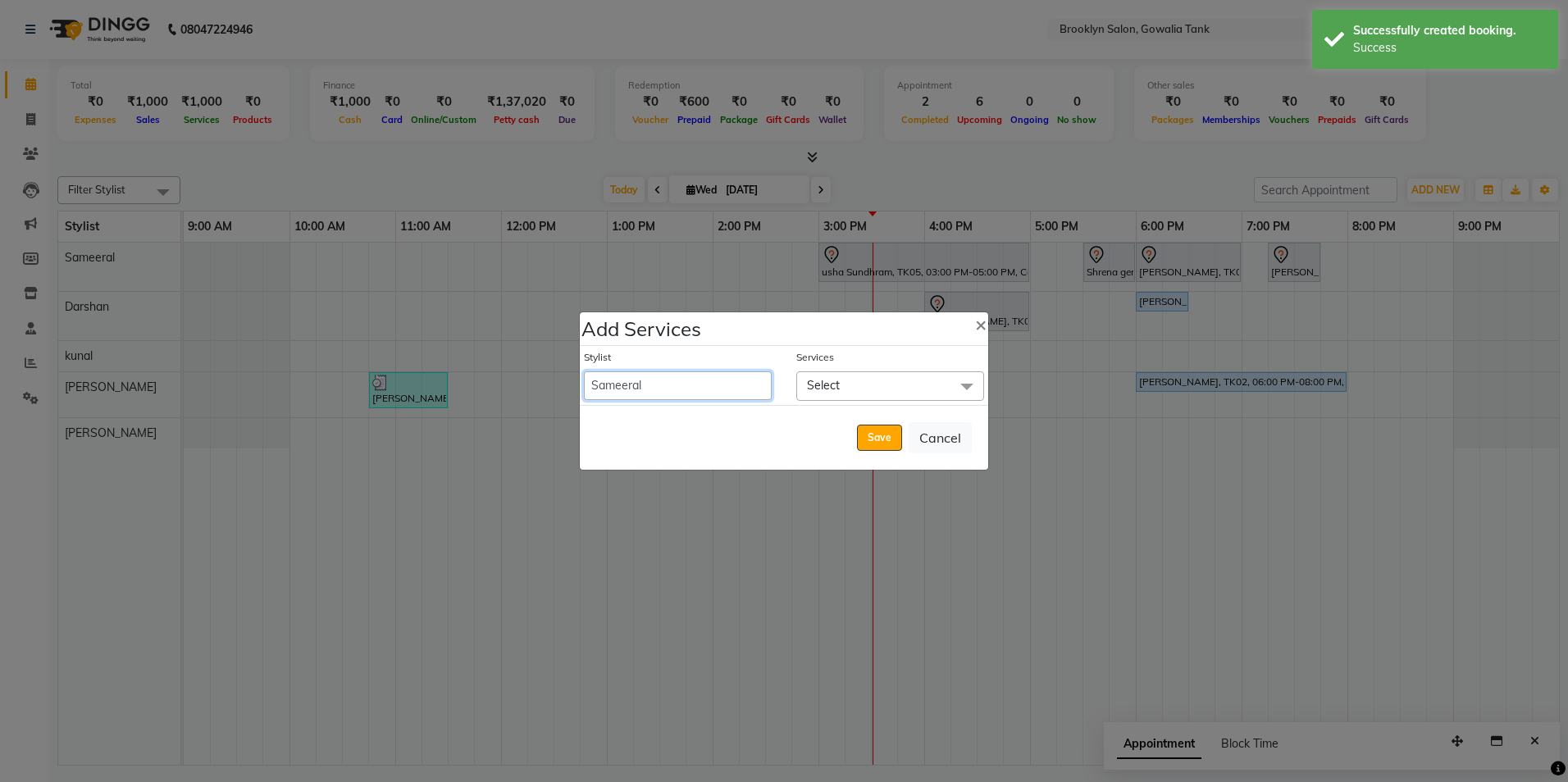
click at [716, 388] on select "[PERSON_NAME] [PERSON_NAME] Sameeral" at bounding box center [678, 386] width 188 height 29
select select "3856"
click at [584, 372] on select "[PERSON_NAME] [PERSON_NAME] Sameeral" at bounding box center [678, 386] width 188 height 29
select select "1080"
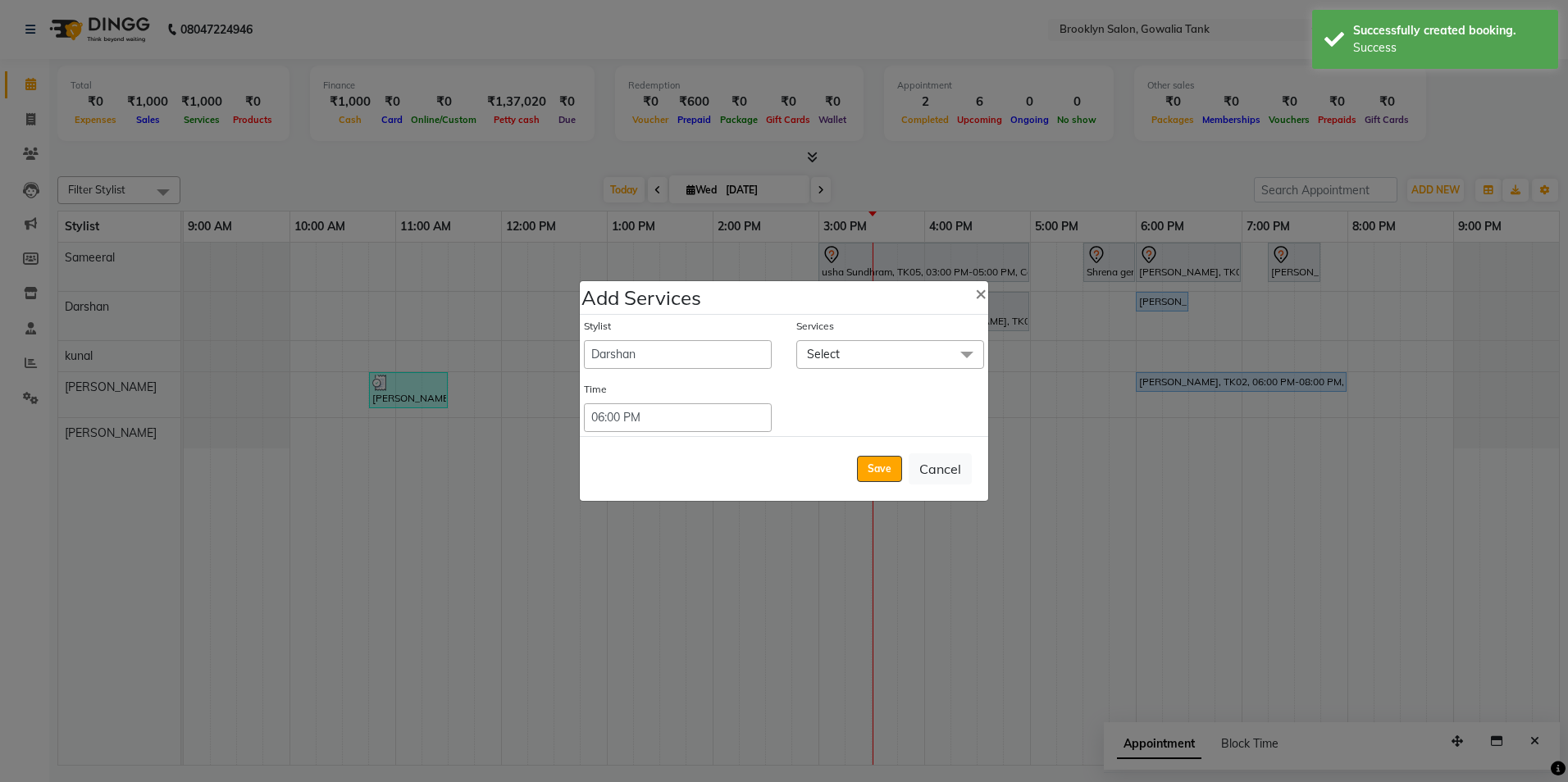
click at [829, 353] on span "Select" at bounding box center [823, 354] width 33 height 15
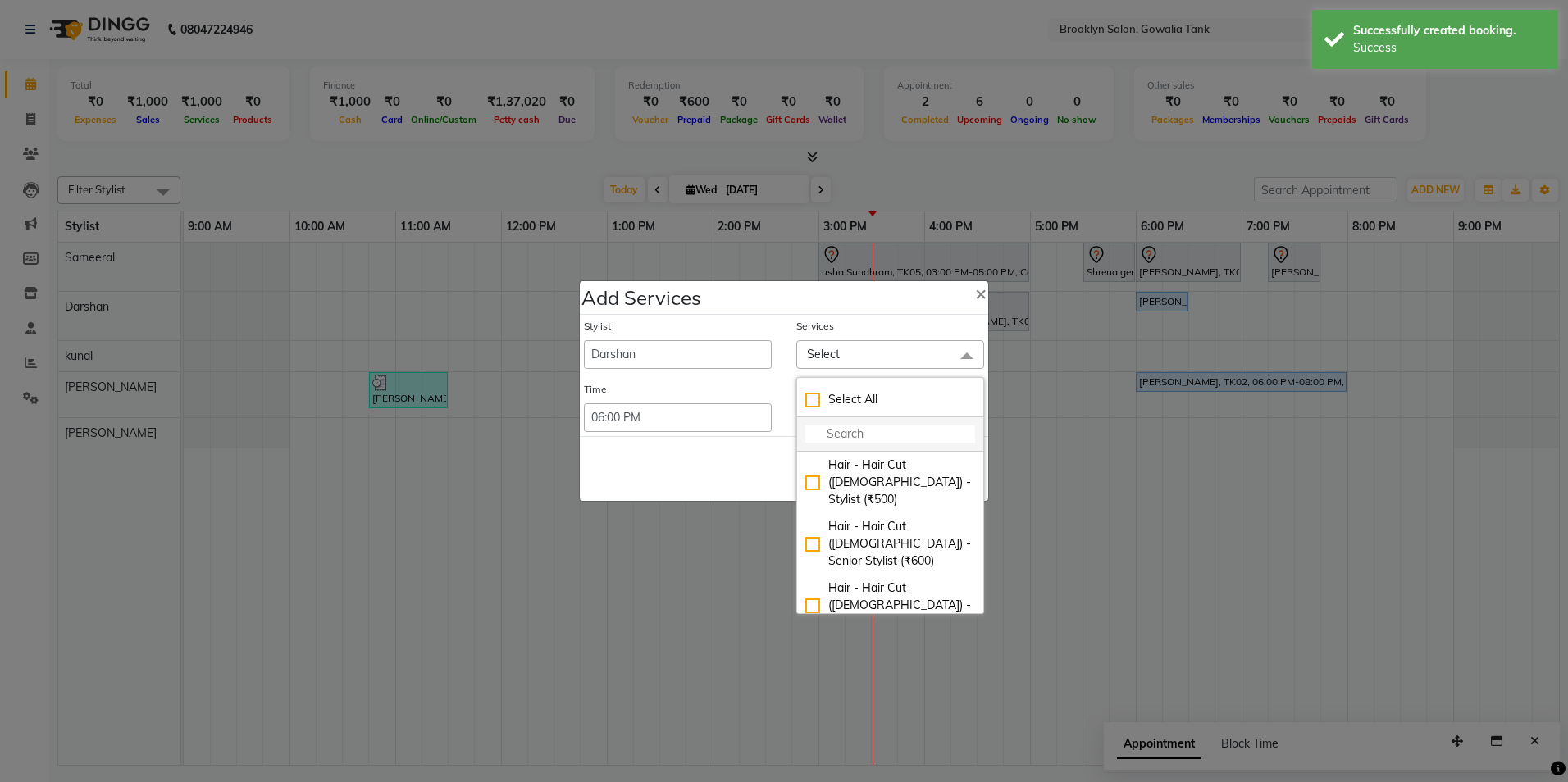
click at [829, 424] on li at bounding box center [890, 434] width 186 height 34
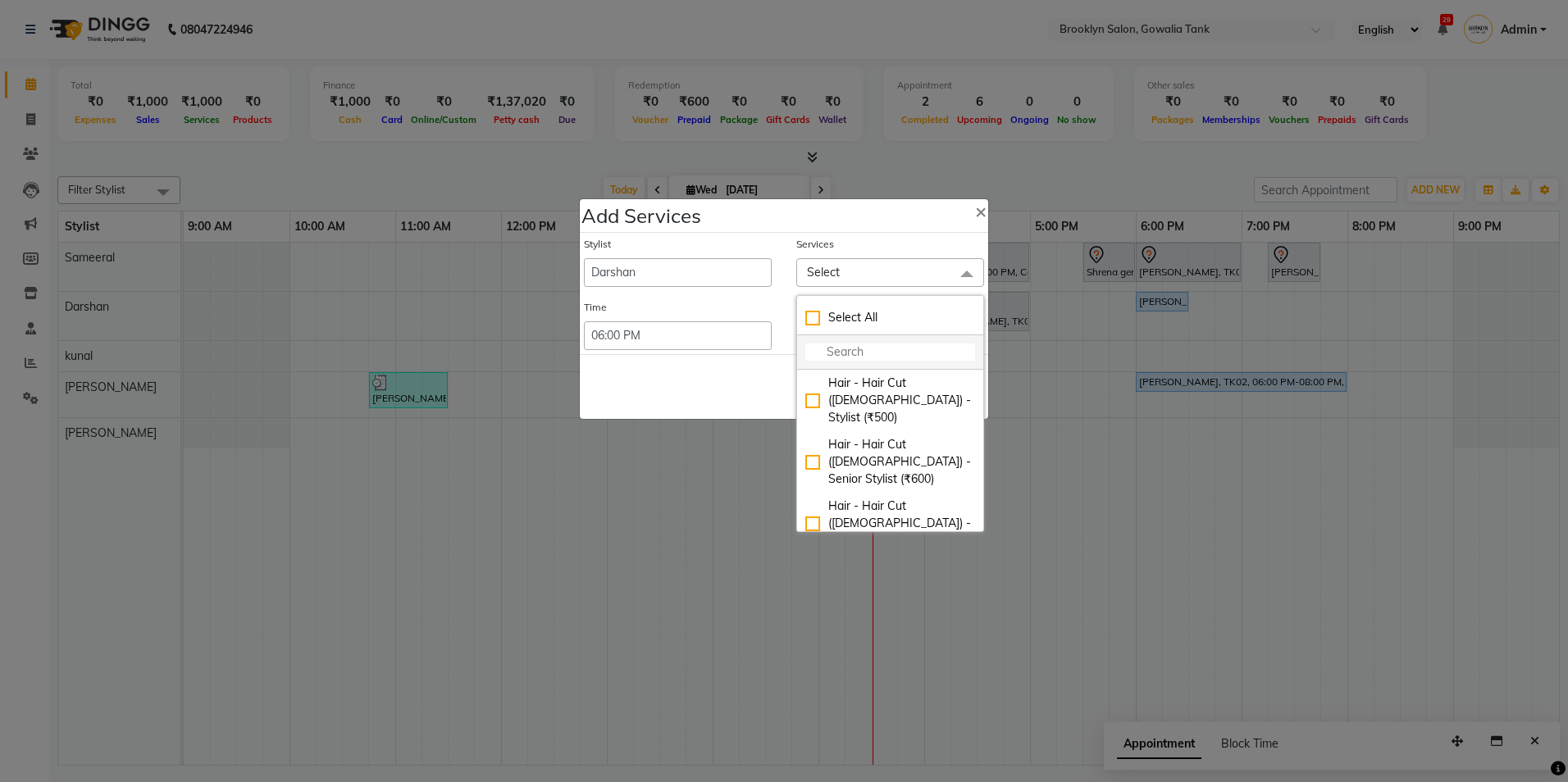
click at [858, 362] on li at bounding box center [890, 352] width 186 height 34
click at [855, 360] on input "multiselect-search" at bounding box center [889, 352] width 170 height 18
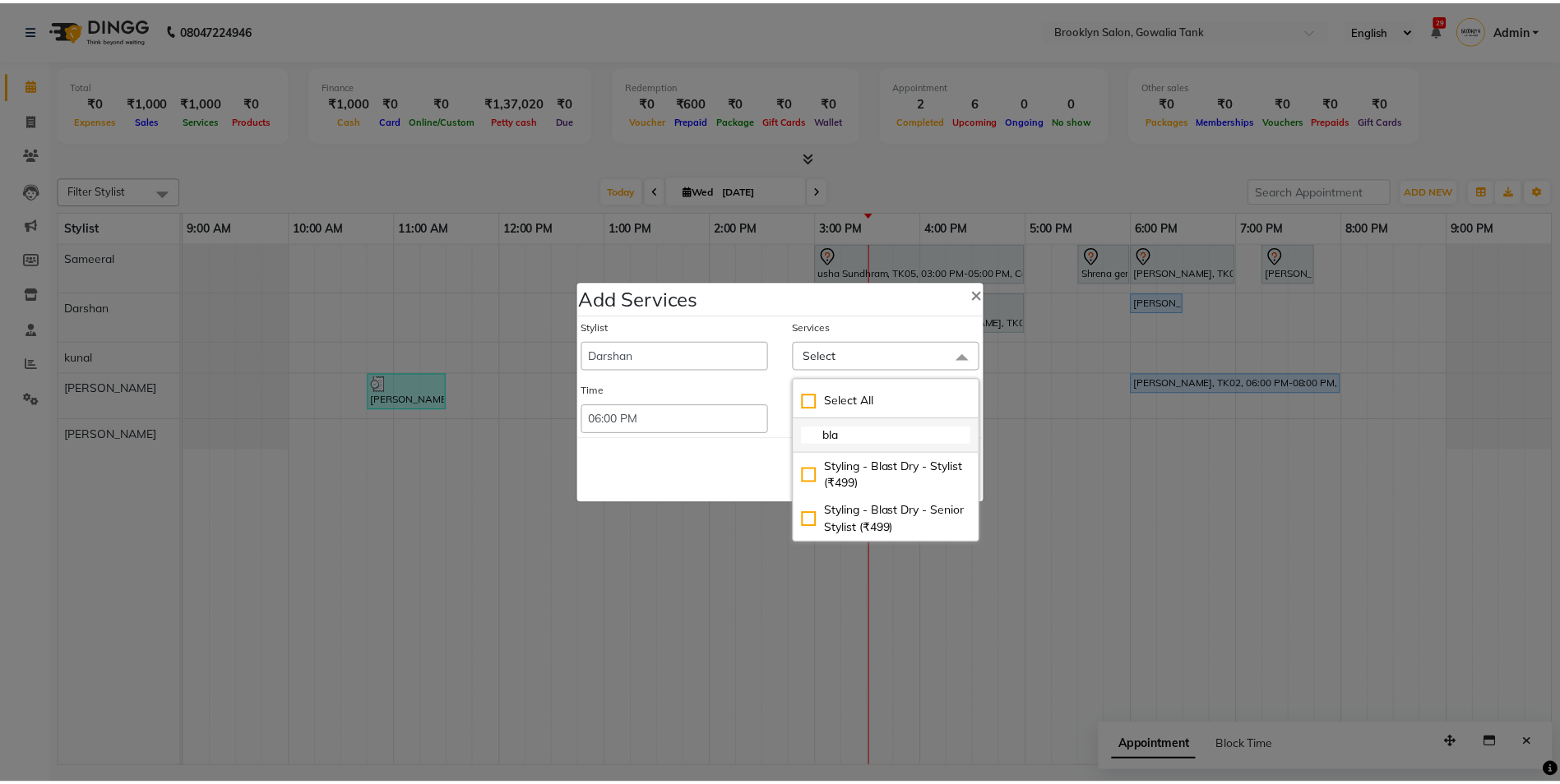
scroll to position [0, 0]
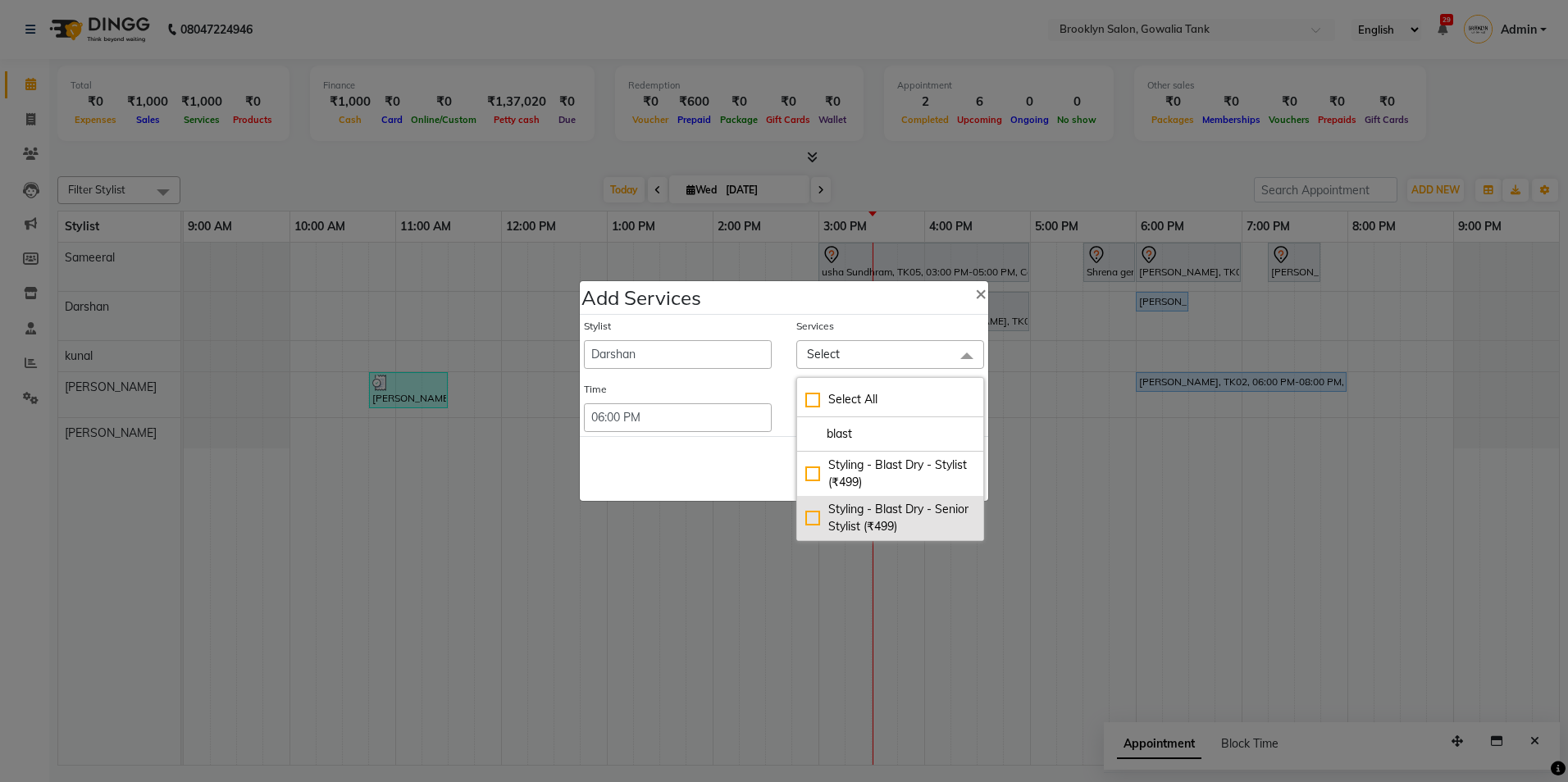
type input "blast"
click at [904, 535] on div "Styling - Blast Dry - Senior Stylist (₹499)" at bounding box center [889, 518] width 170 height 34
checkbox input "true"
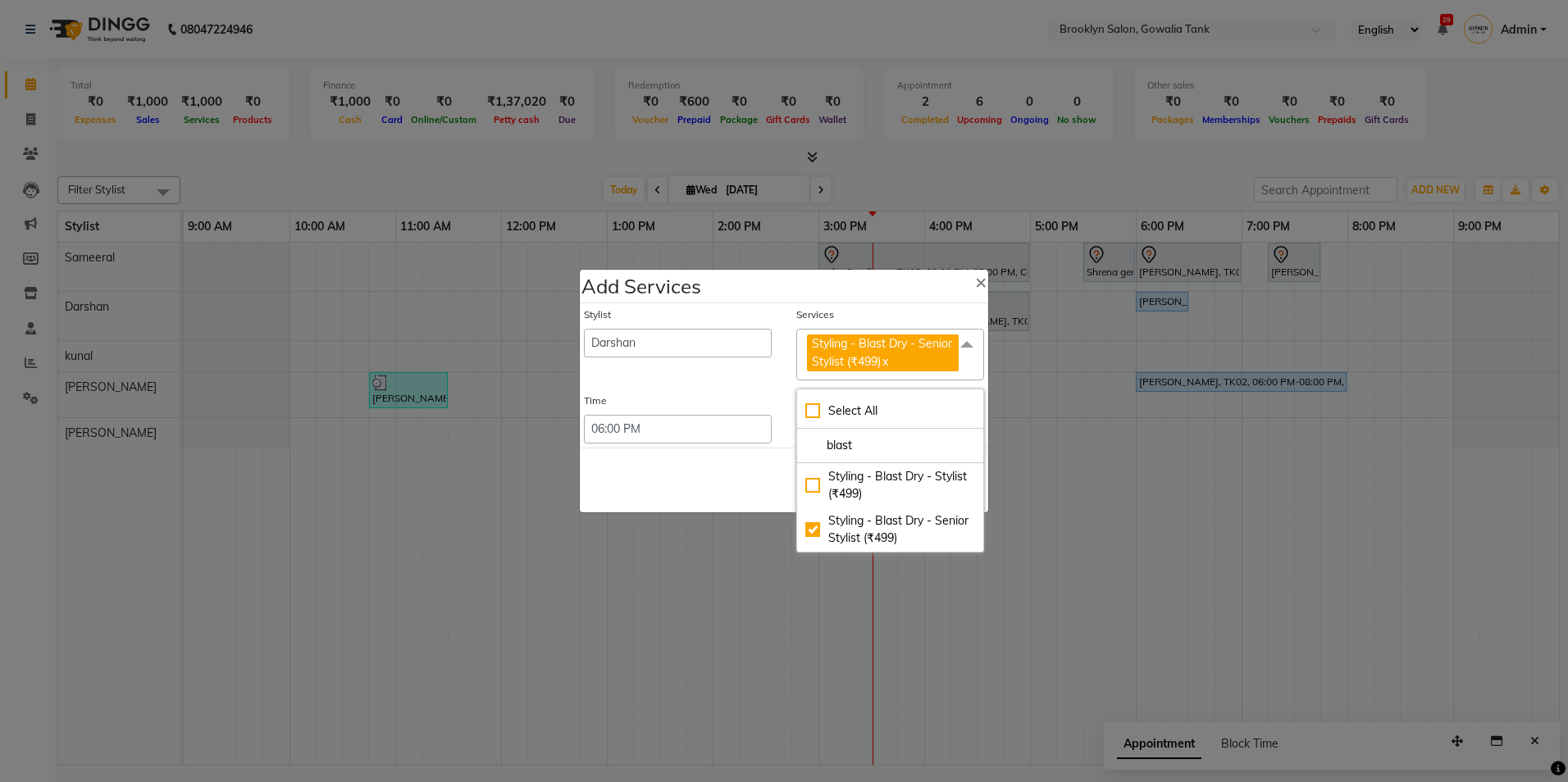
click at [788, 474] on div "Save Cancel" at bounding box center [784, 481] width 409 height 65
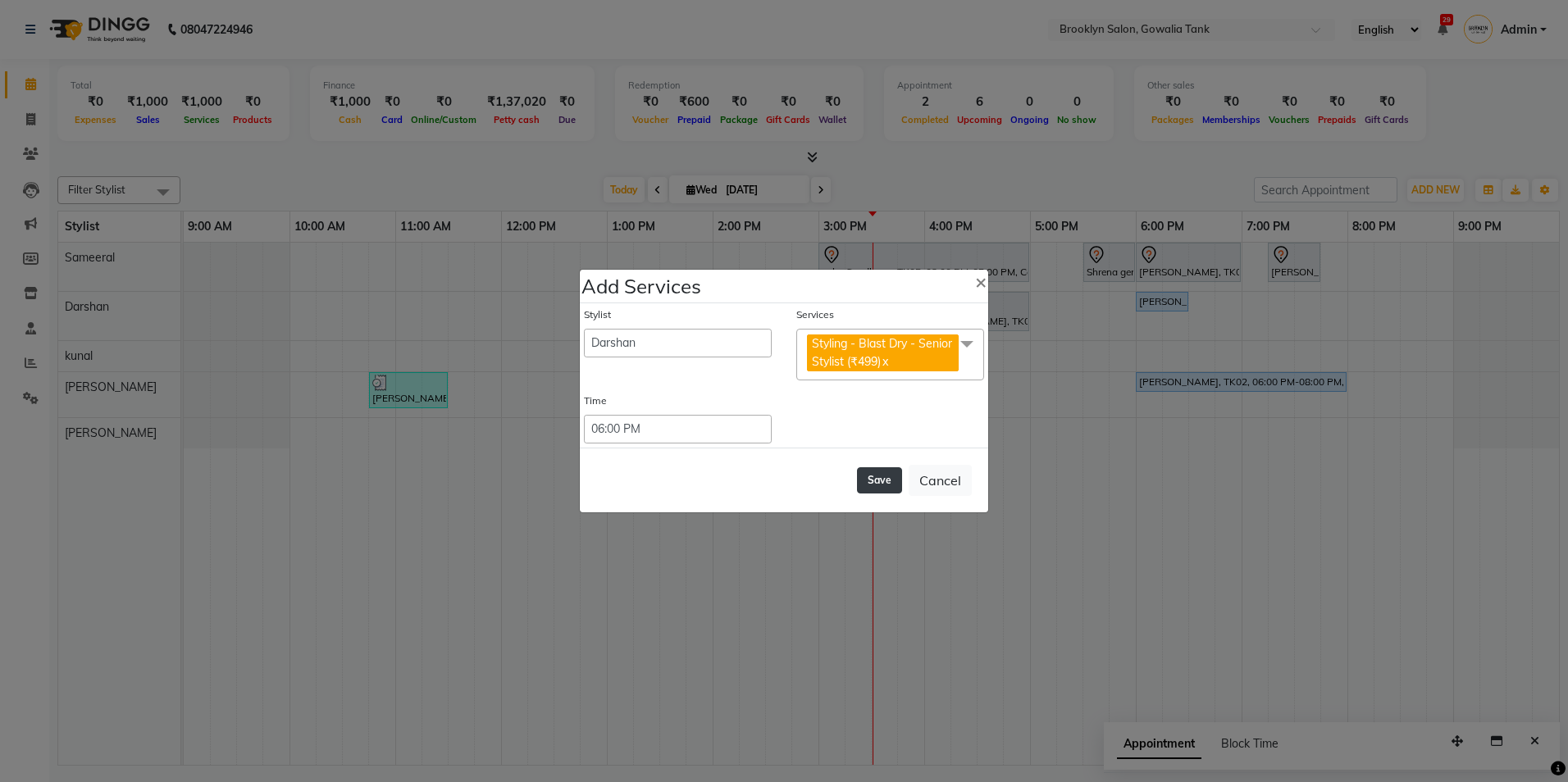
click at [869, 483] on button "Save" at bounding box center [879, 481] width 45 height 26
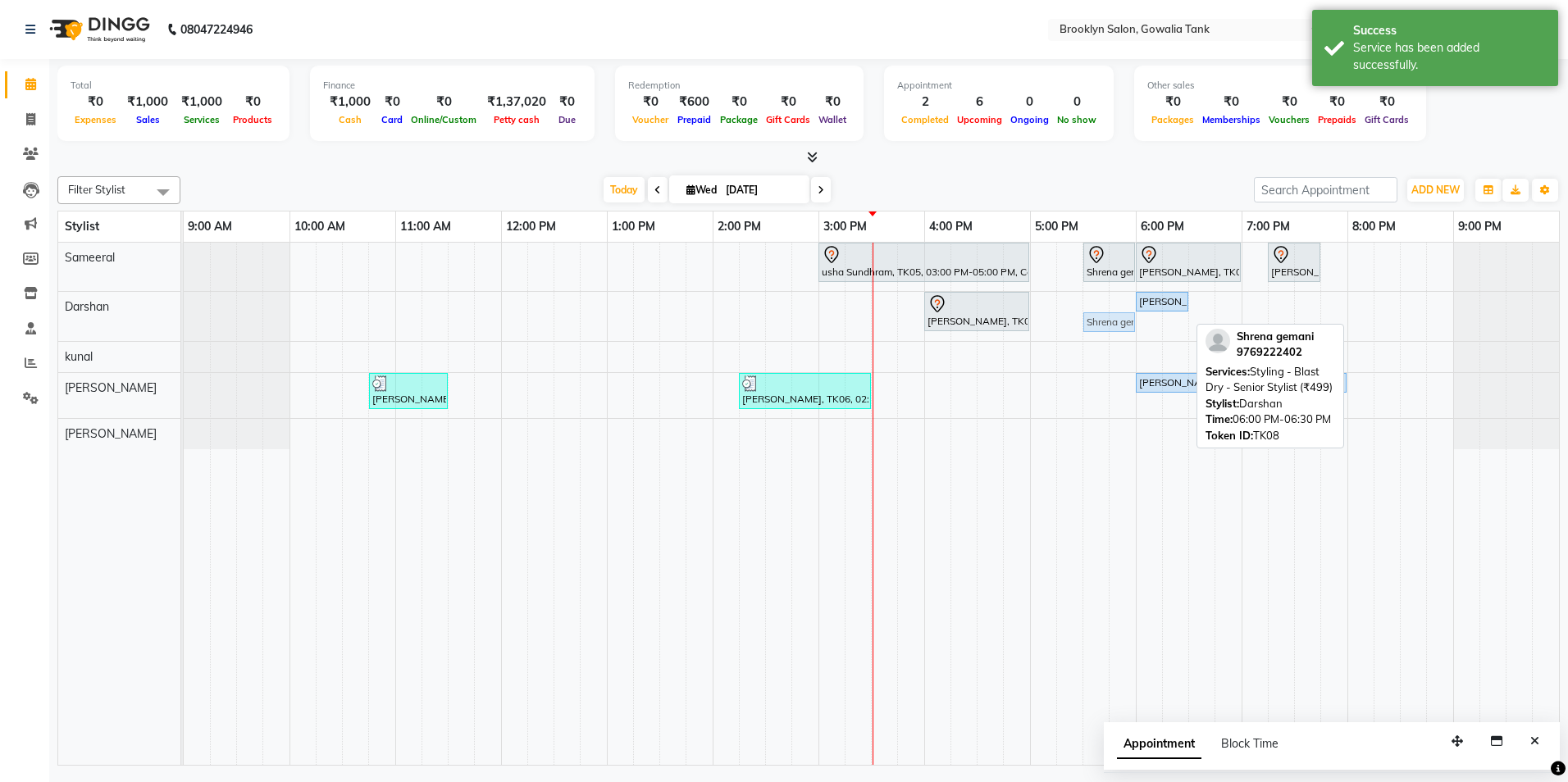
drag, startPoint x: 1168, startPoint y: 322, endPoint x: 1111, endPoint y: 308, distance: 58.7
click at [1111, 308] on div "usha Sundhram, TK05, 03:00 PM-05:00 PM, Color - Root Touch Up - Stylist,Hair - …" at bounding box center [871, 503] width 1376 height 522
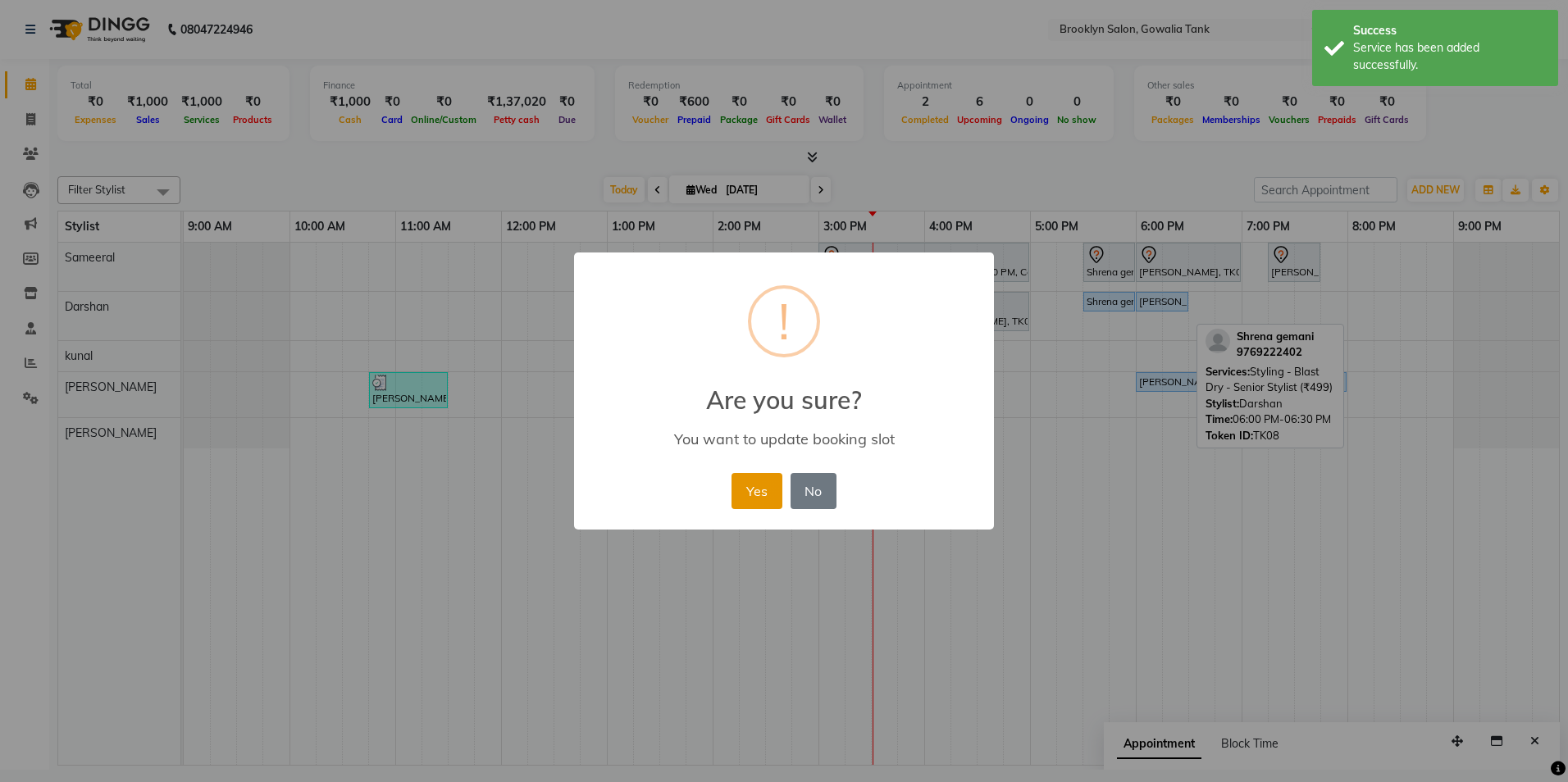
click at [756, 496] on button "Yes" at bounding box center [756, 490] width 50 height 36
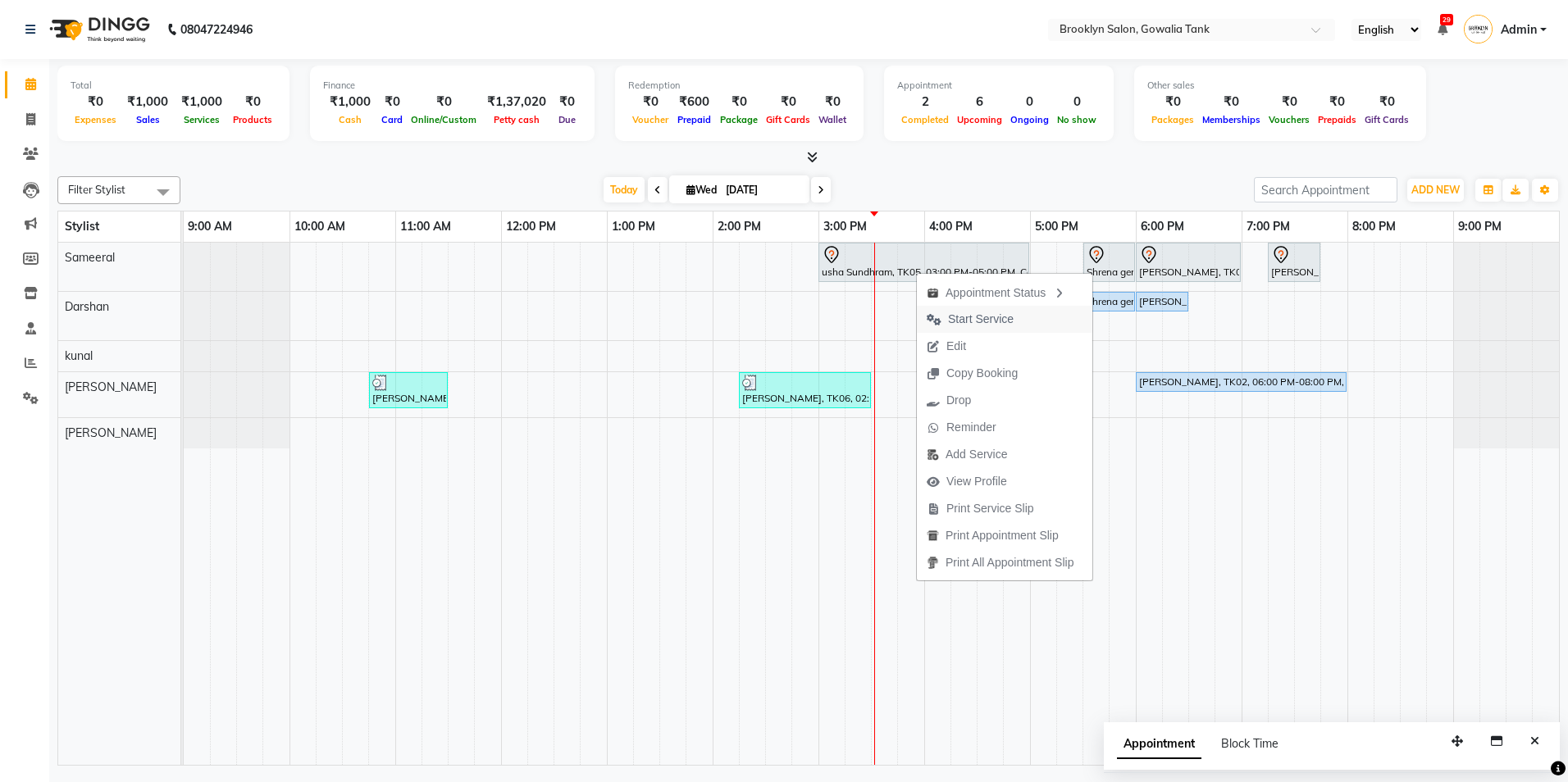
click at [975, 324] on span "Start Service" at bounding box center [981, 320] width 66 height 18
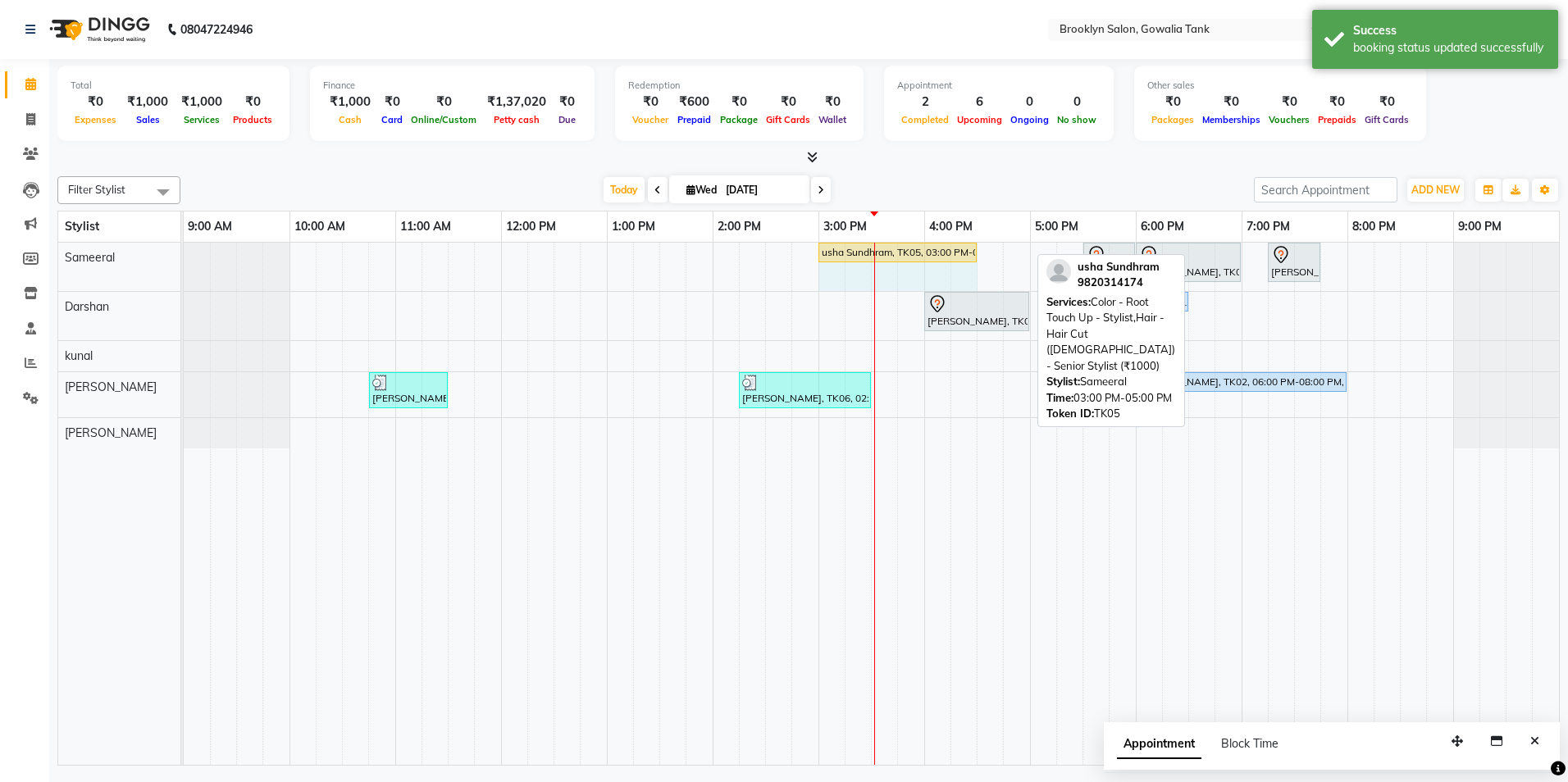
drag, startPoint x: 1027, startPoint y: 252, endPoint x: 970, endPoint y: 254, distance: 57.0
click at [184, 254] on div "usha Sundhram, TK05, 03:00 PM-05:00 PM, Color - Root Touch Up - Stylist,Hair - …" at bounding box center [184, 266] width 0 height 48
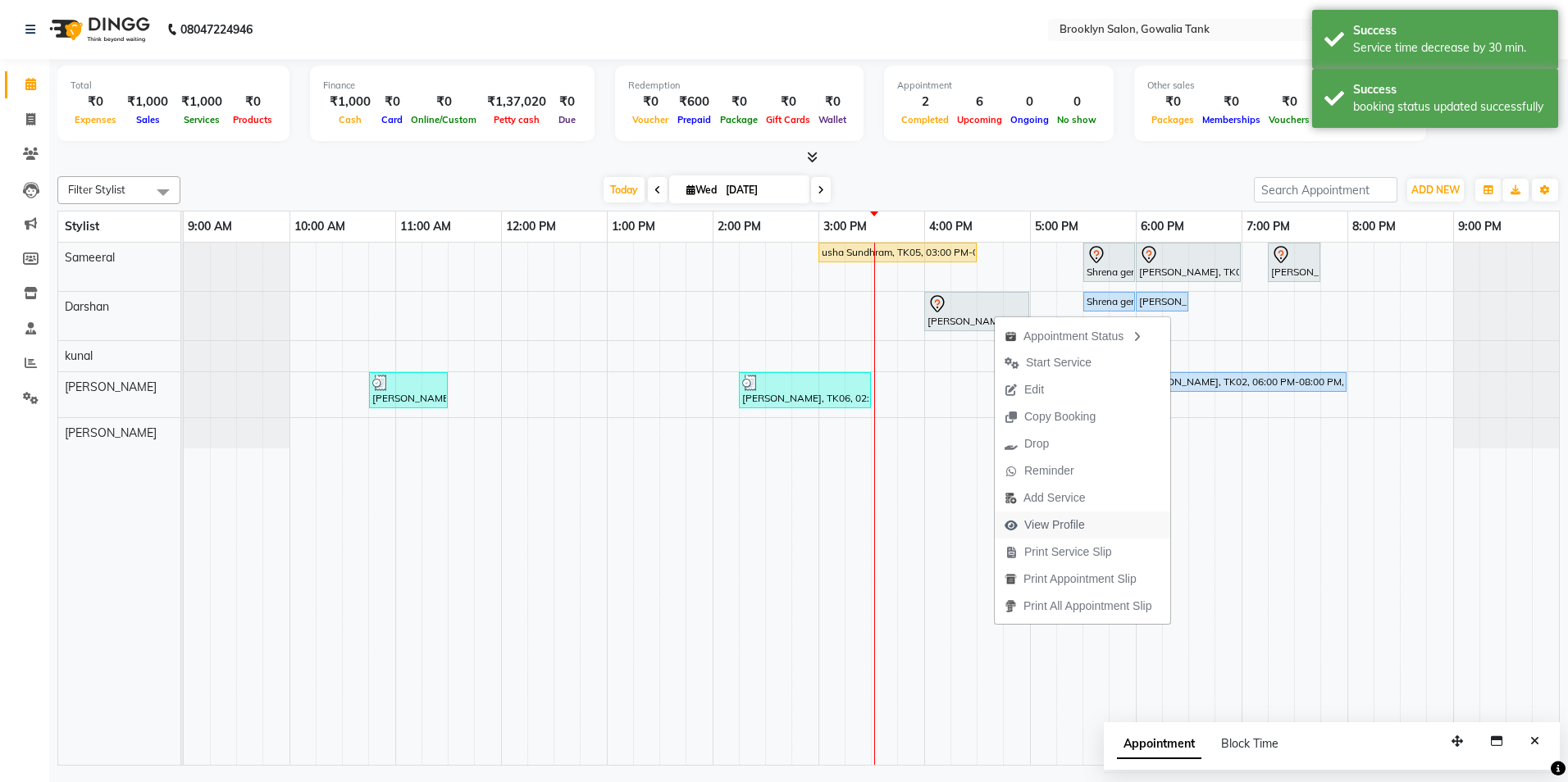
click at [1069, 514] on span "View Profile" at bounding box center [1045, 525] width 100 height 27
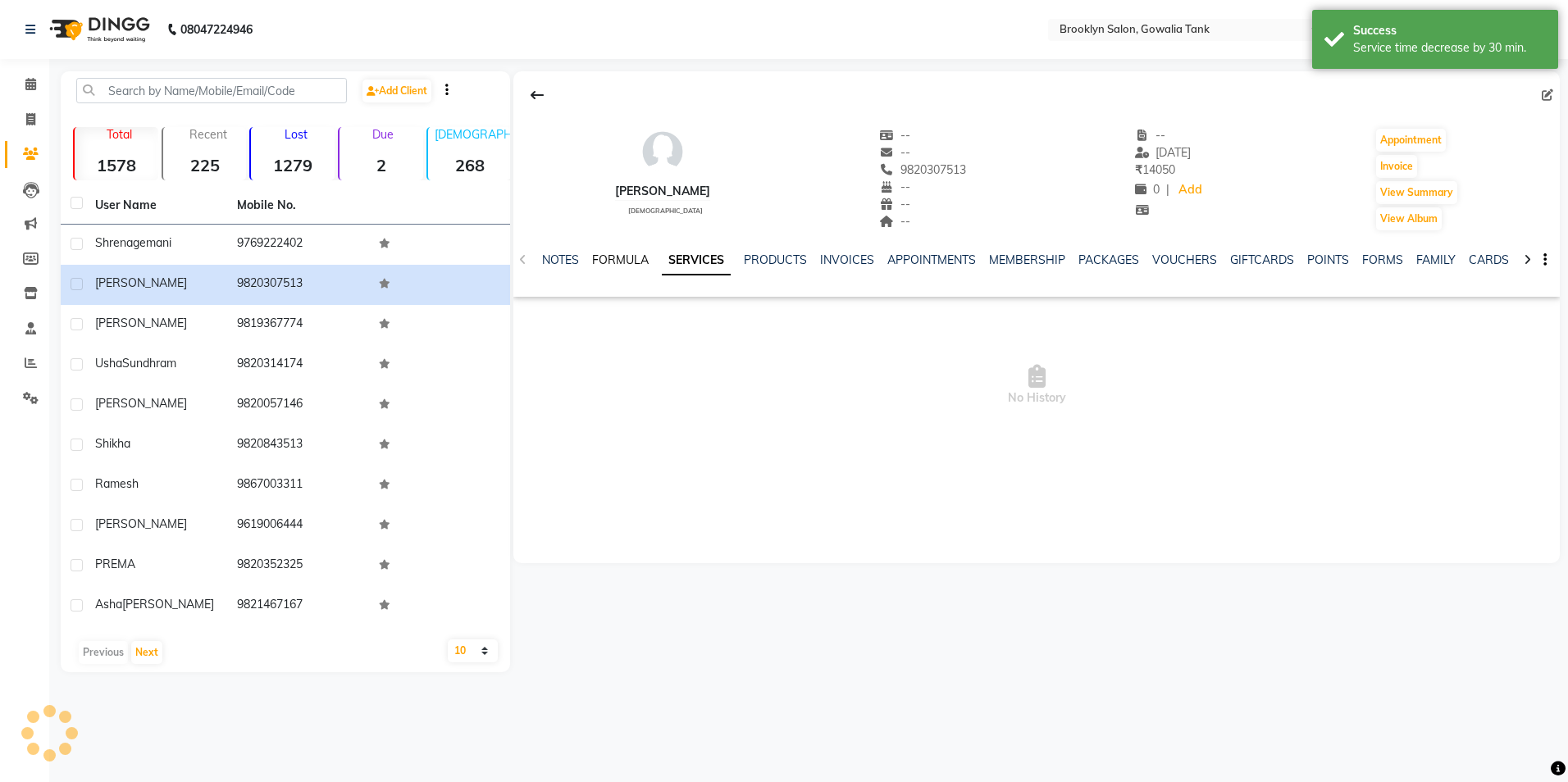
click at [622, 262] on link "FORMULA" at bounding box center [621, 259] width 56 height 15
click at [570, 257] on link "NOTES" at bounding box center [561, 259] width 37 height 15
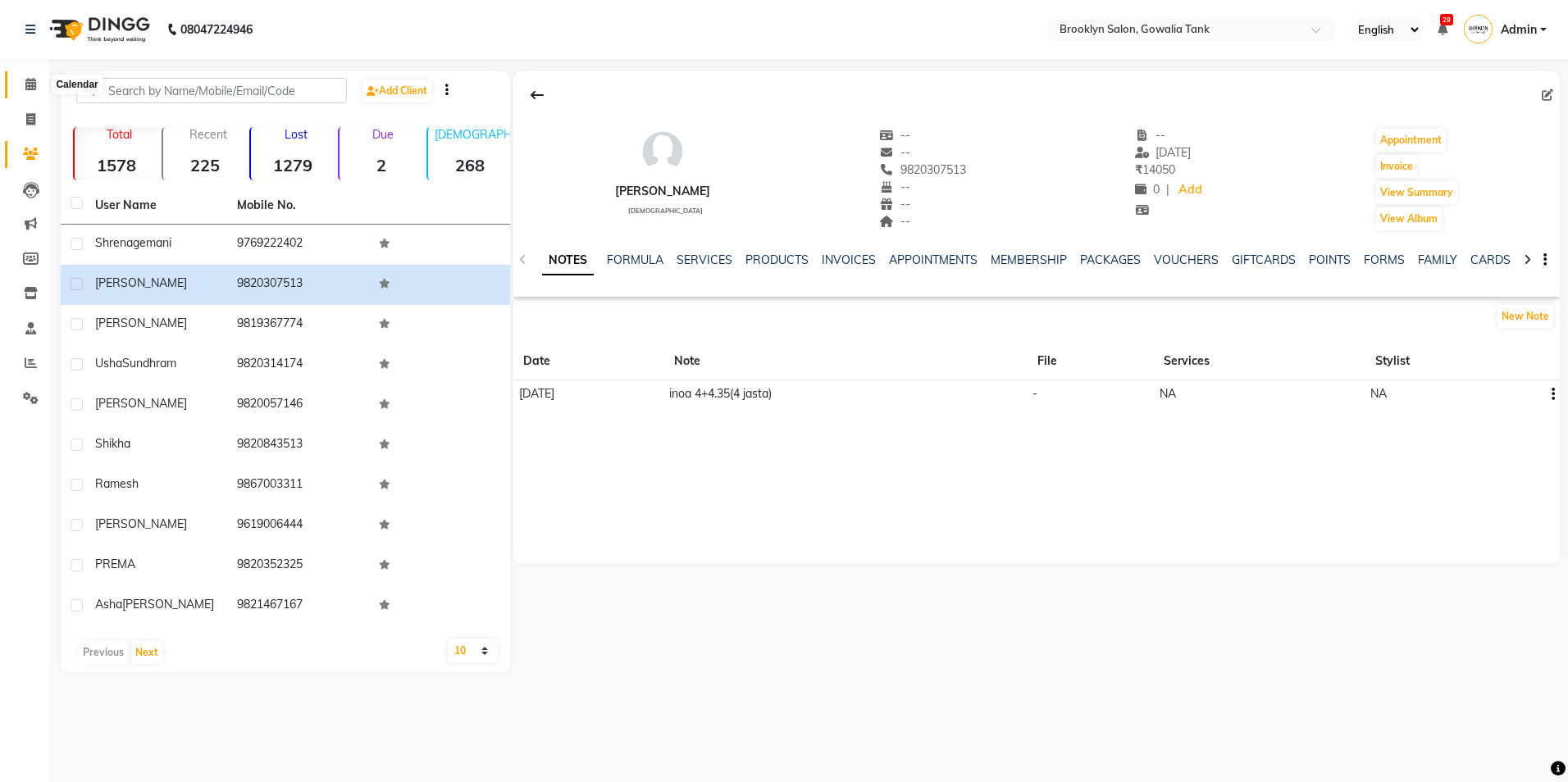
click at [17, 83] on span at bounding box center [31, 84] width 29 height 18
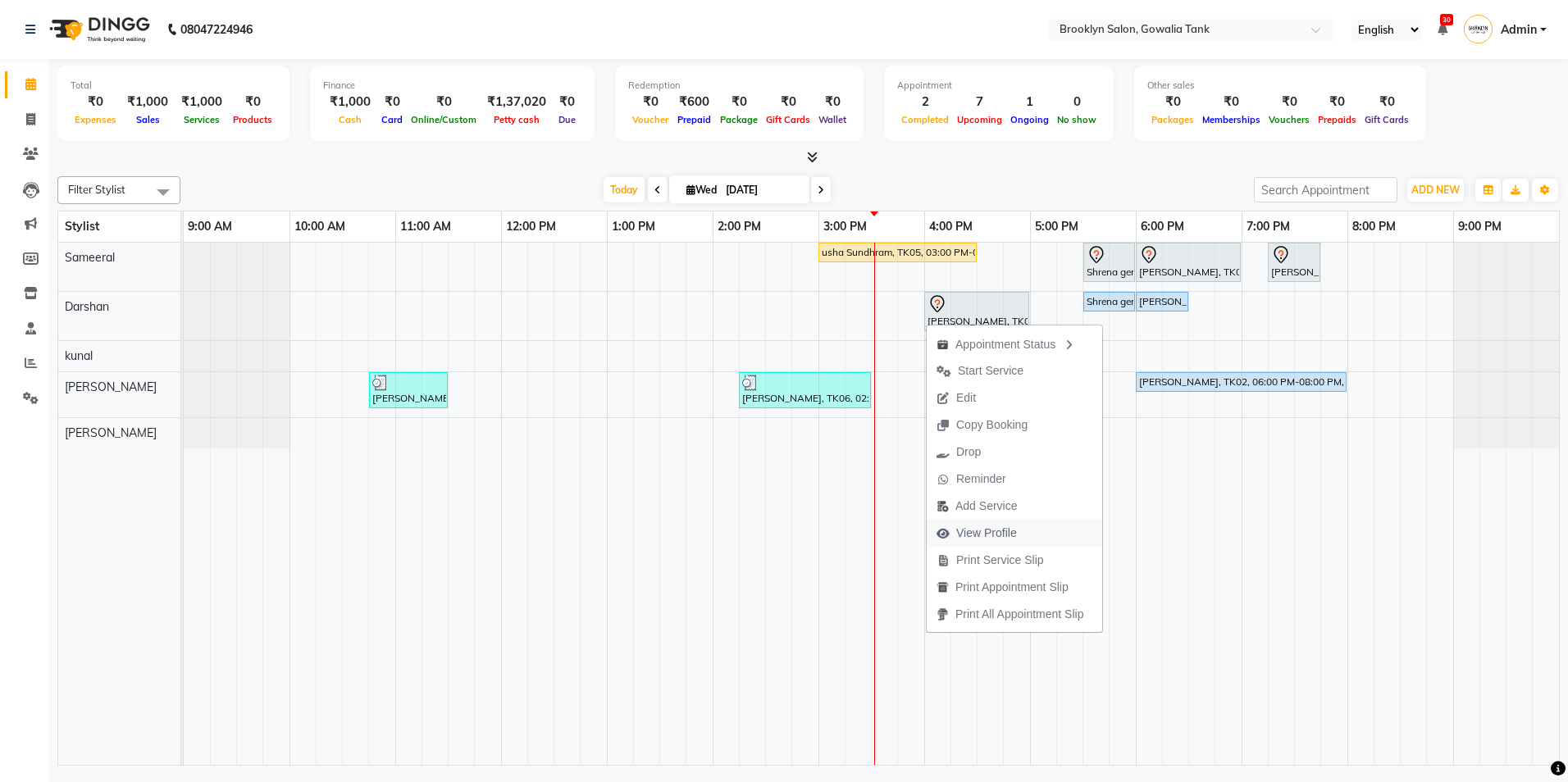
click at [990, 535] on span "View Profile" at bounding box center [986, 533] width 61 height 18
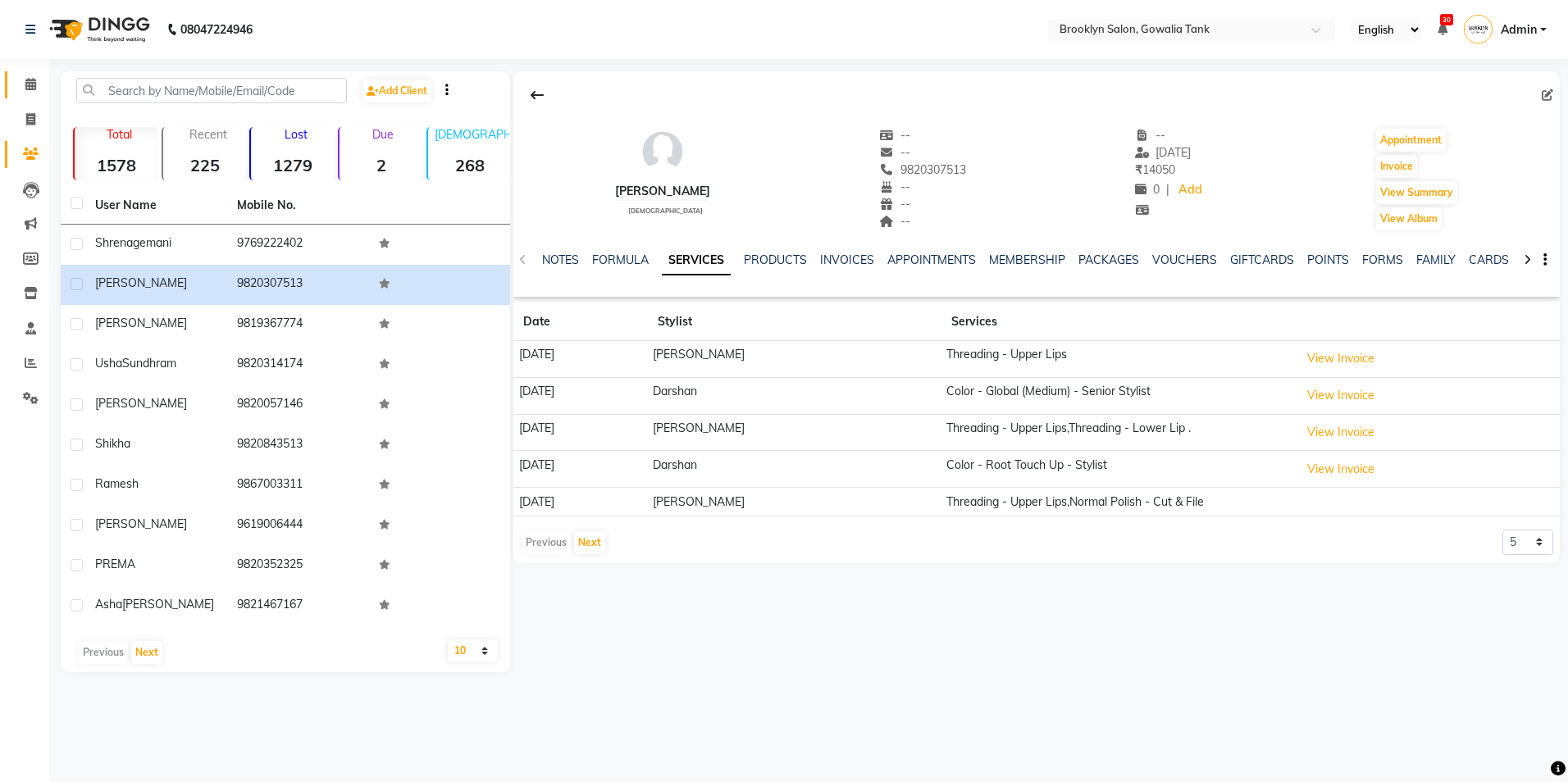
click at [19, 77] on span at bounding box center [31, 84] width 29 height 18
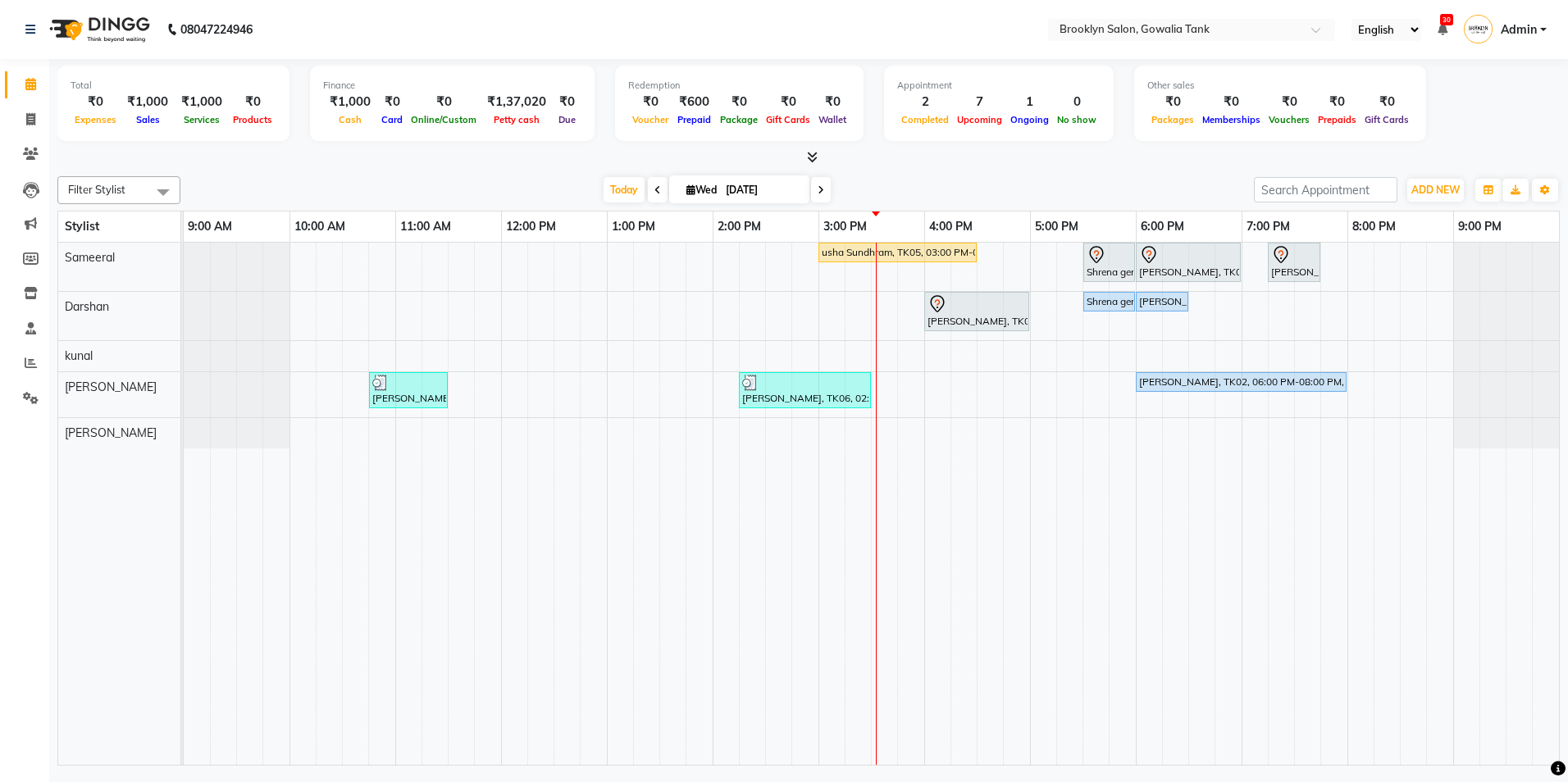
click at [809, 154] on icon at bounding box center [812, 157] width 11 height 12
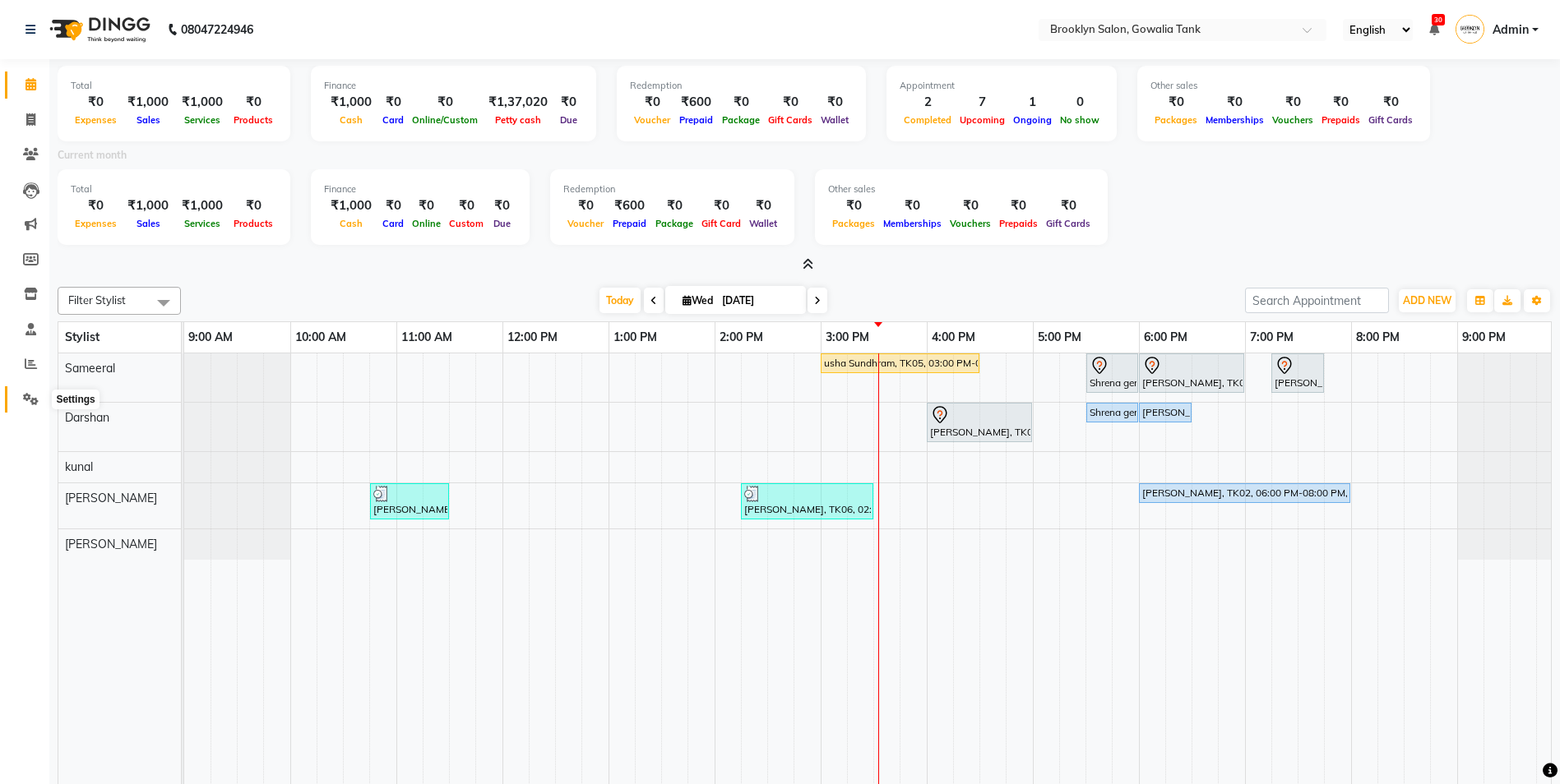
click at [29, 395] on icon at bounding box center [31, 399] width 16 height 12
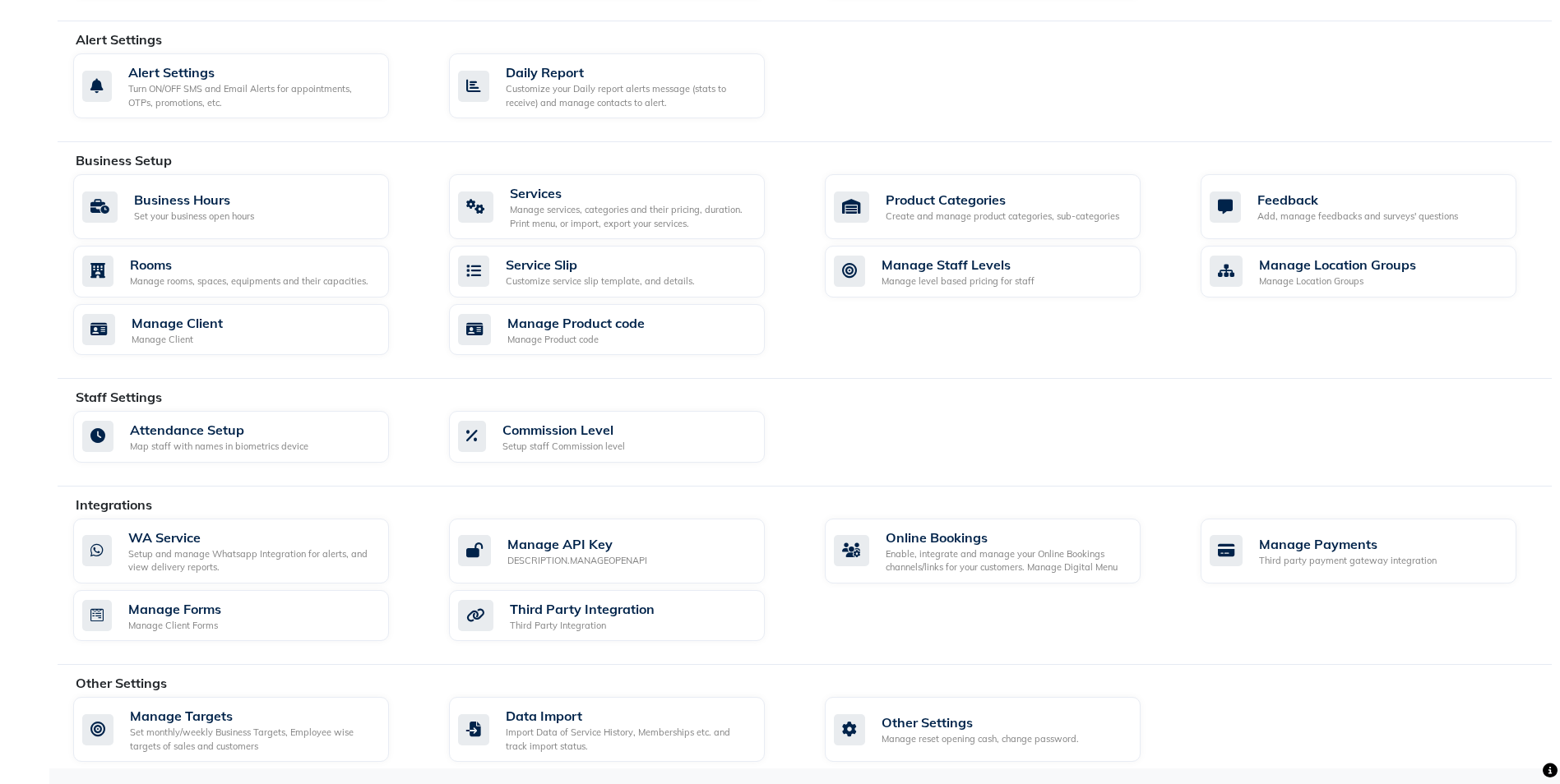
scroll to position [439, 0]
click at [1011, 709] on div "Other Settings Manage reset opening cash, change password." at bounding box center [983, 729] width 316 height 65
select select "2: 15"
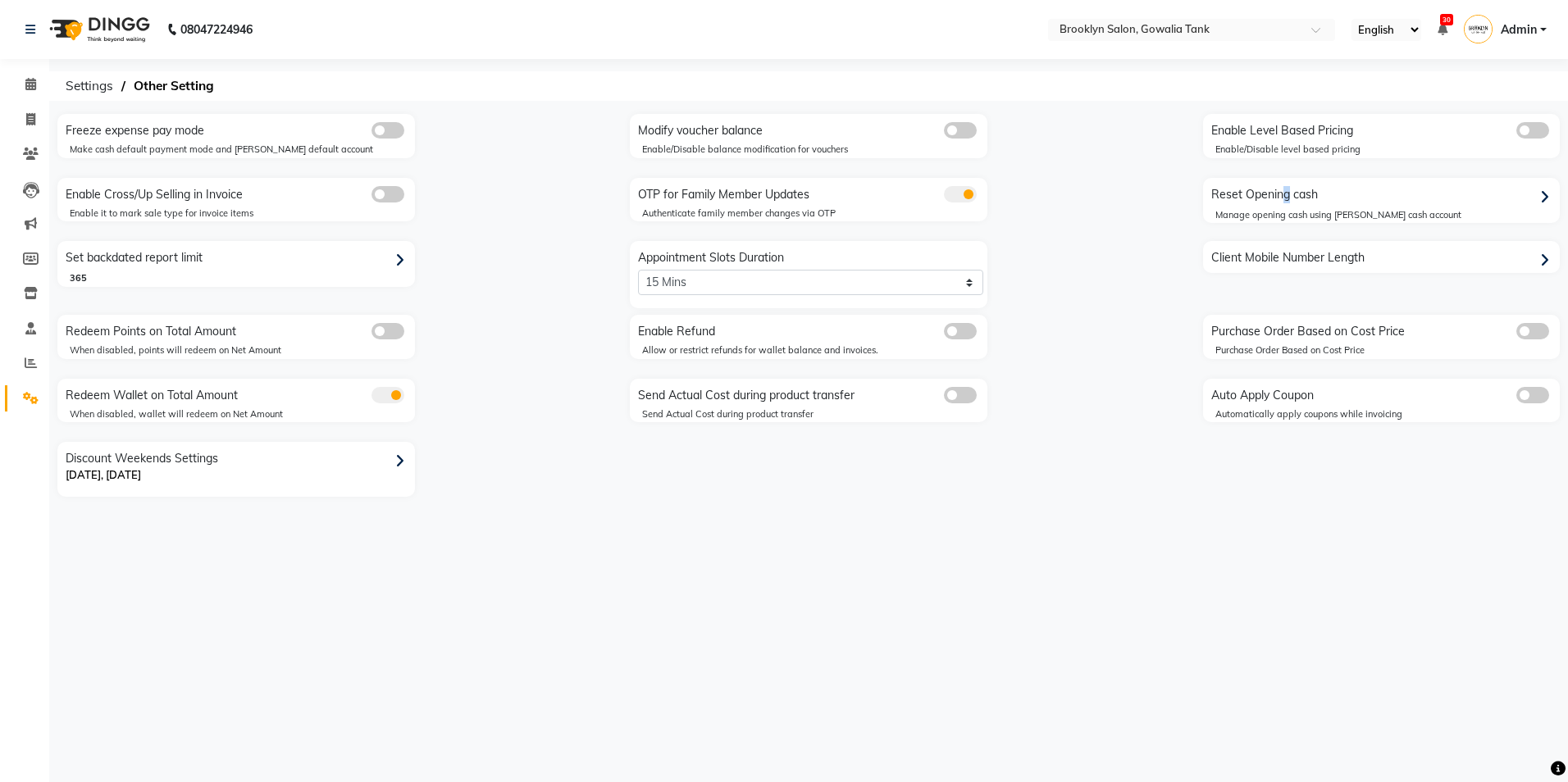
click at [1281, 195] on div "Reset Opening cash" at bounding box center [1384, 195] width 353 height 26
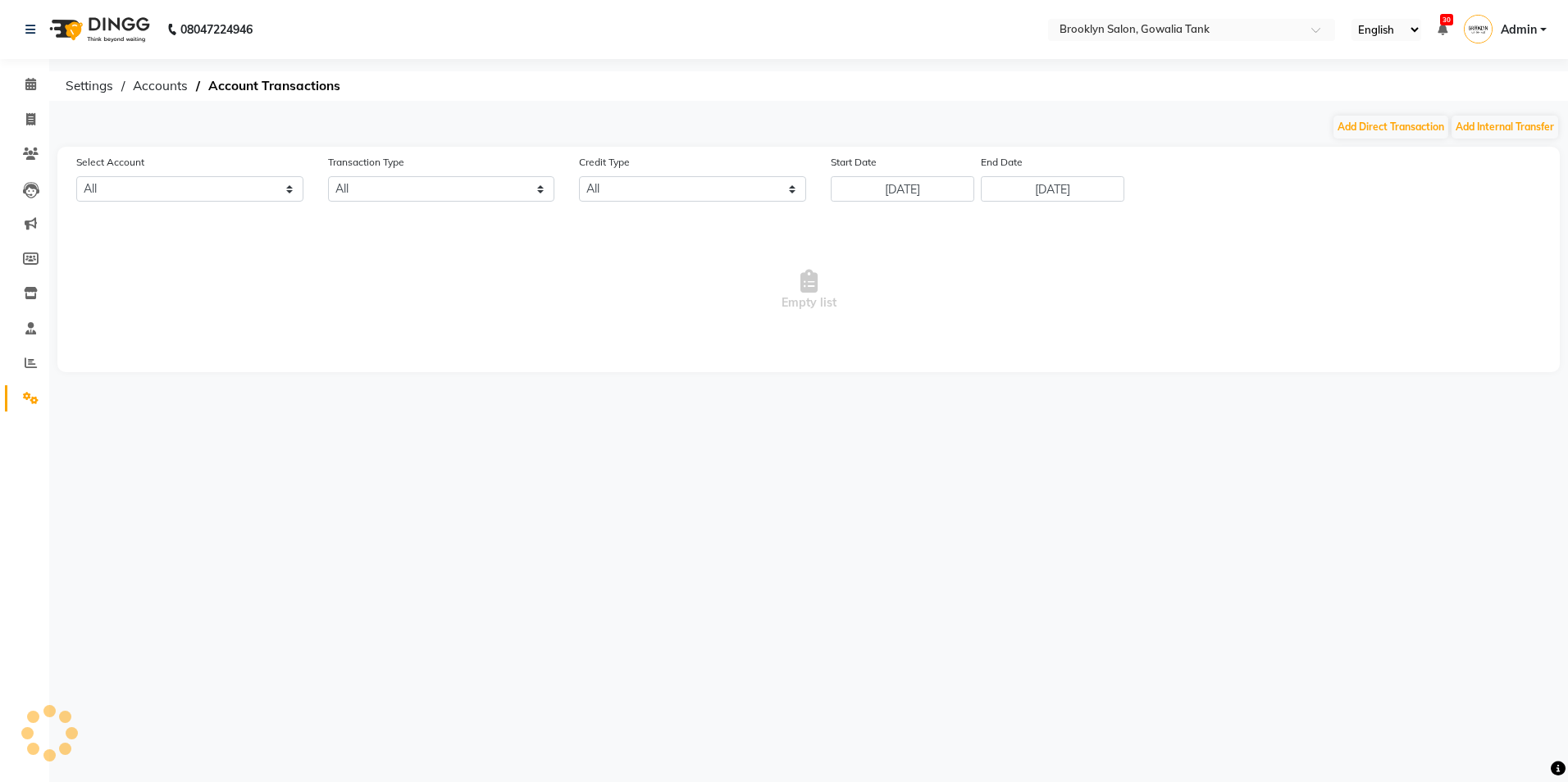
select select "2417"
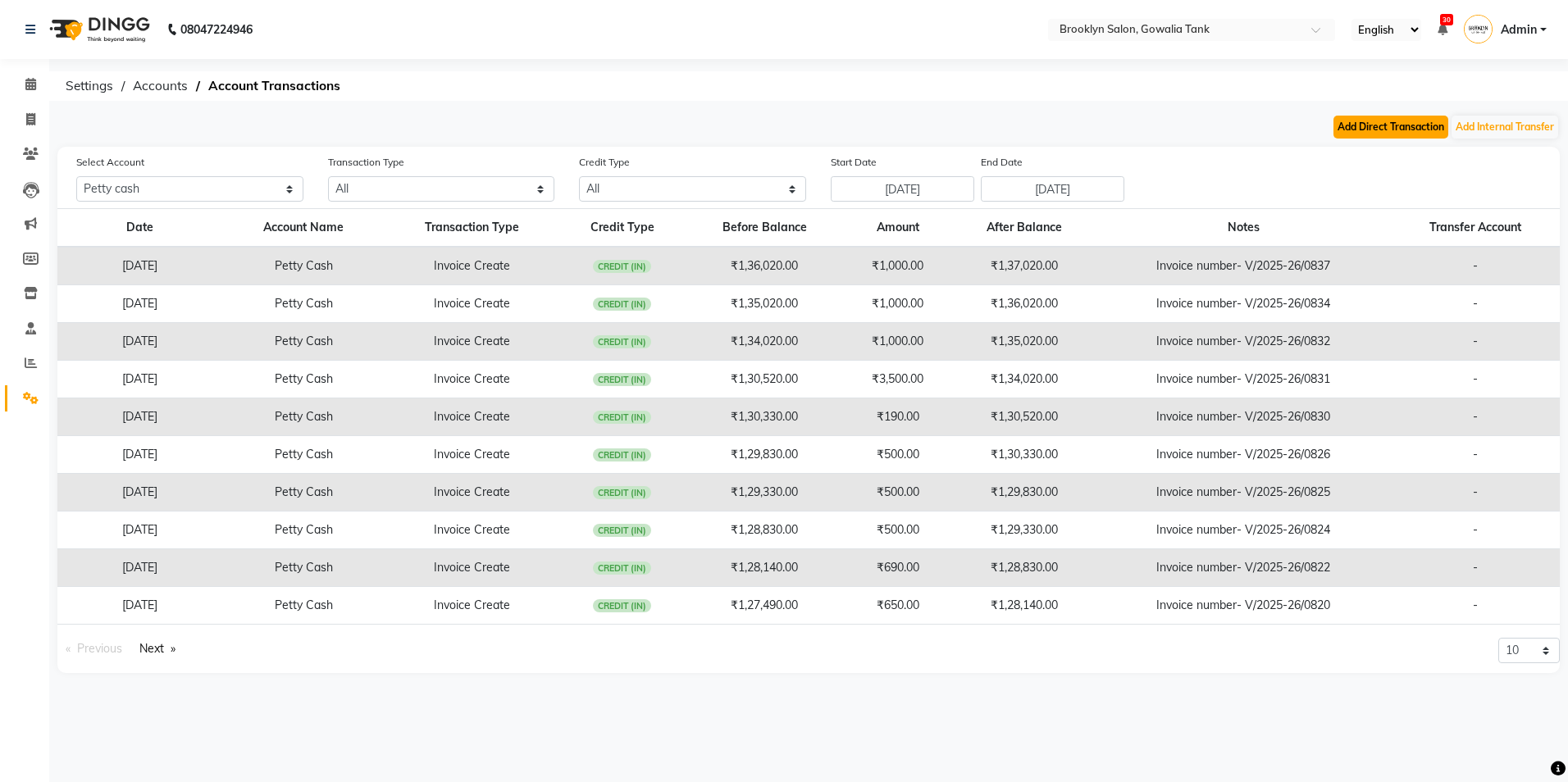
click at [1354, 119] on button "Add Direct Transaction" at bounding box center [1390, 127] width 115 height 23
select select "direct"
select select "2417"
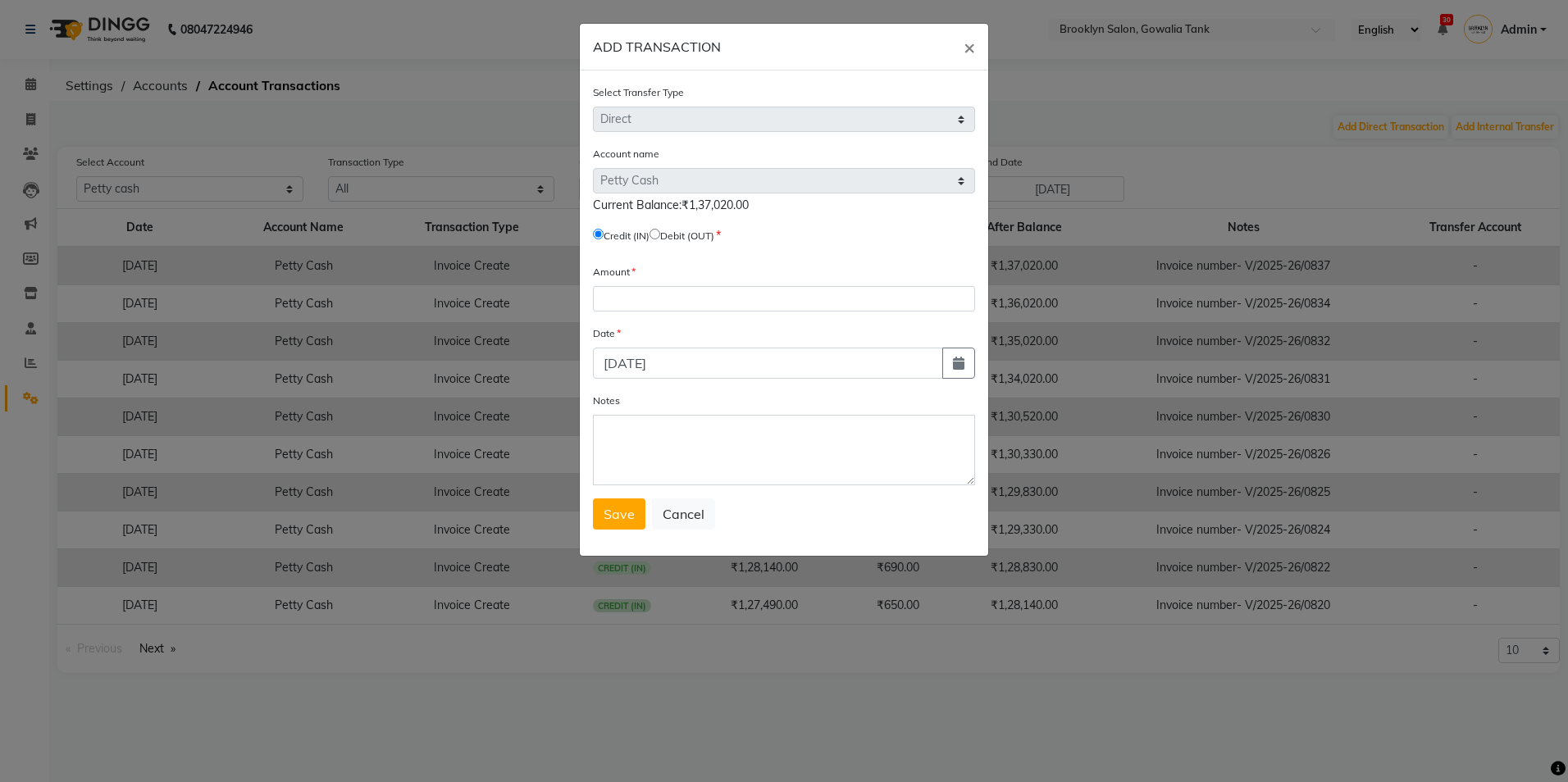
click at [660, 234] on input "radio" at bounding box center [655, 234] width 11 height 11
radio input "true"
click at [668, 300] on input "number" at bounding box center [784, 299] width 382 height 25
type input "136020"
click at [664, 430] on textarea "Notes" at bounding box center [784, 450] width 382 height 70
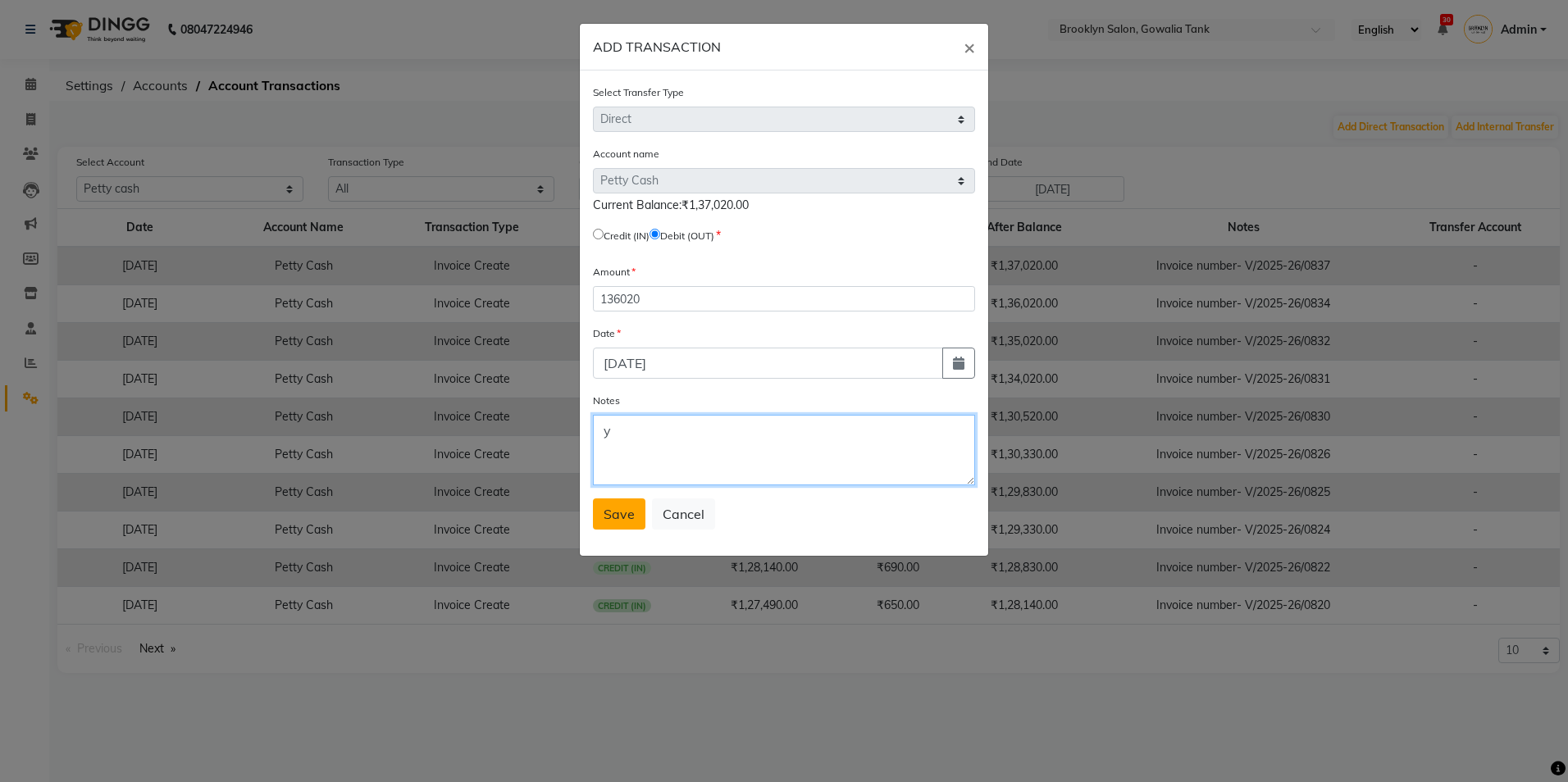
type textarea "y"
drag, startPoint x: 601, startPoint y: 518, endPoint x: 596, endPoint y: 525, distance: 8.6
click at [602, 518] on button "Save" at bounding box center [620, 513] width 53 height 31
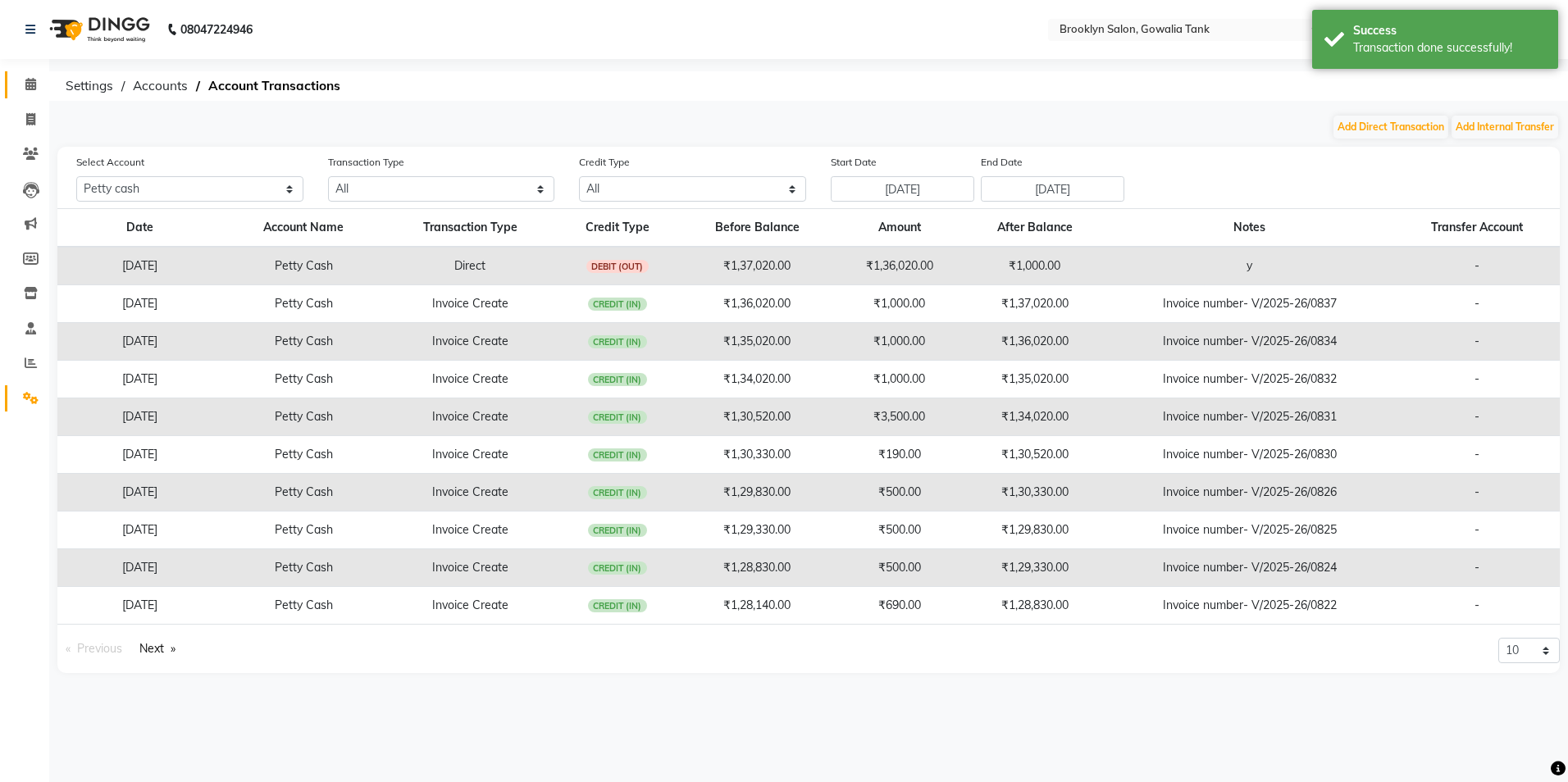
click at [27, 74] on link "Calendar" at bounding box center [25, 84] width 40 height 27
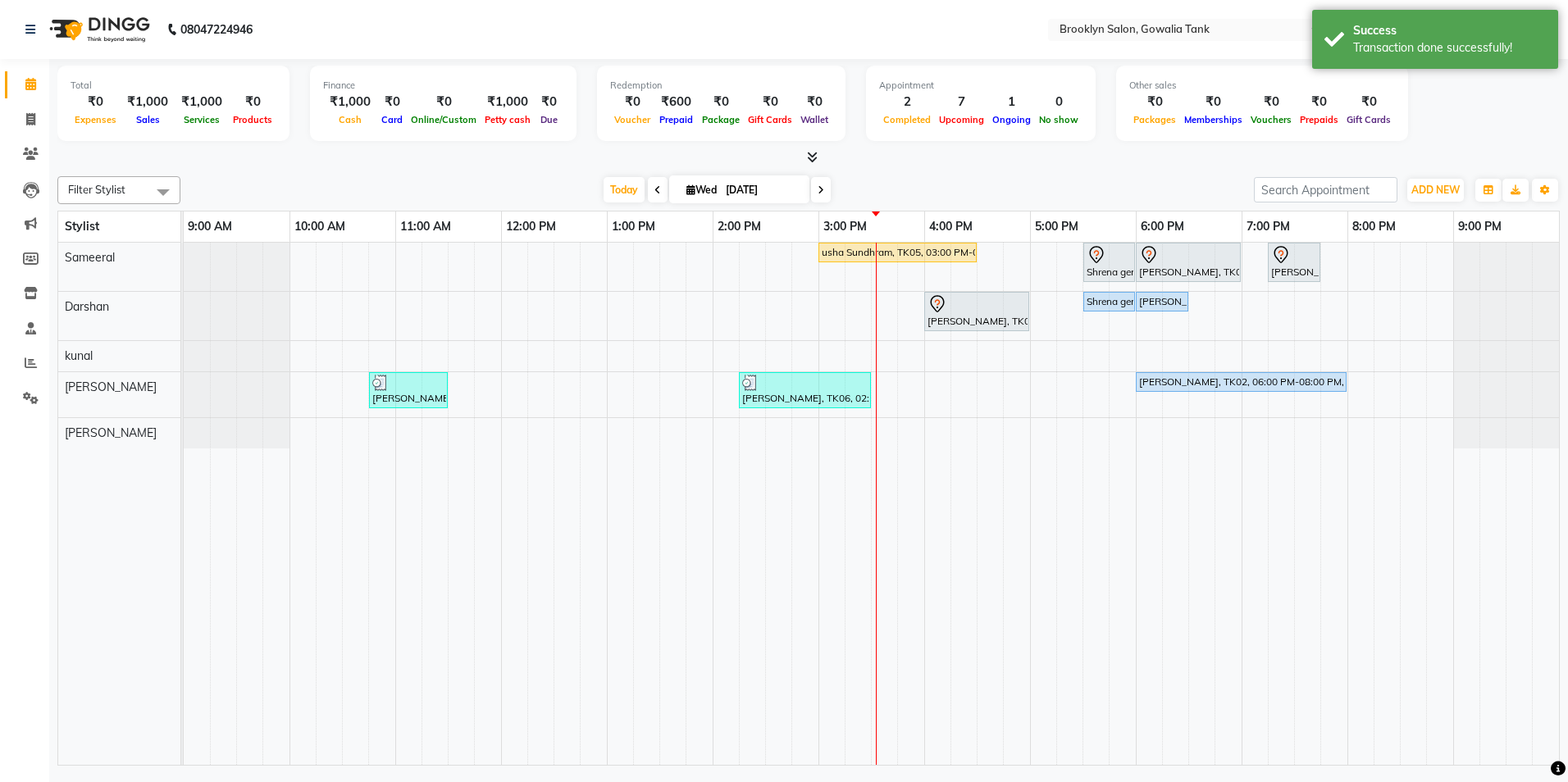
click at [813, 156] on icon at bounding box center [812, 157] width 11 height 12
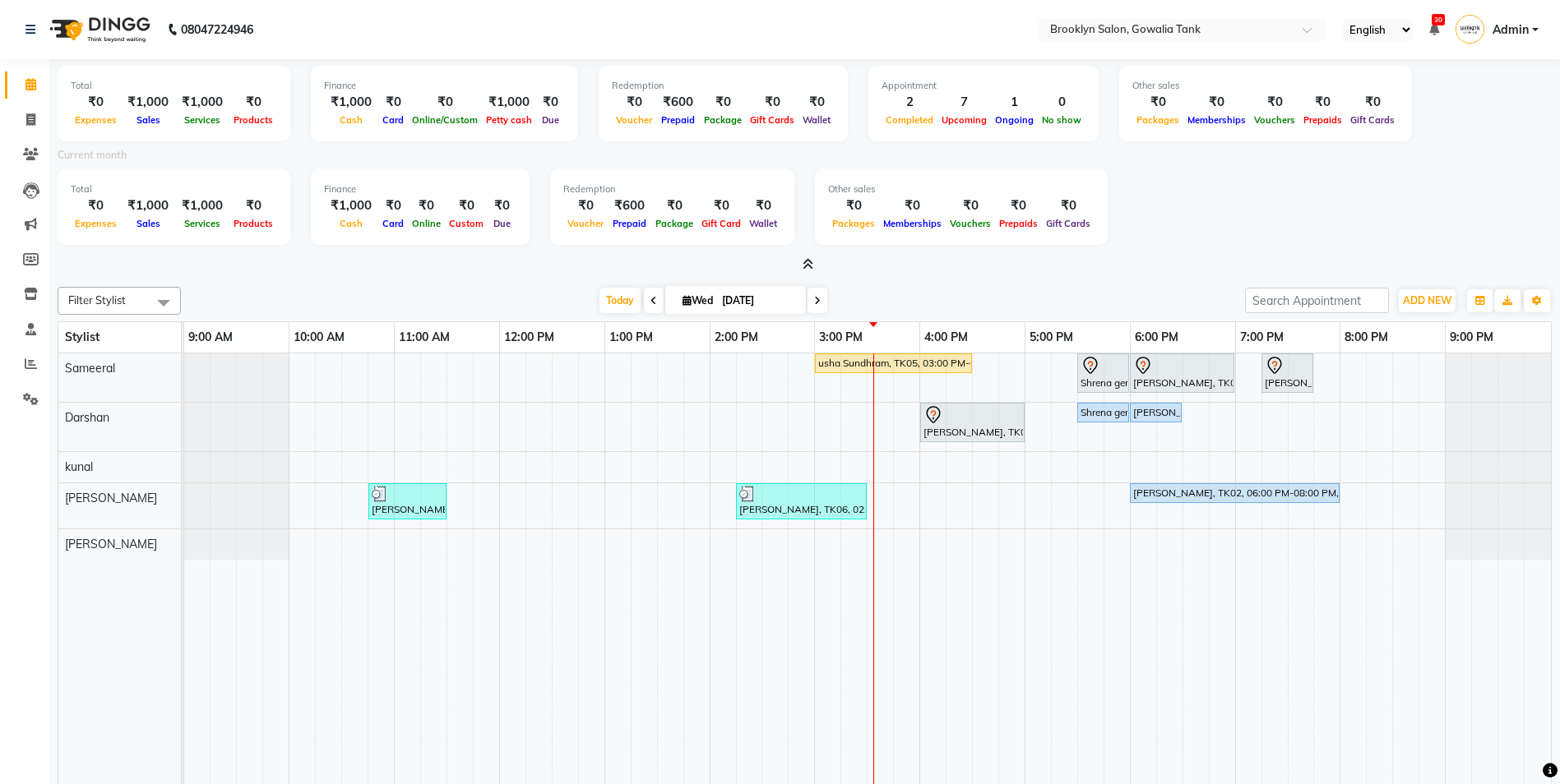
click at [813, 270] on span at bounding box center [805, 265] width 18 height 18
